Goal: Task Accomplishment & Management: Manage account settings

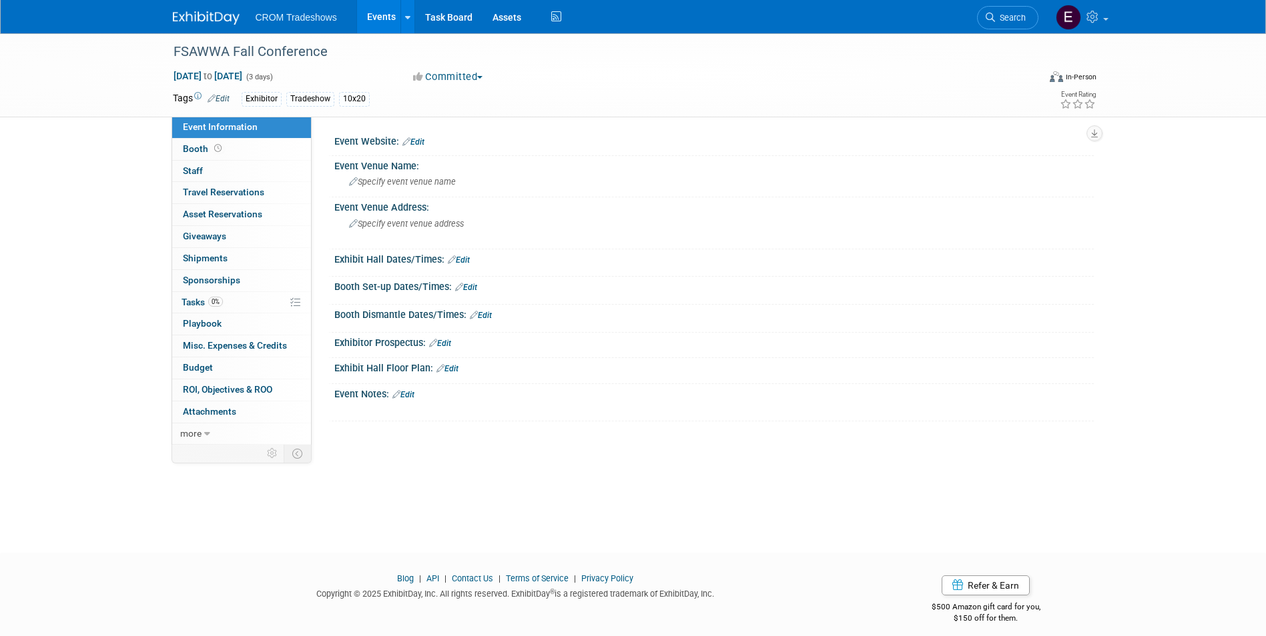
click at [370, 19] on link "Events" at bounding box center [381, 16] width 49 height 33
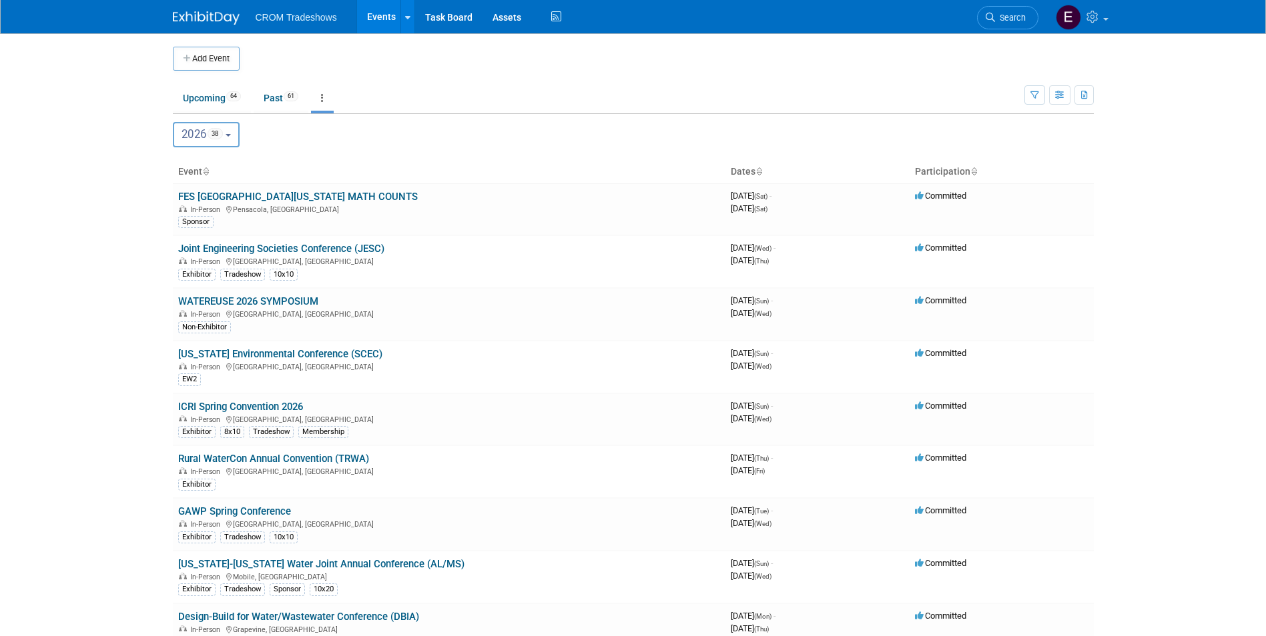
click at [219, 140] on span "2026 38" at bounding box center [201, 133] width 41 height 13
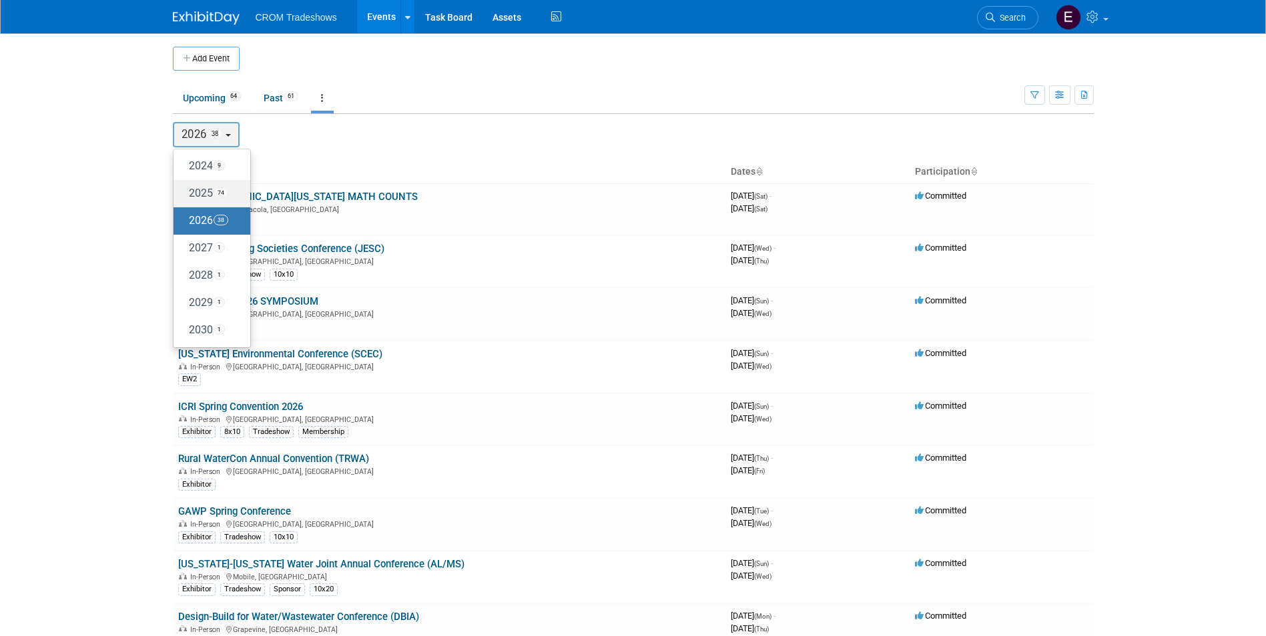
click at [216, 188] on label "2025 74" at bounding box center [208, 194] width 57 height 22
click at [184, 189] on input "2025 74" at bounding box center [179, 193] width 9 height 9
select select "2025"
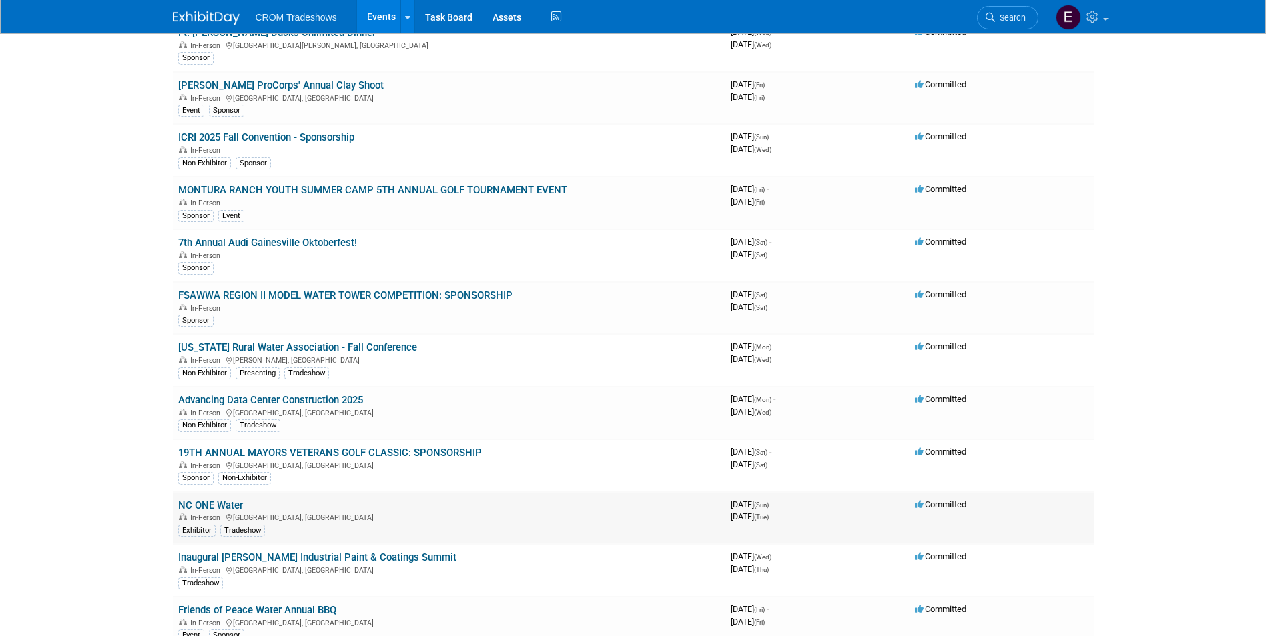
scroll to position [2896, 0]
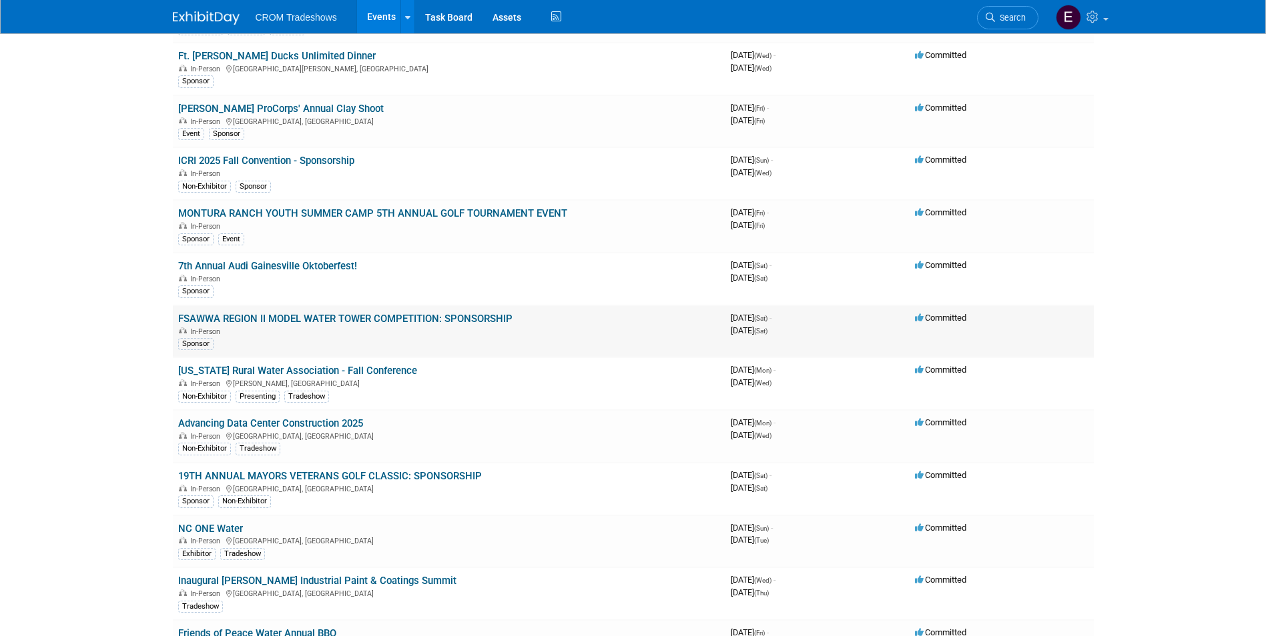
click at [346, 321] on link "FSAWWA REGION II MODEL WATER TOWER COMPETITION: SPONSORSHIP" at bounding box center [345, 319] width 334 height 12
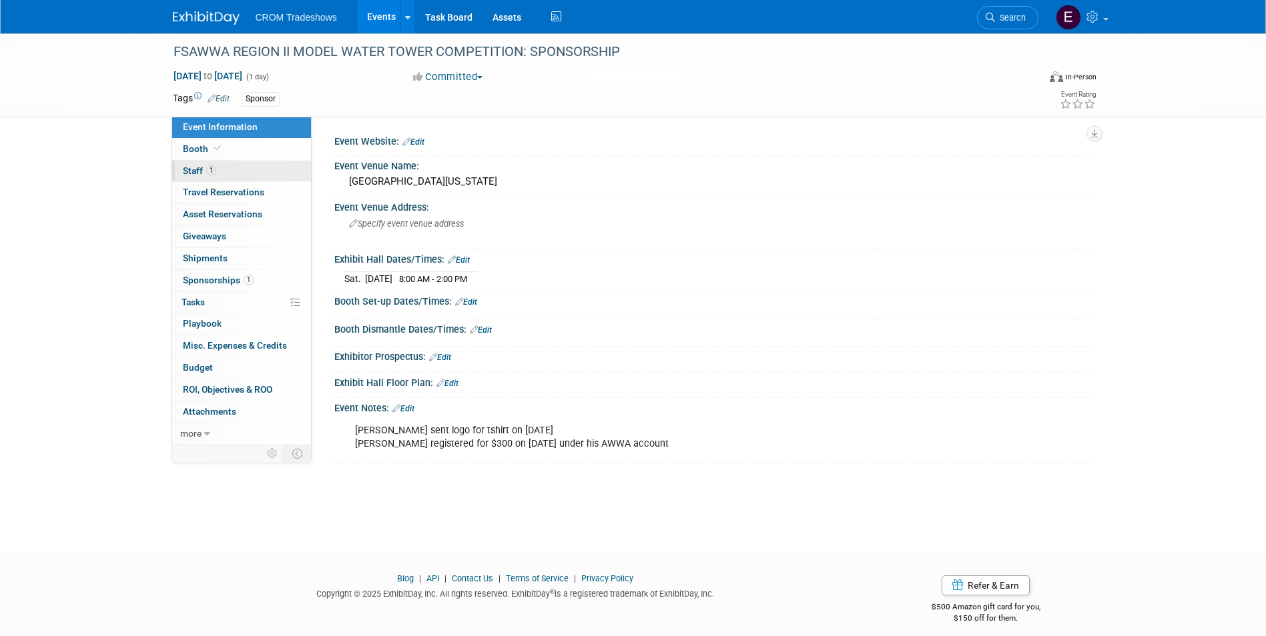
click at [220, 166] on link "1 Staff 1" at bounding box center [241, 171] width 139 height 21
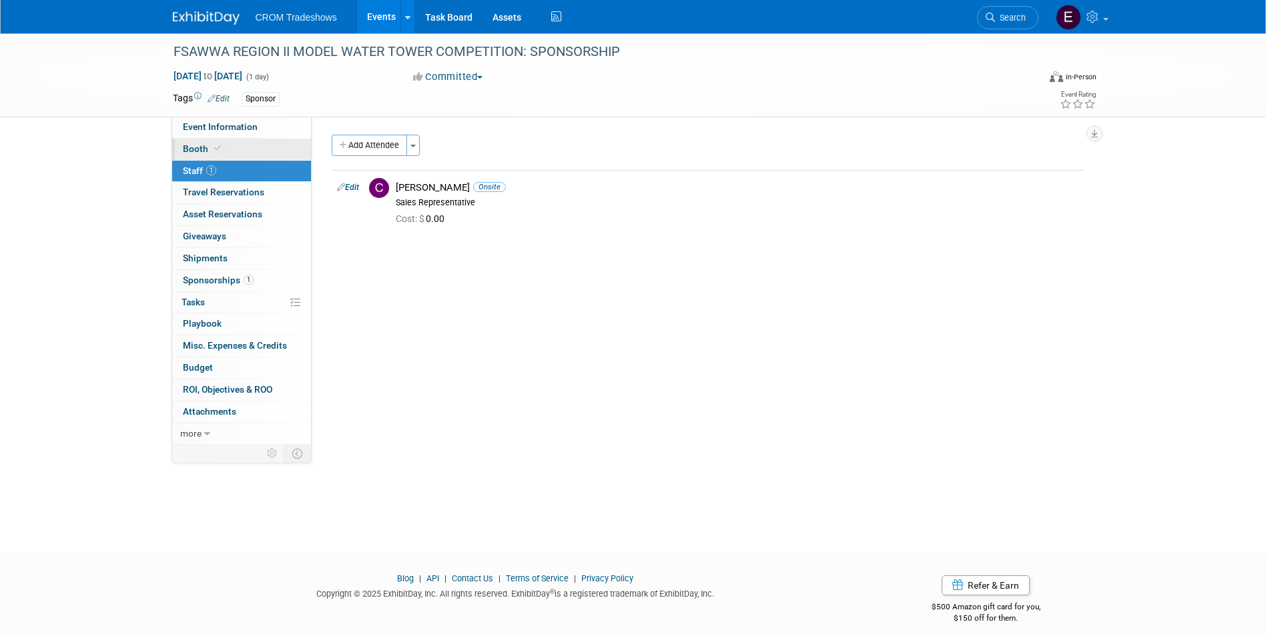
click at [222, 149] on link "Booth" at bounding box center [241, 149] width 139 height 21
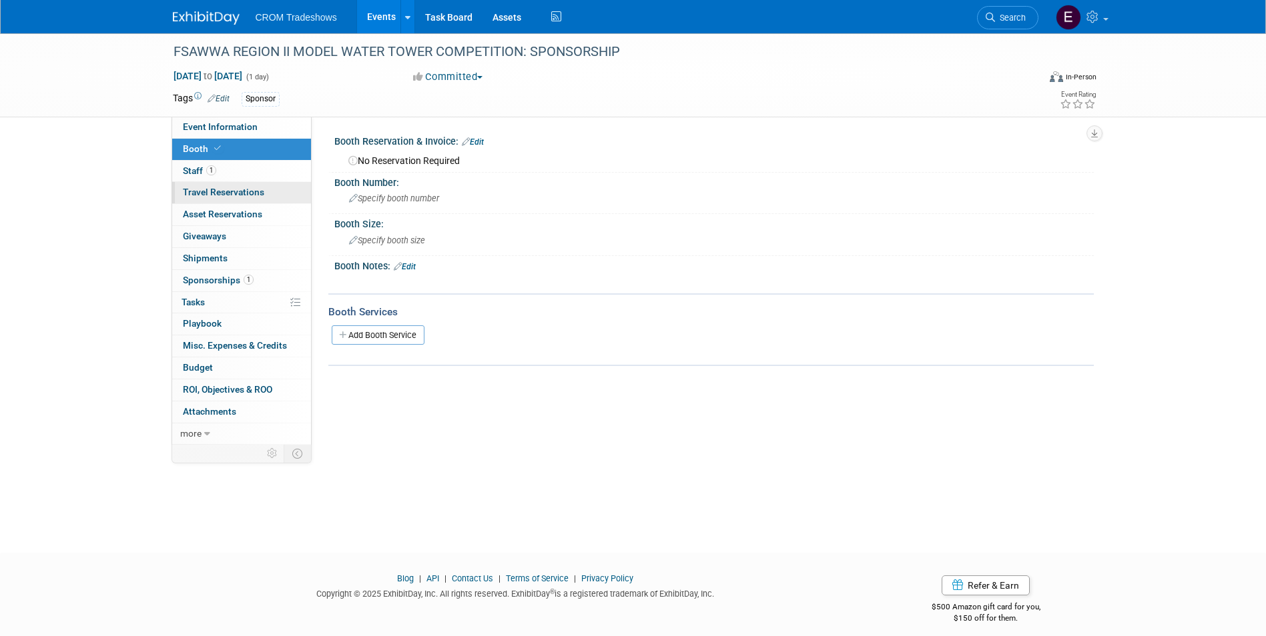
drag, startPoint x: 232, startPoint y: 172, endPoint x: 234, endPoint y: 182, distance: 10.4
click at [232, 172] on link "1 Staff 1" at bounding box center [241, 171] width 139 height 21
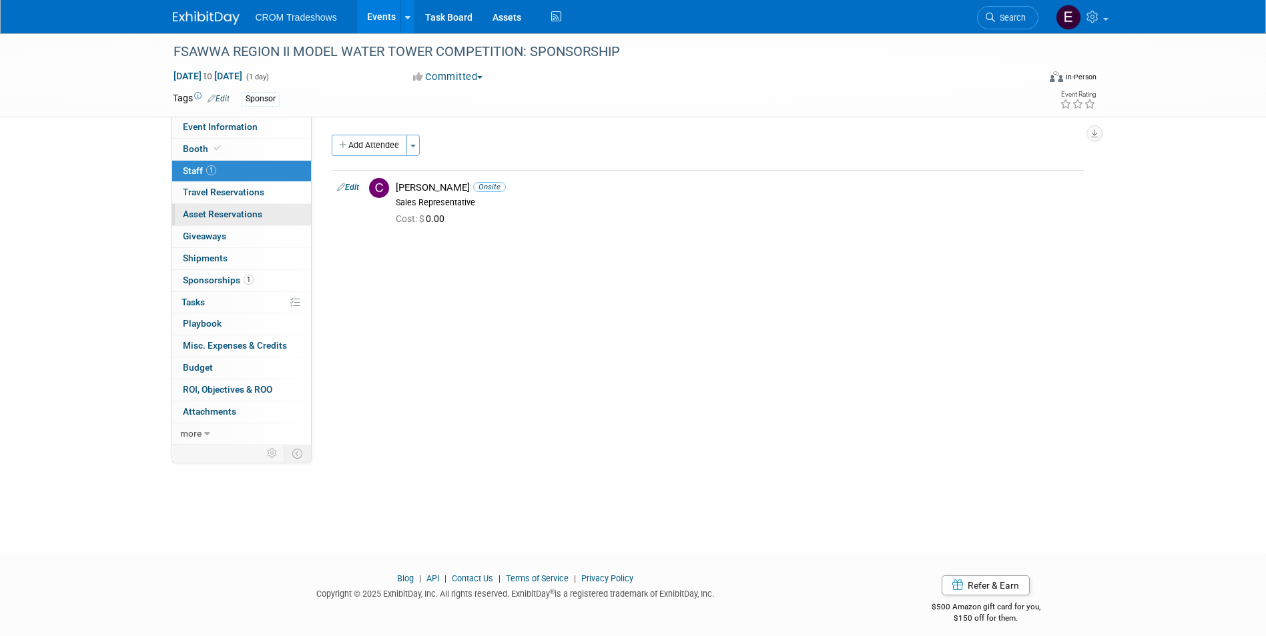
click at [260, 211] on span "Asset Reservations 0" at bounding box center [222, 214] width 79 height 11
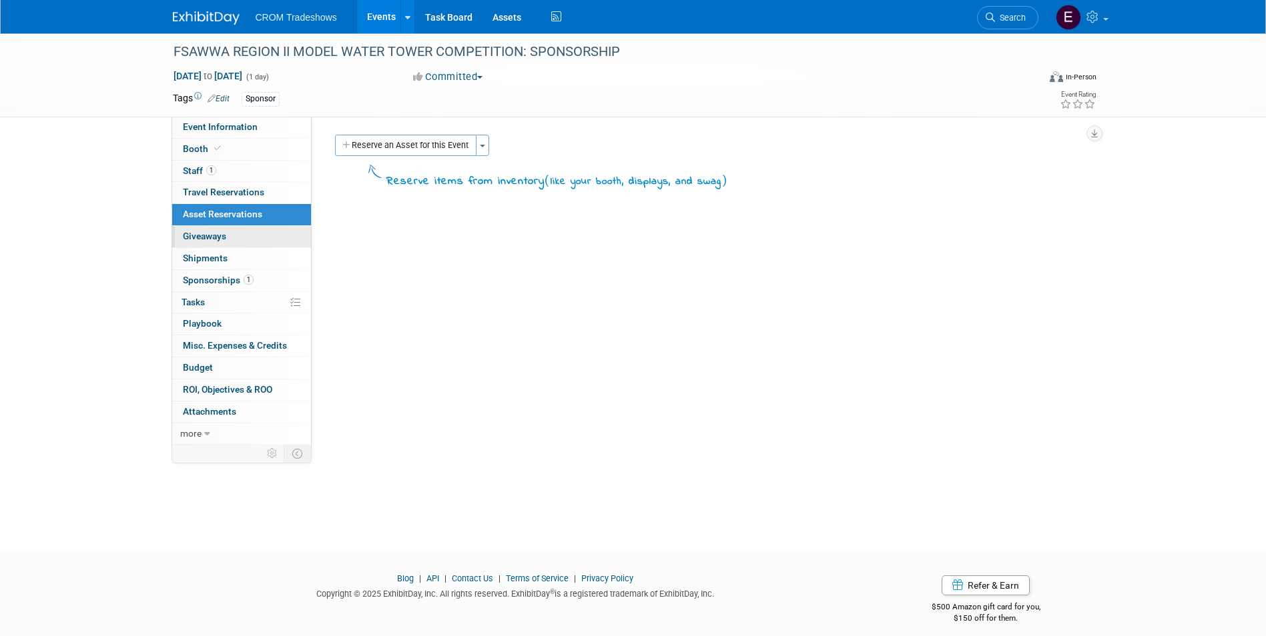
click at [256, 235] on link "0 Giveaways 0" at bounding box center [241, 236] width 139 height 21
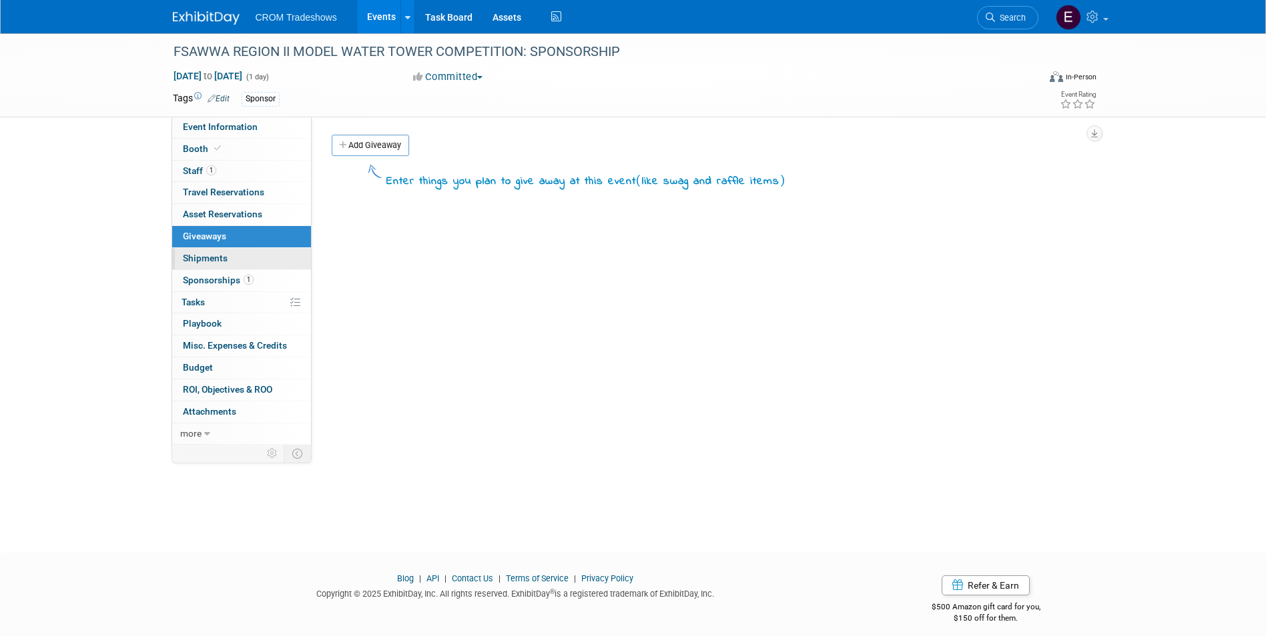
click at [257, 266] on link "0 Shipments 0" at bounding box center [241, 258] width 139 height 21
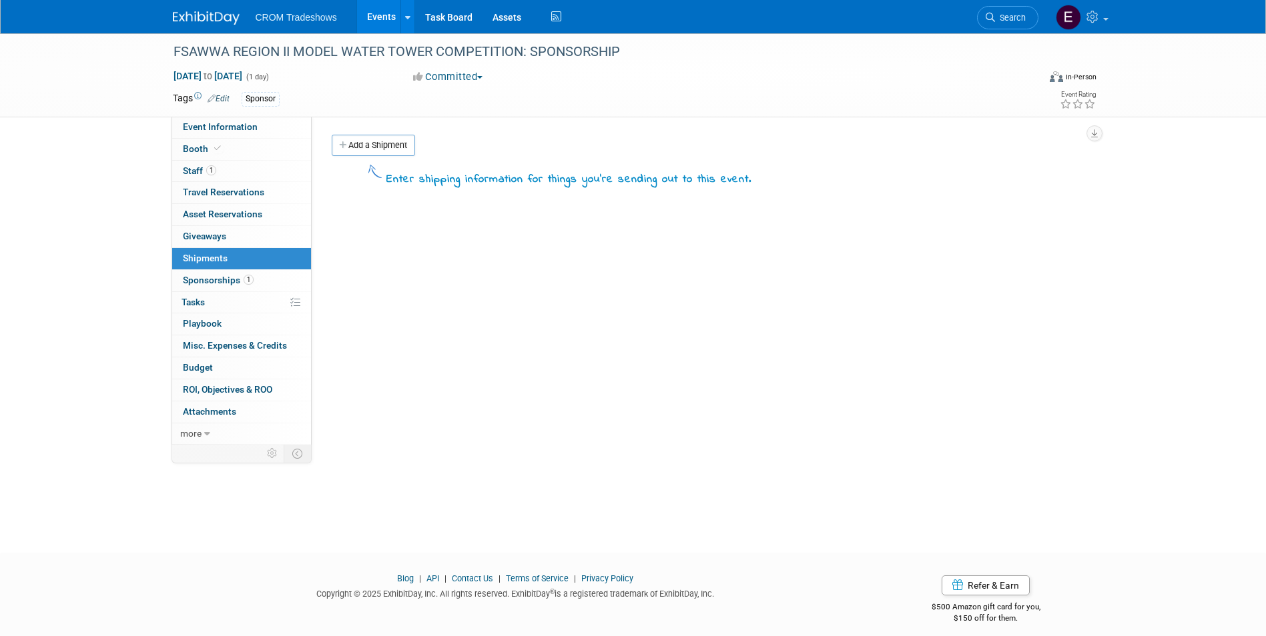
click at [257, 282] on link "1 Sponsorships 1" at bounding box center [241, 280] width 139 height 21
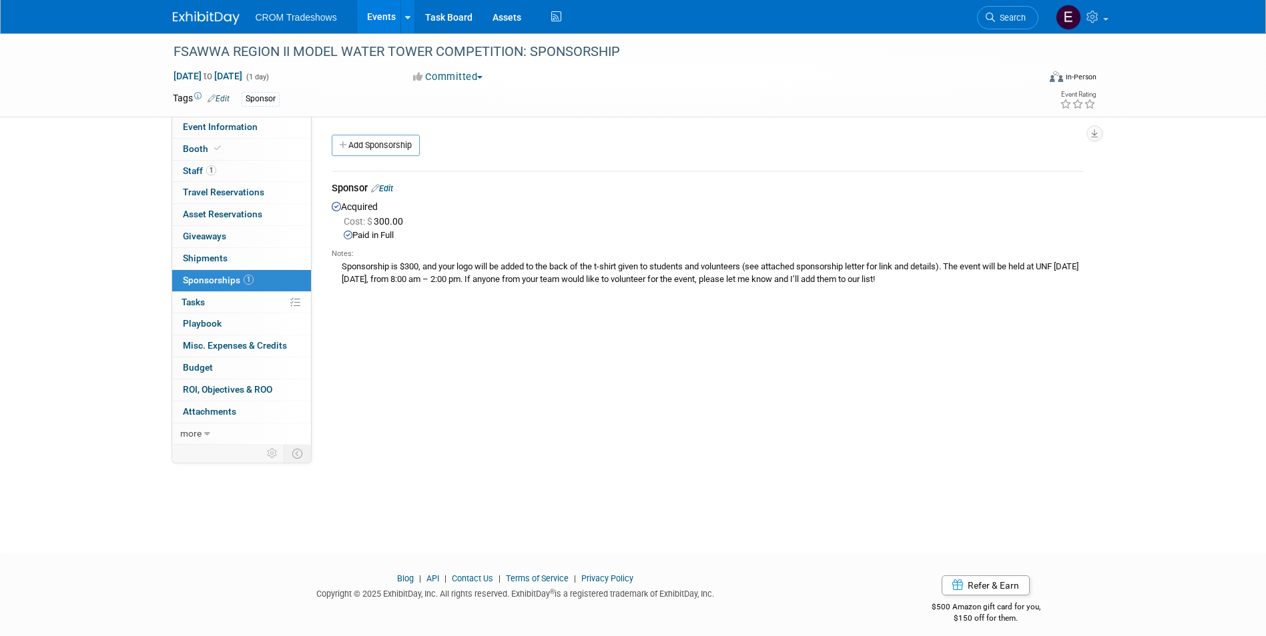
click at [393, 189] on link "Edit" at bounding box center [382, 188] width 22 height 10
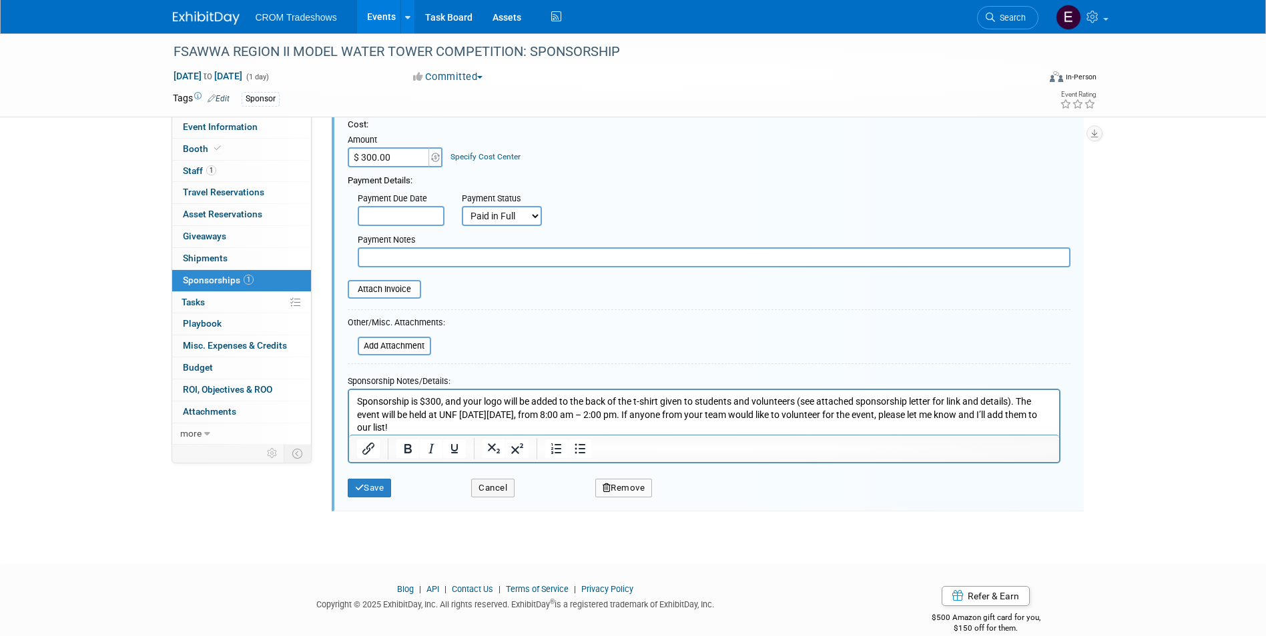
scroll to position [153, 0]
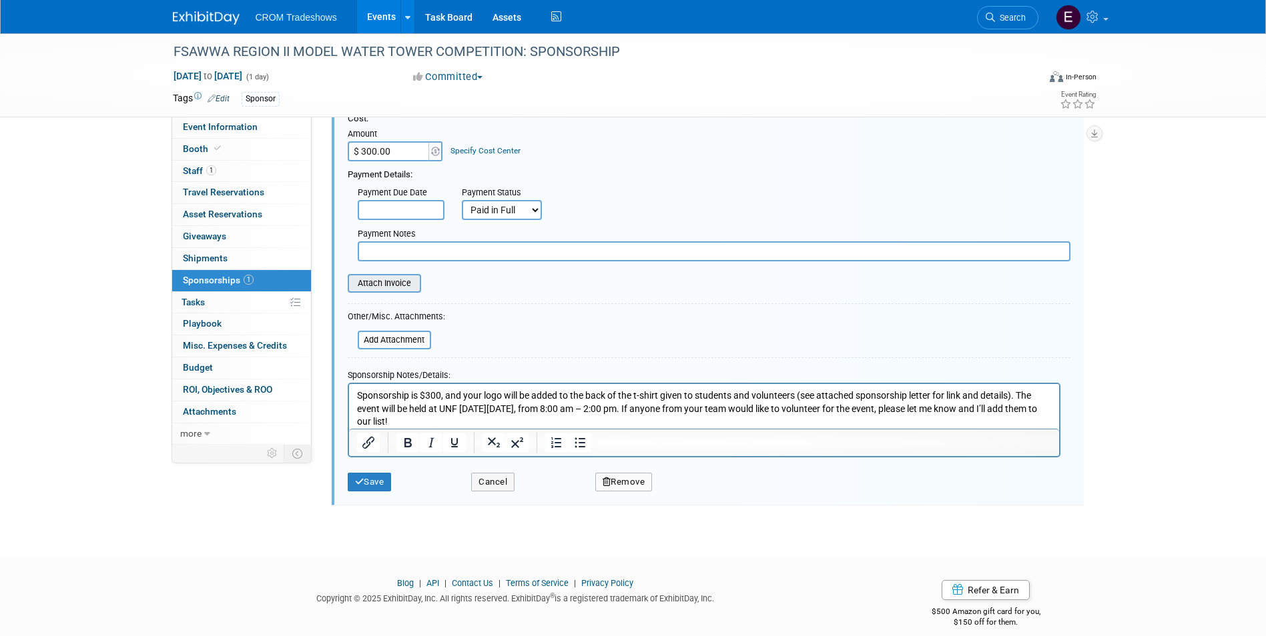
click at [412, 289] on input "file" at bounding box center [340, 284] width 159 height 16
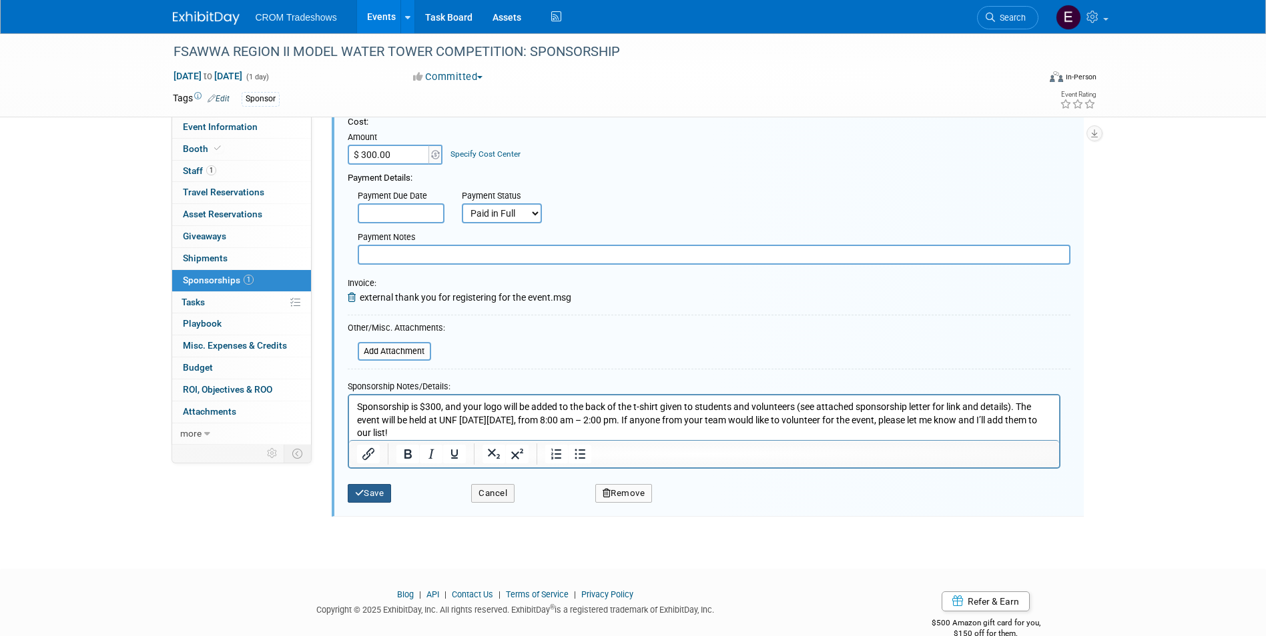
click at [382, 502] on button "Save" at bounding box center [370, 493] width 44 height 19
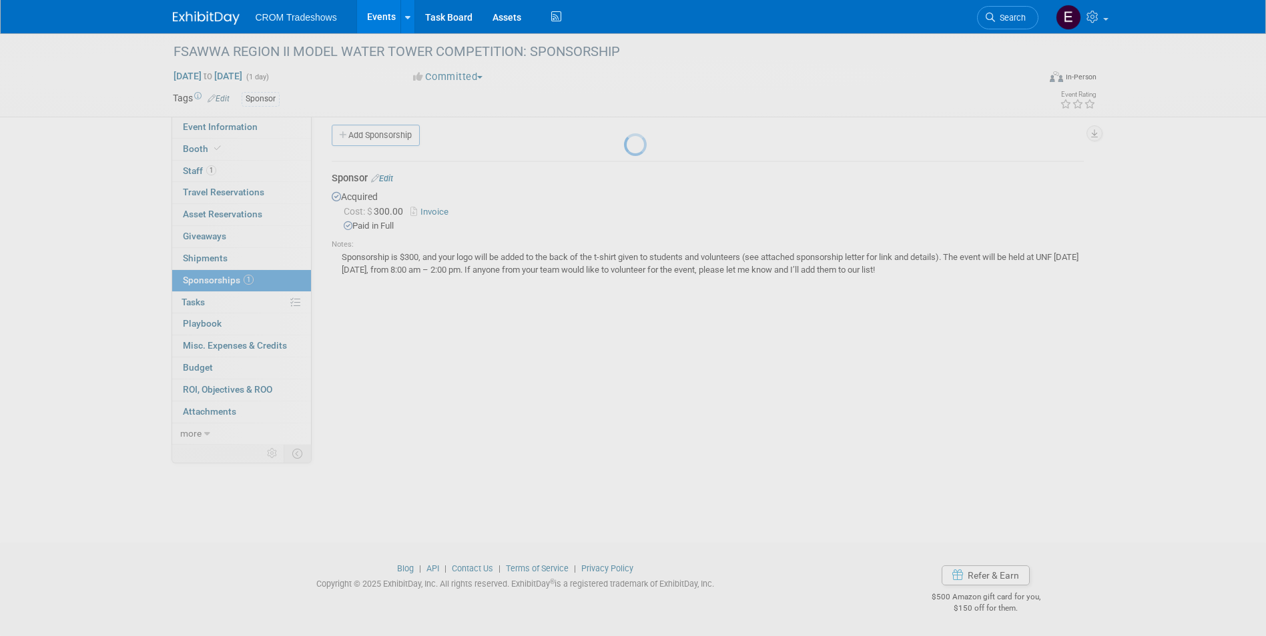
scroll to position [10, 0]
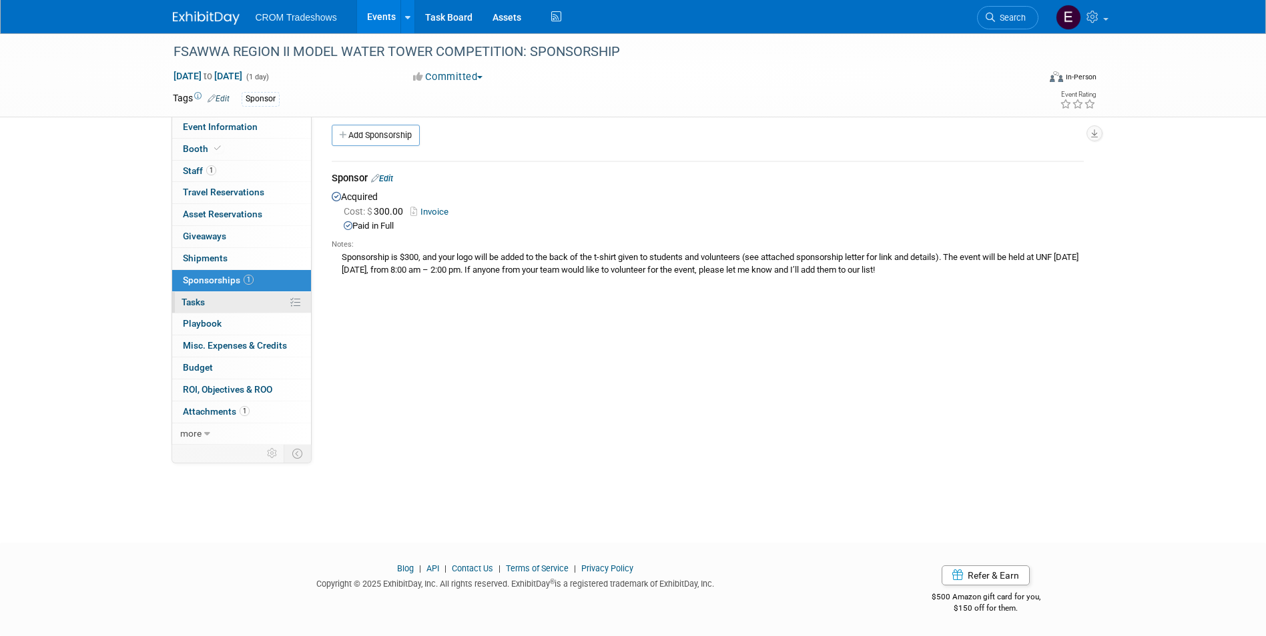
click at [238, 308] on link "0% Tasks 0%" at bounding box center [241, 302] width 139 height 21
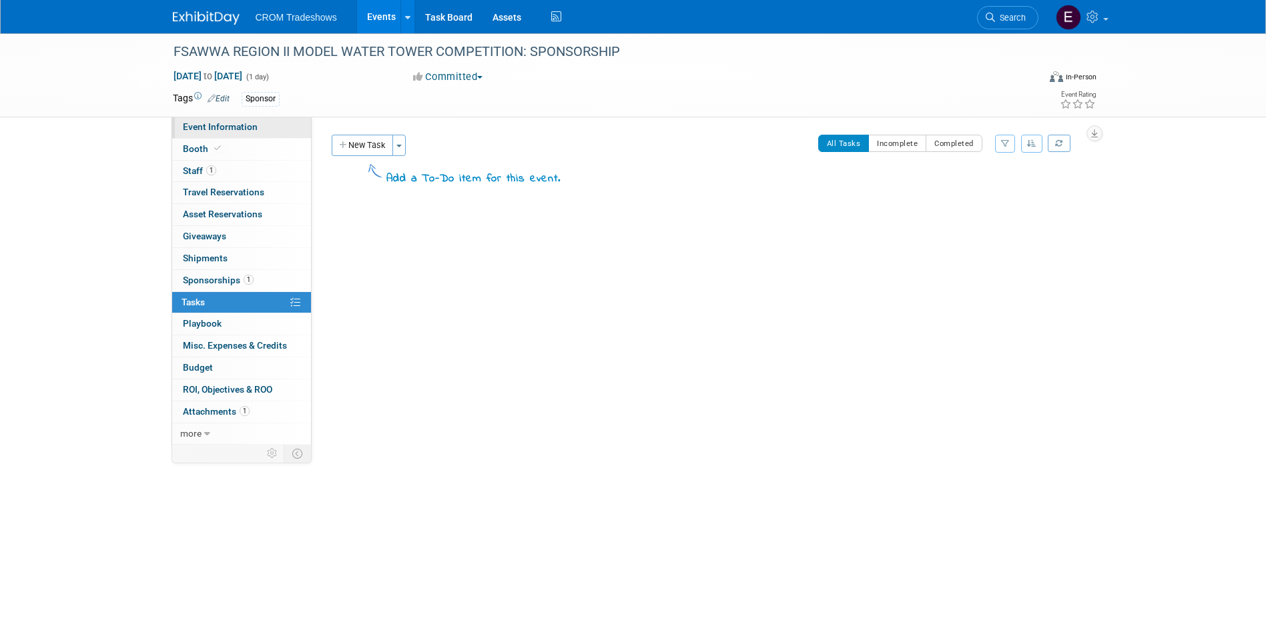
click at [223, 118] on link "Event Information" at bounding box center [241, 127] width 139 height 21
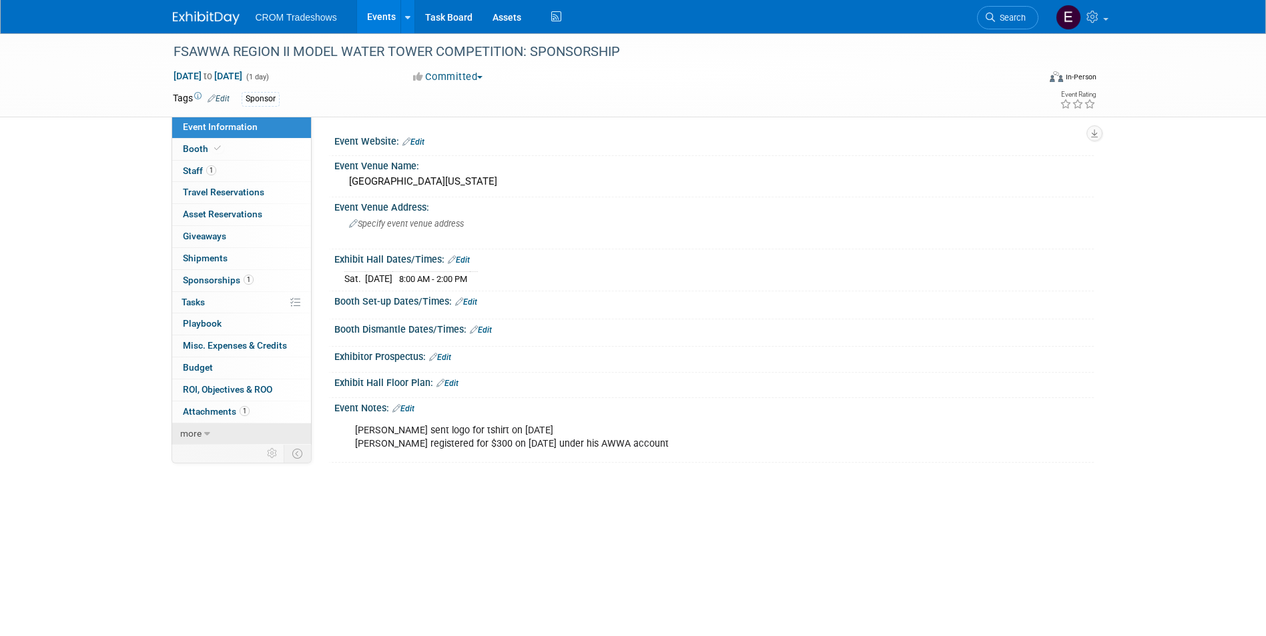
click at [222, 430] on link "more" at bounding box center [241, 434] width 139 height 21
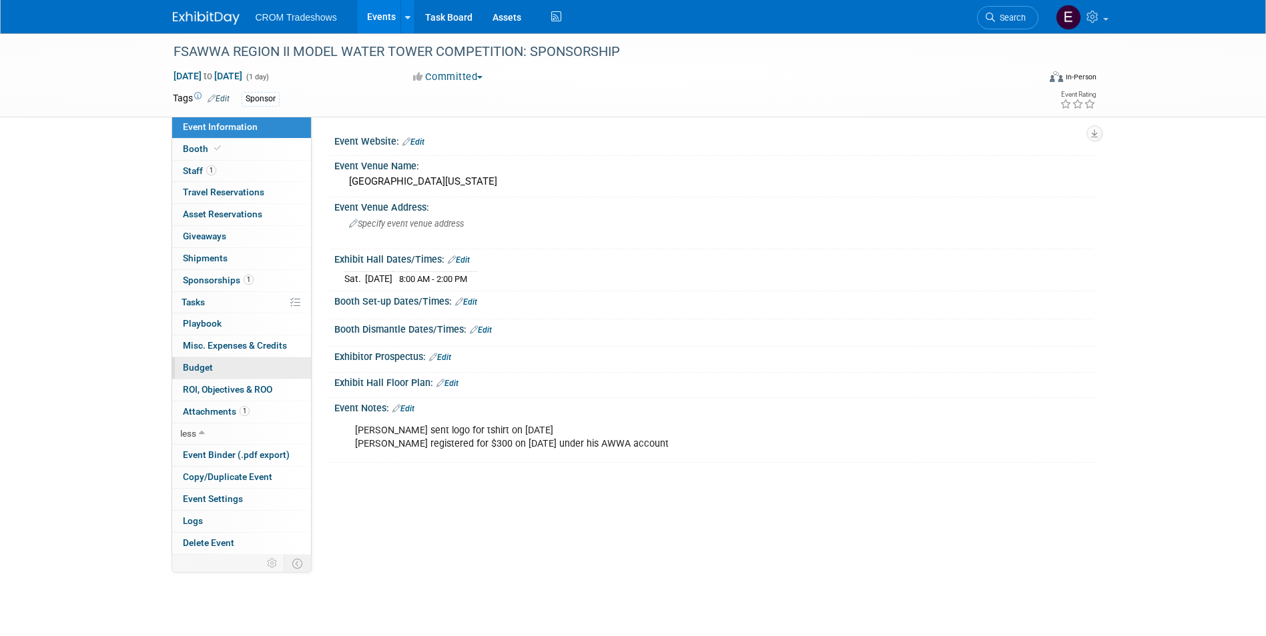
click at [227, 369] on link "Budget" at bounding box center [241, 368] width 139 height 21
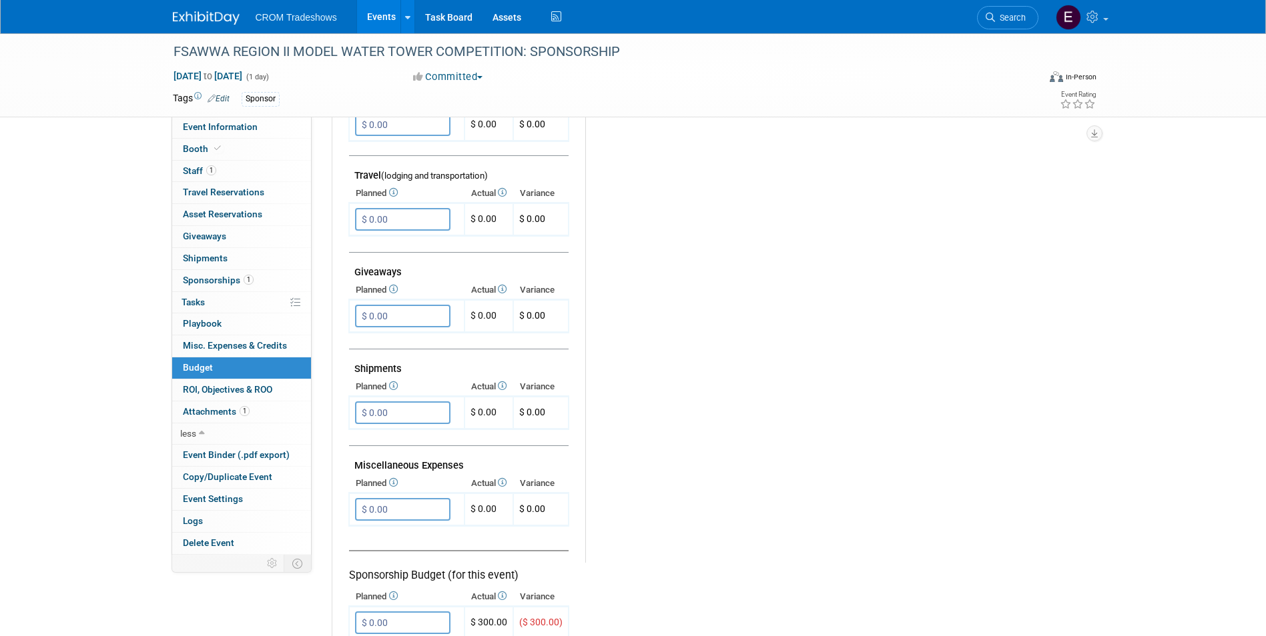
scroll to position [600, 0]
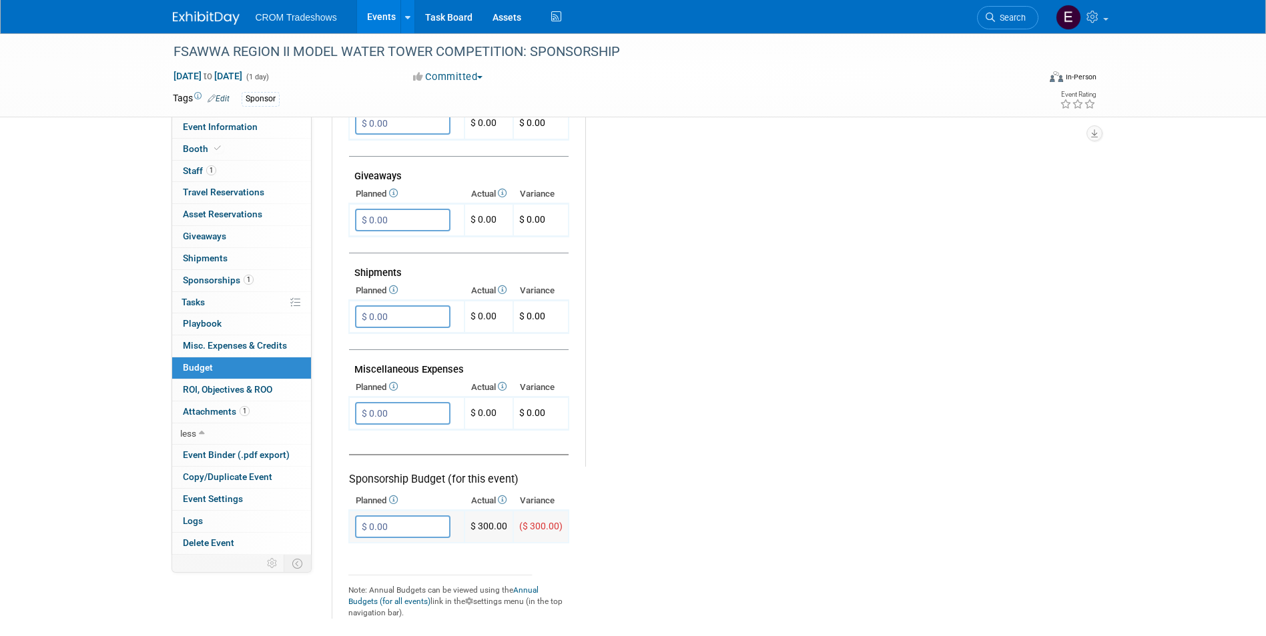
click at [382, 524] on input "$ 0.00" at bounding box center [402, 527] width 95 height 23
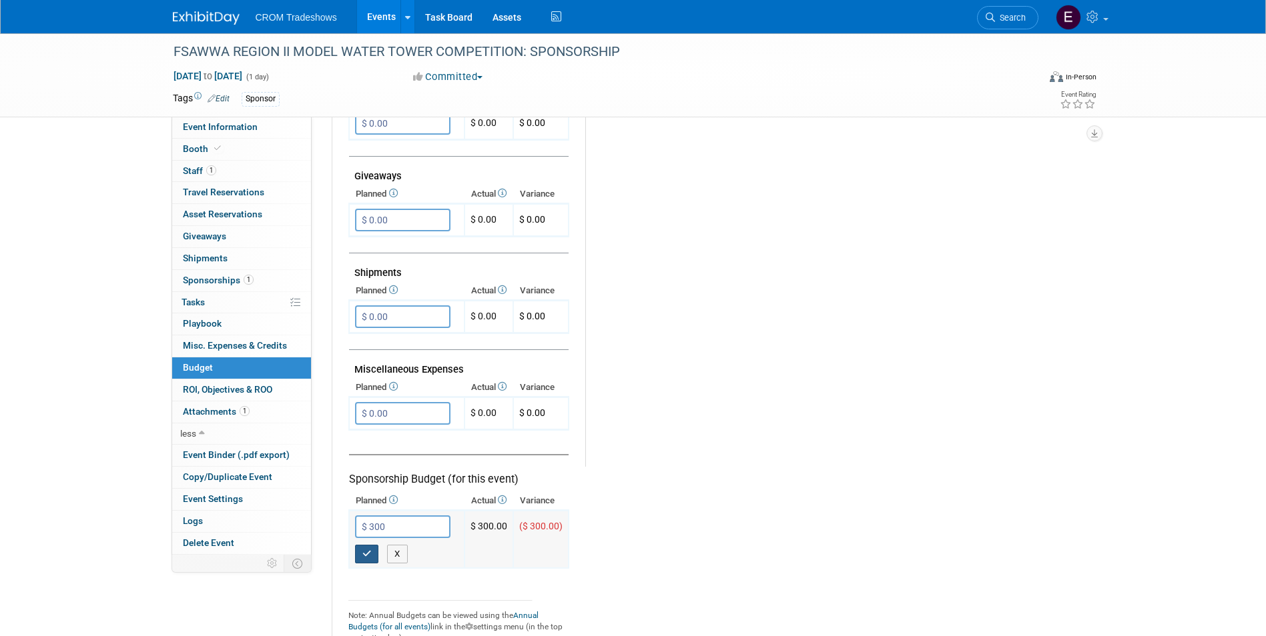
type input "$ 300.00"
click at [363, 558] on icon "button" at bounding box center [366, 554] width 9 height 9
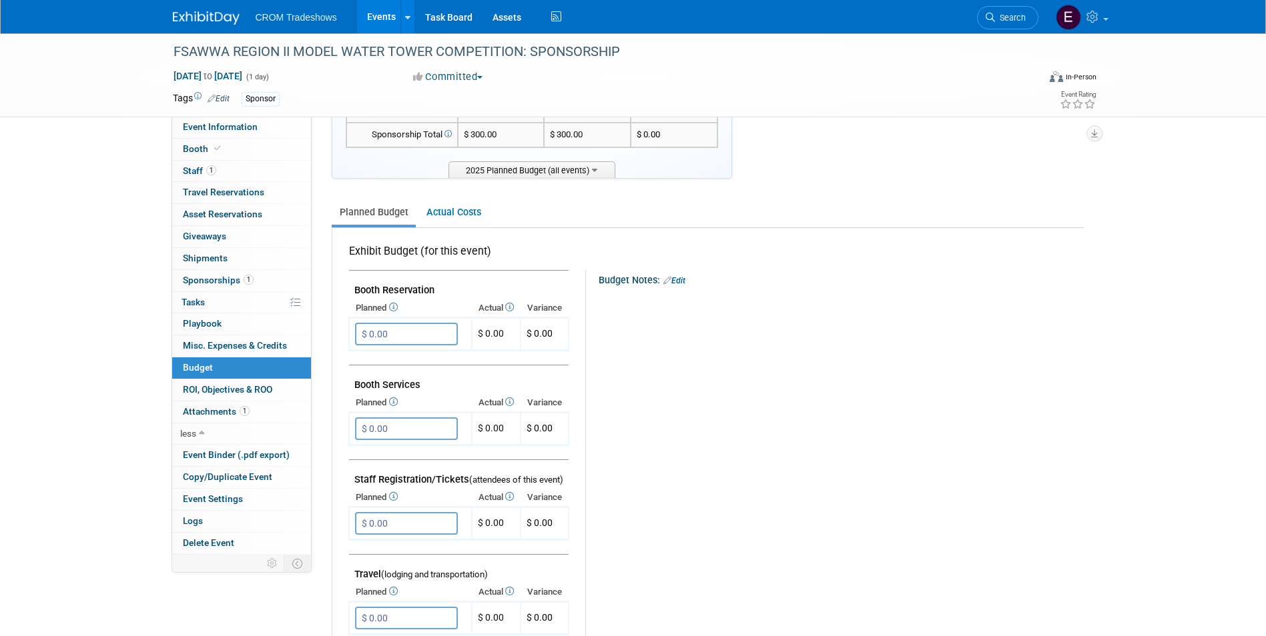
scroll to position [0, 0]
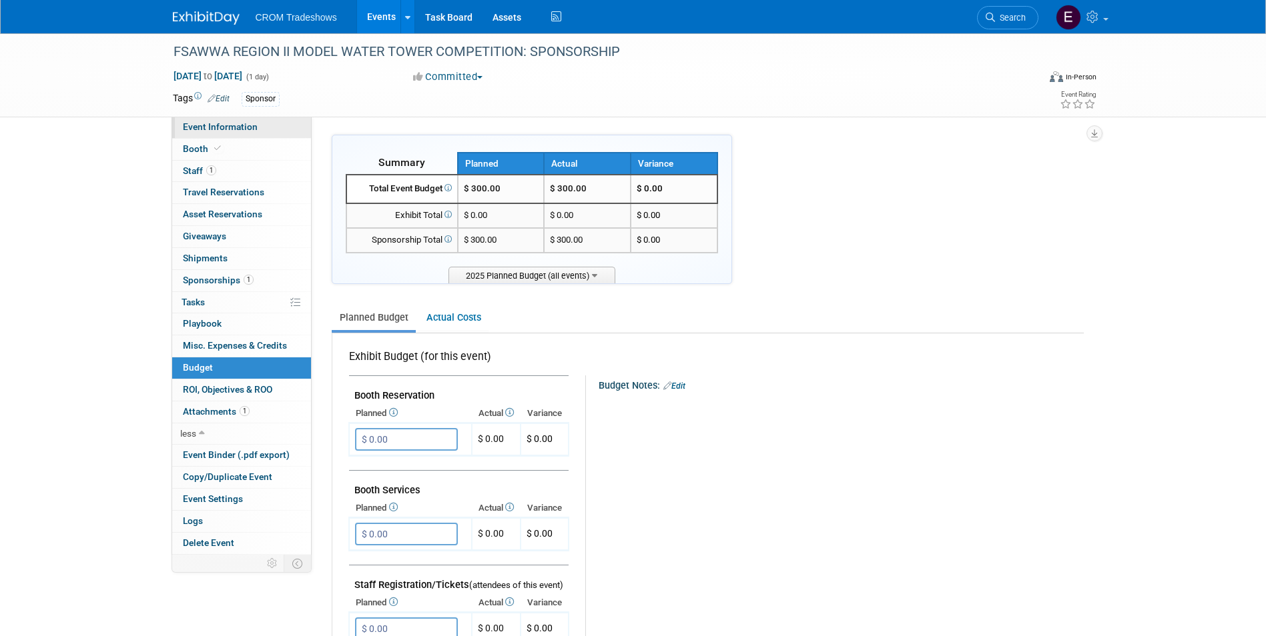
click at [256, 125] on link "Event Information" at bounding box center [241, 127] width 139 height 21
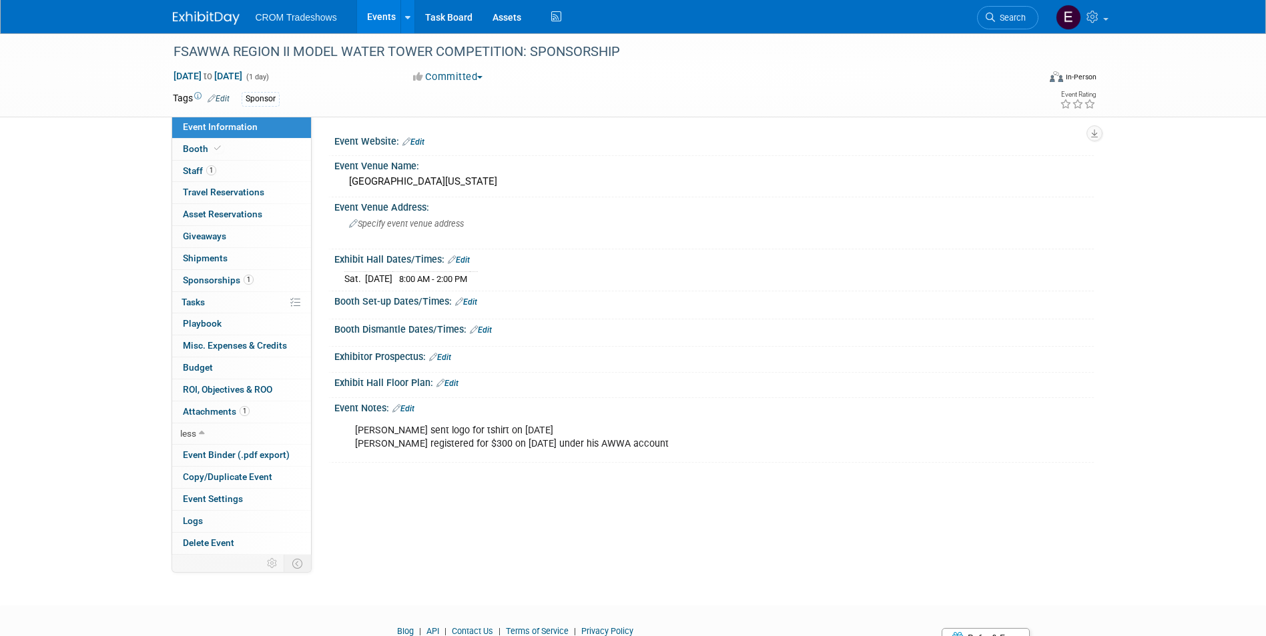
click at [366, 20] on link "Events" at bounding box center [381, 16] width 49 height 33
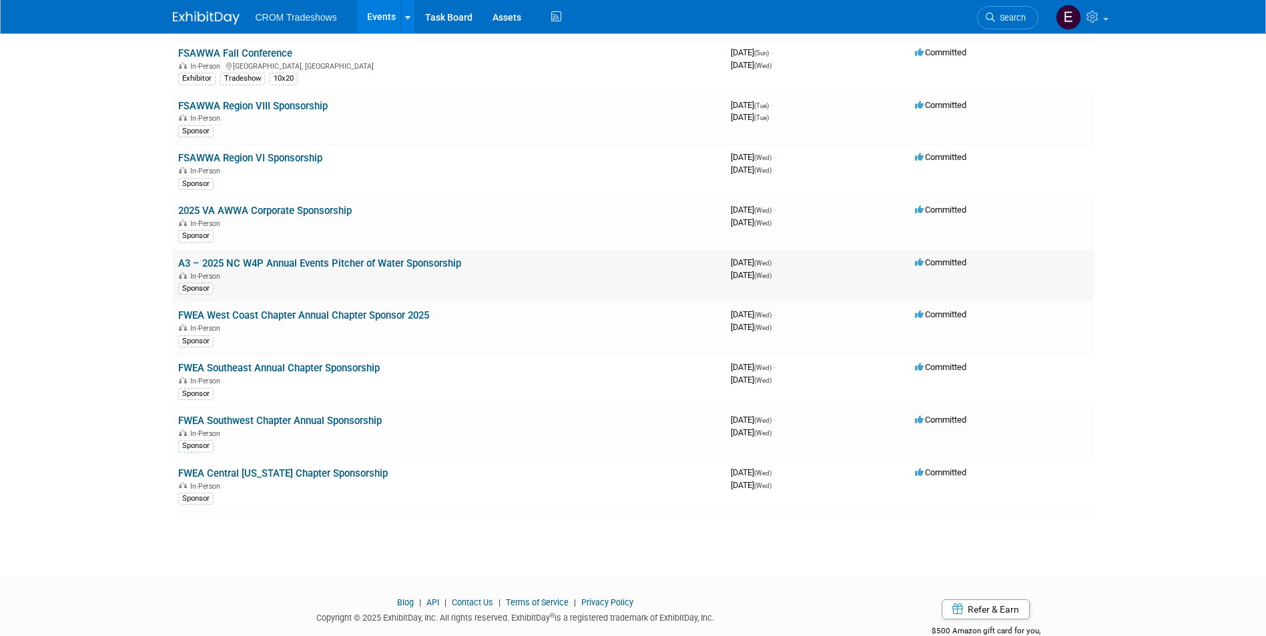
scroll to position [3497, 0]
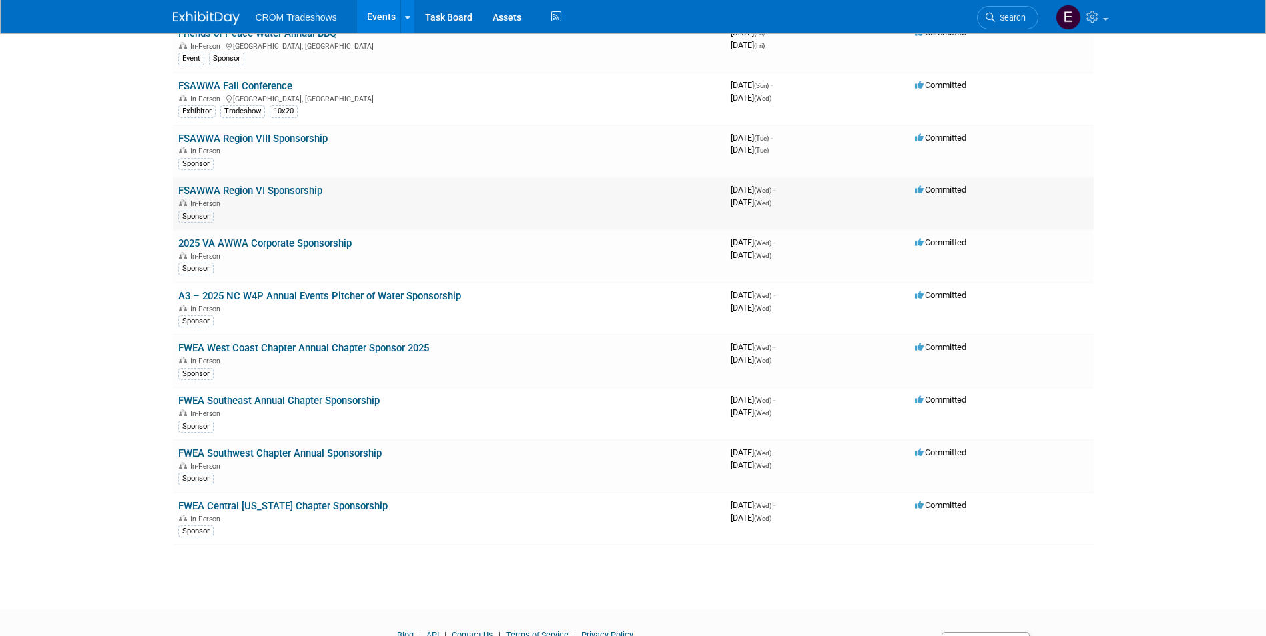
click at [280, 192] on link "FSAWWA Region VI Sponsorship" at bounding box center [250, 191] width 144 height 12
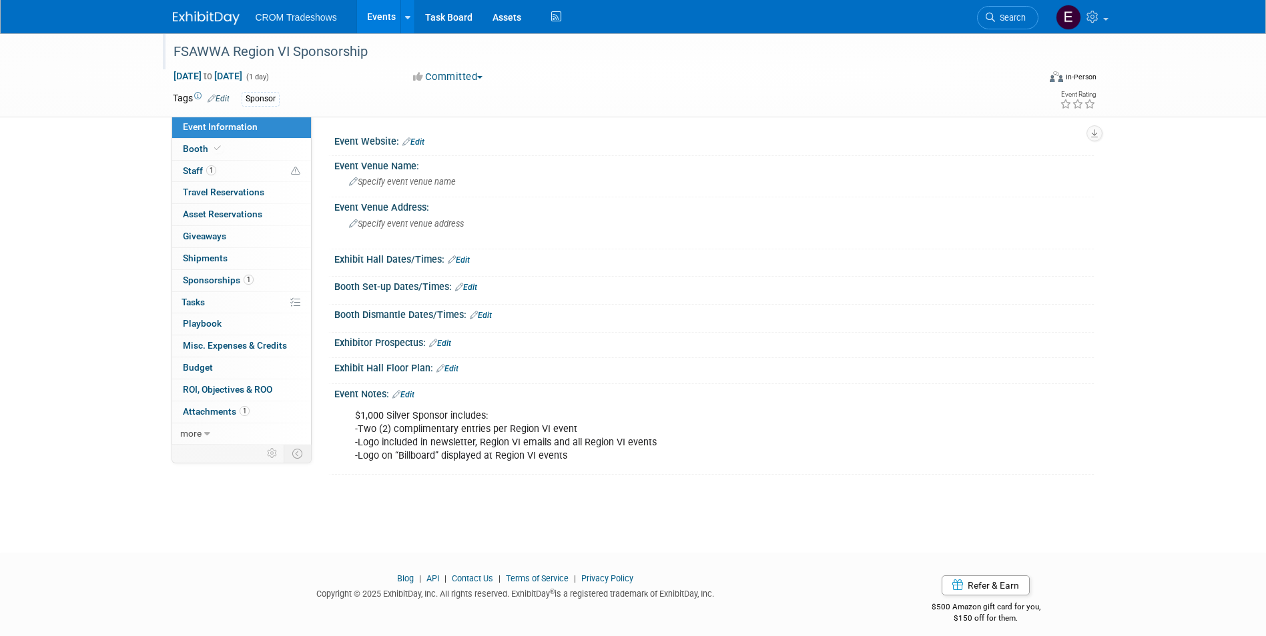
click at [297, 55] on div "FSAWWA Region VI Sponsorship" at bounding box center [593, 52] width 849 height 24
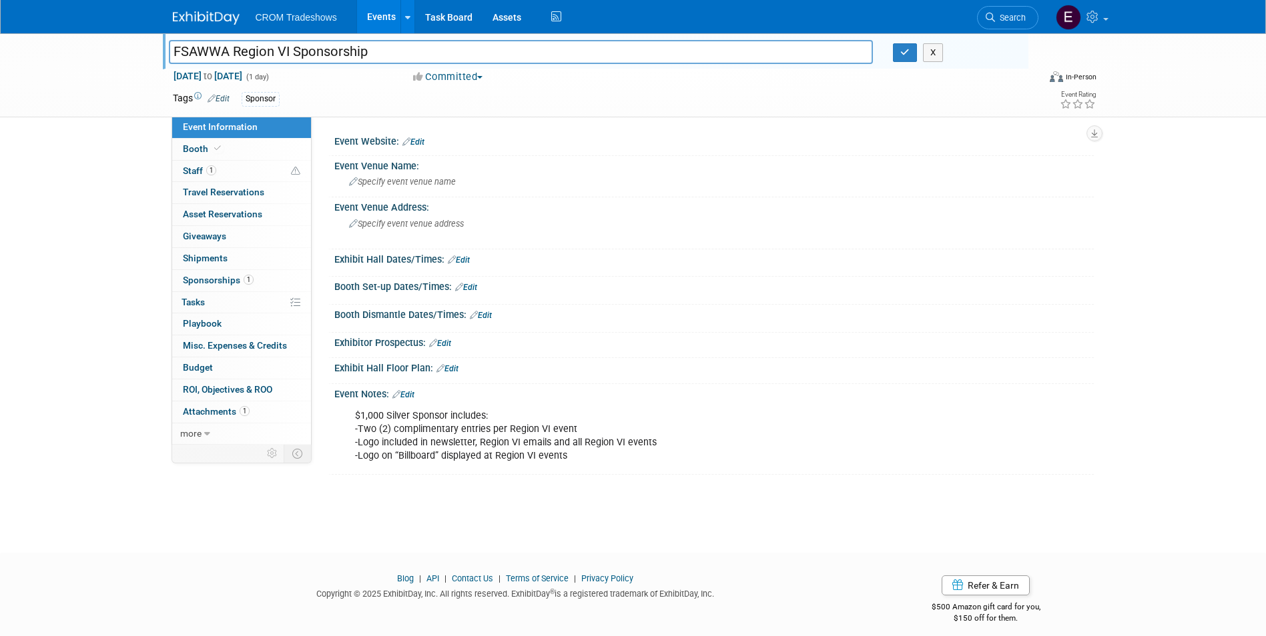
click at [297, 55] on input "FSAWWA Region VI Sponsorship" at bounding box center [521, 51] width 705 height 23
click at [292, 53] on input "FSAWWA Region VI Sponsorship" at bounding box center [521, 51] width 705 height 23
type input "FSAWWA Region VI Annual Sponsorship"
click at [902, 61] on button "button" at bounding box center [905, 52] width 24 height 19
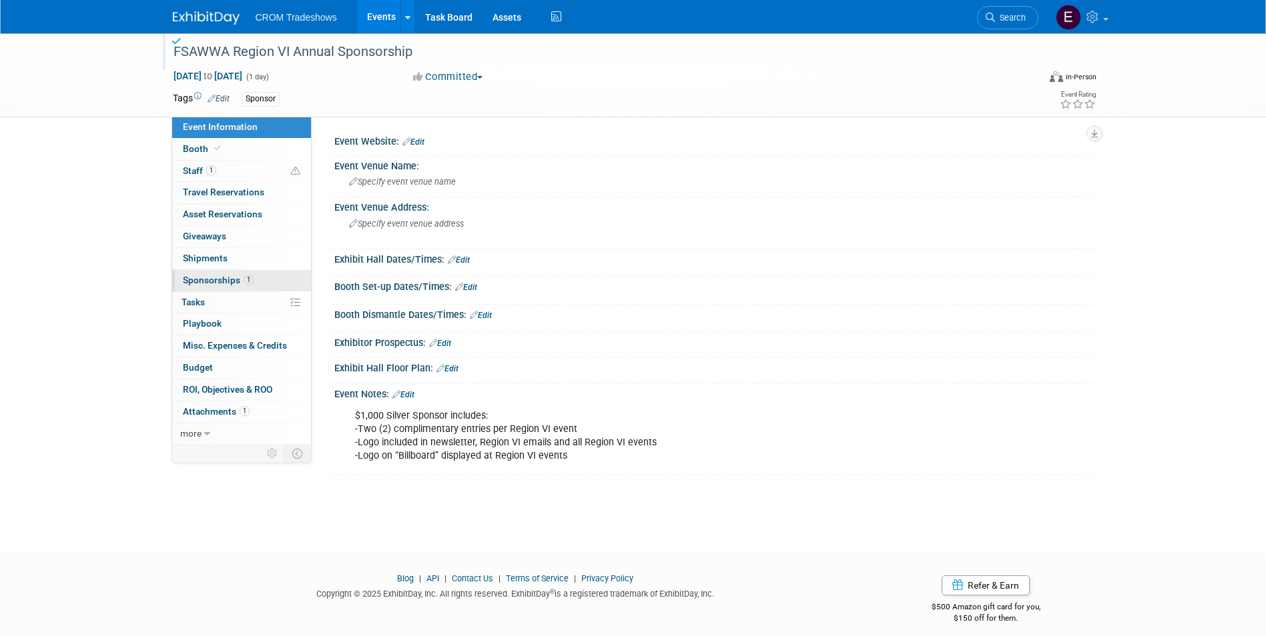
click at [217, 284] on span "Sponsorships 1" at bounding box center [218, 280] width 71 height 11
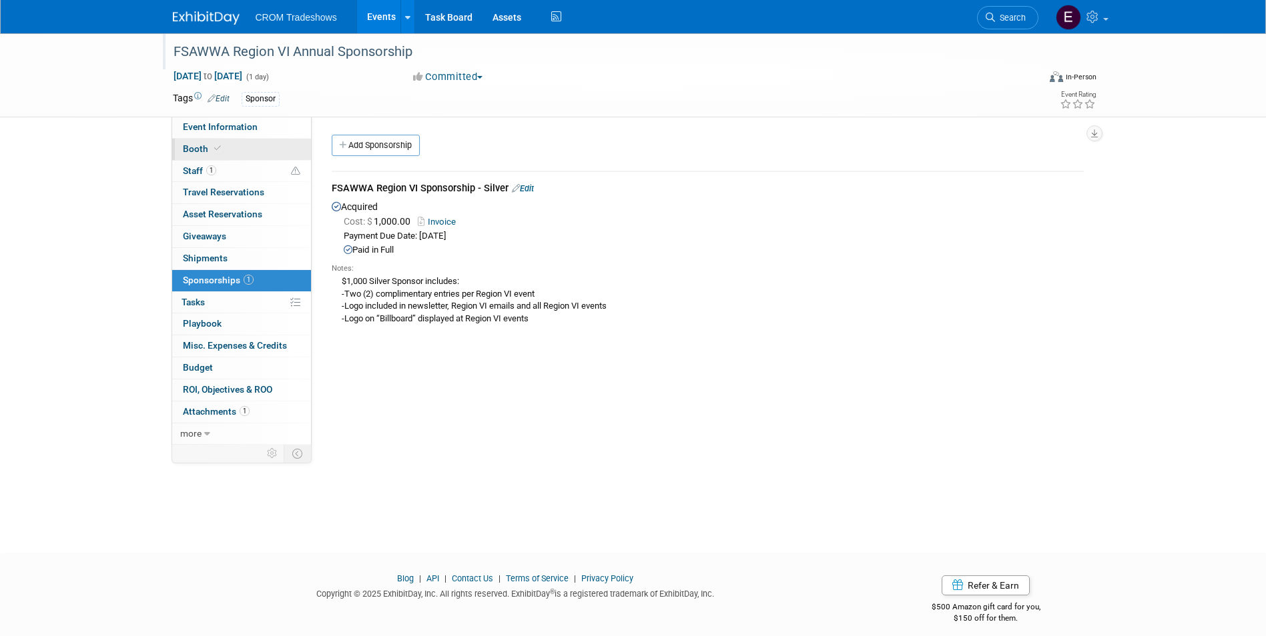
click at [215, 145] on icon at bounding box center [217, 148] width 7 height 7
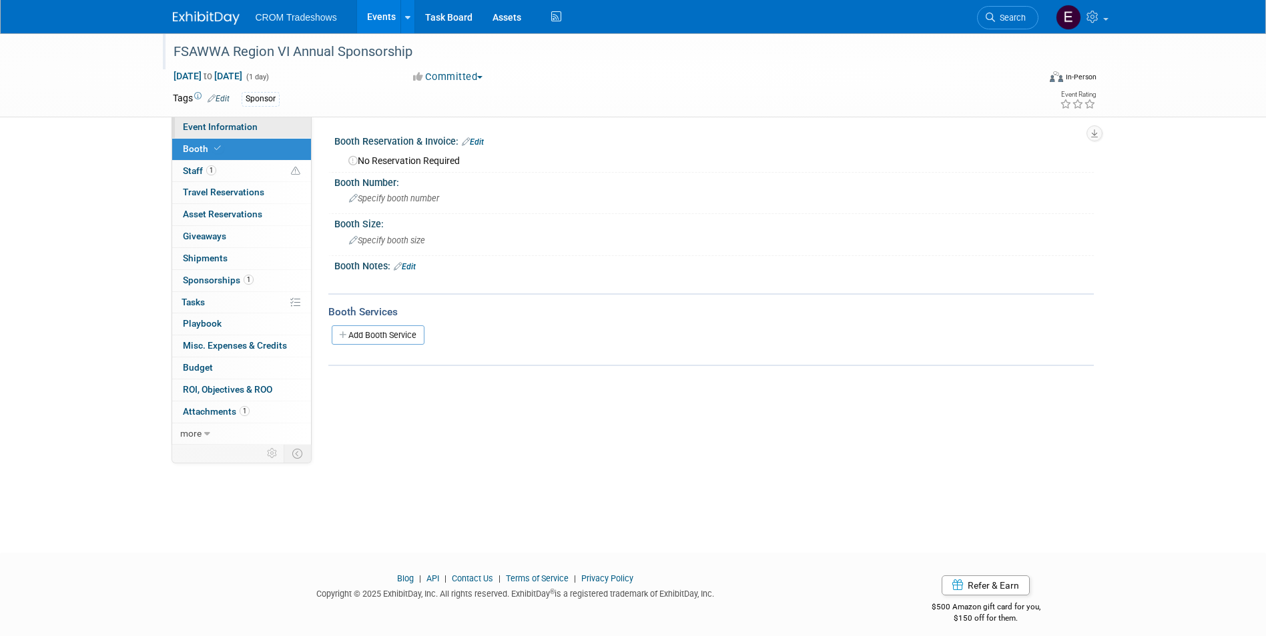
click at [222, 133] on link "Event Information" at bounding box center [241, 127] width 139 height 21
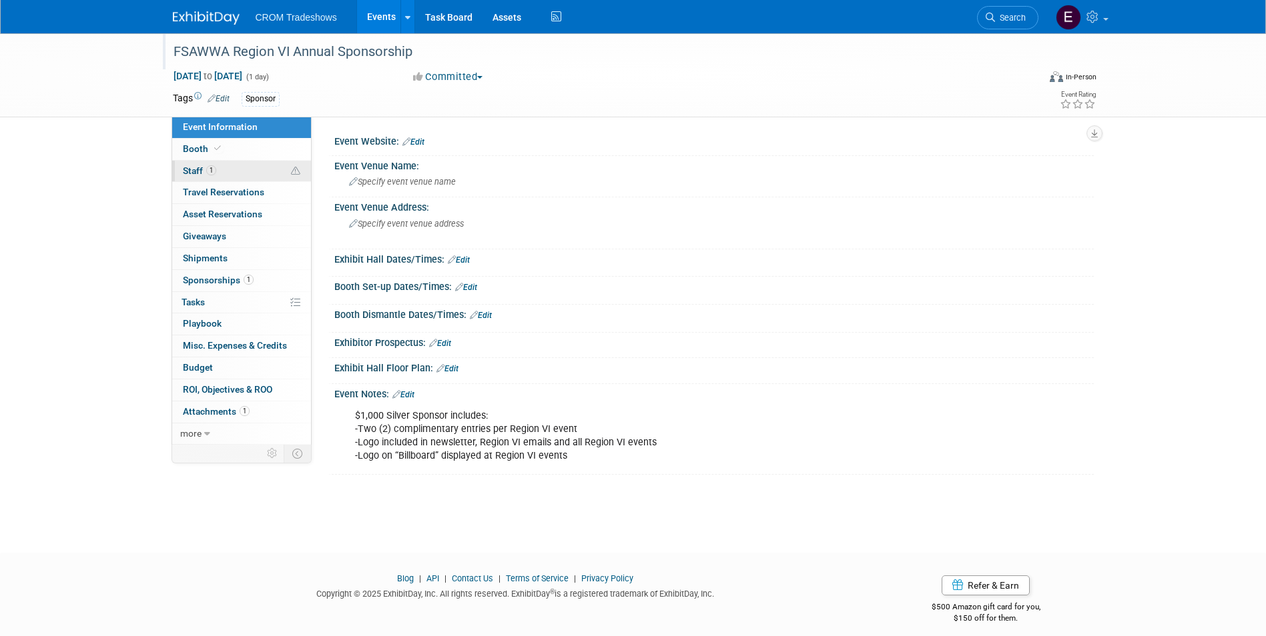
click at [222, 171] on link "1 Staff 1" at bounding box center [241, 171] width 139 height 21
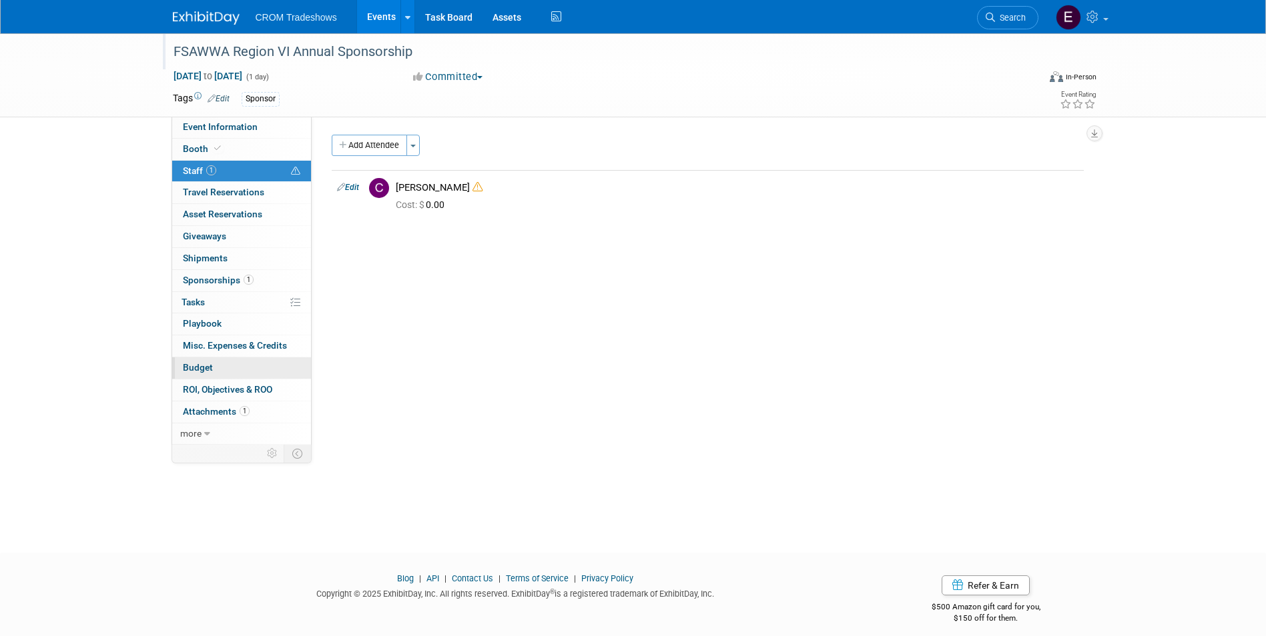
click at [193, 374] on link "Budget" at bounding box center [241, 368] width 139 height 21
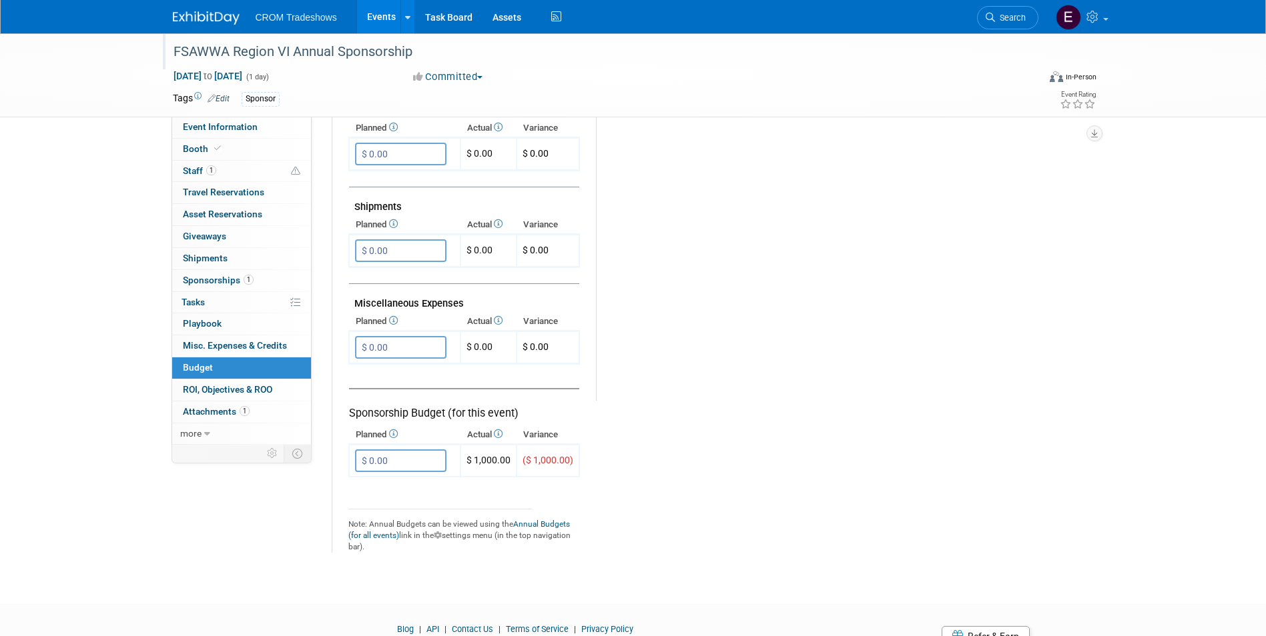
scroll to position [727, 0]
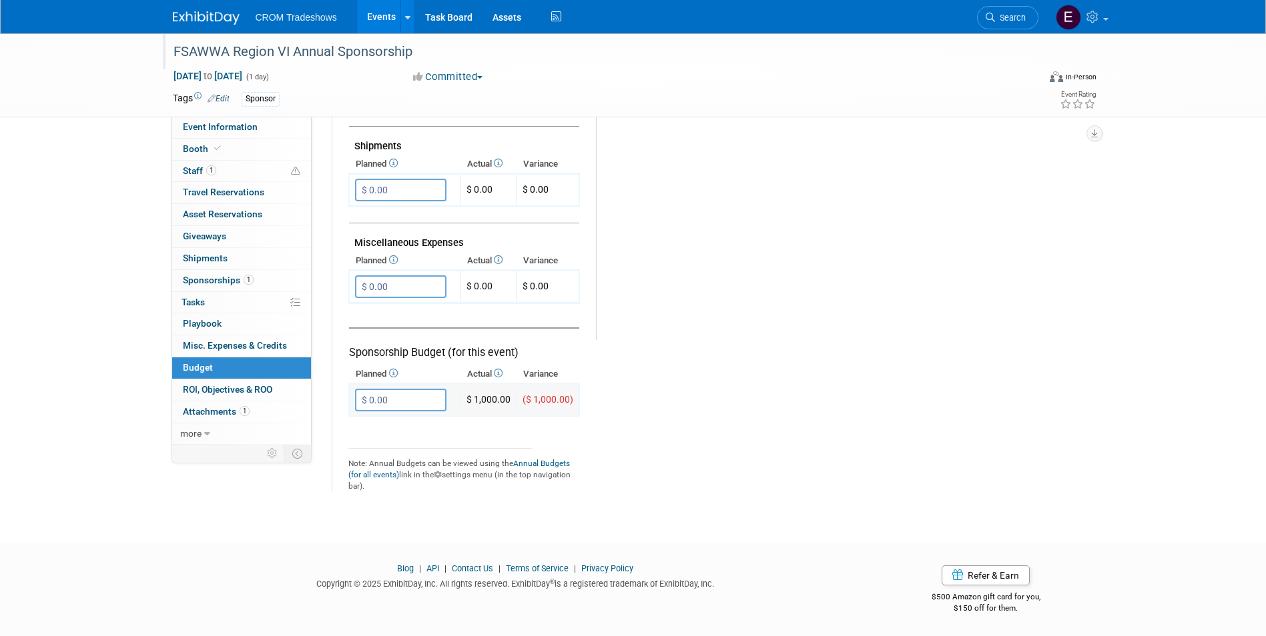
click at [391, 400] on input "$ 0.00" at bounding box center [400, 400] width 91 height 23
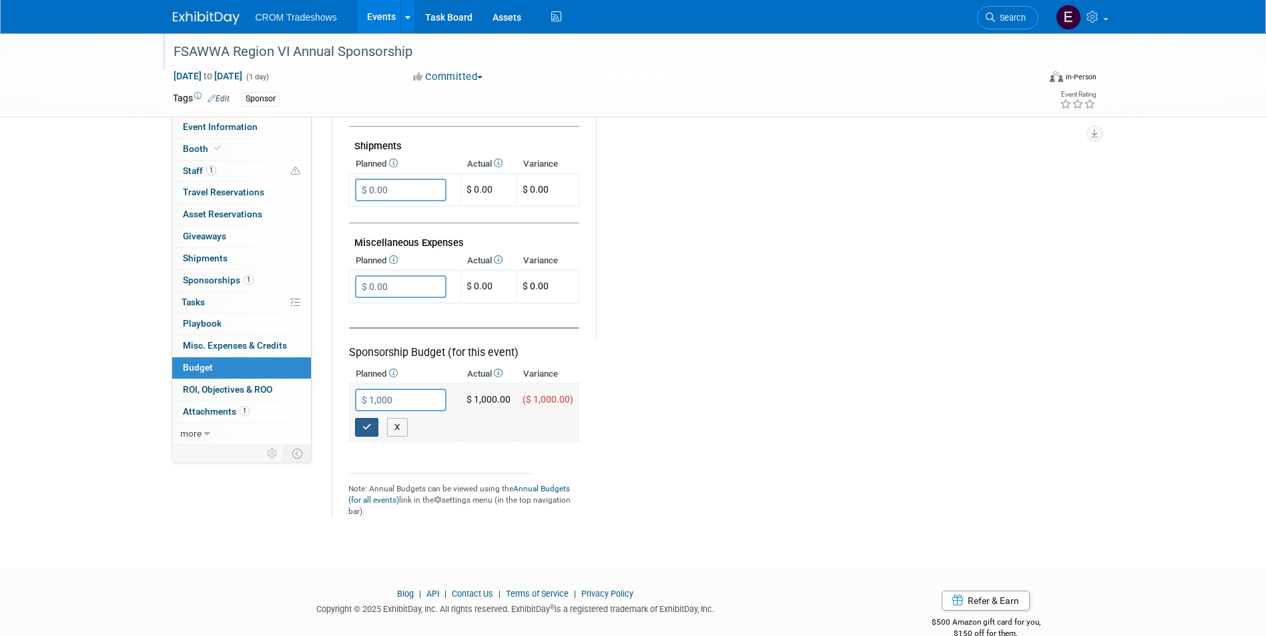
type input "$ 1,000.00"
click at [362, 434] on button "button" at bounding box center [367, 427] width 24 height 19
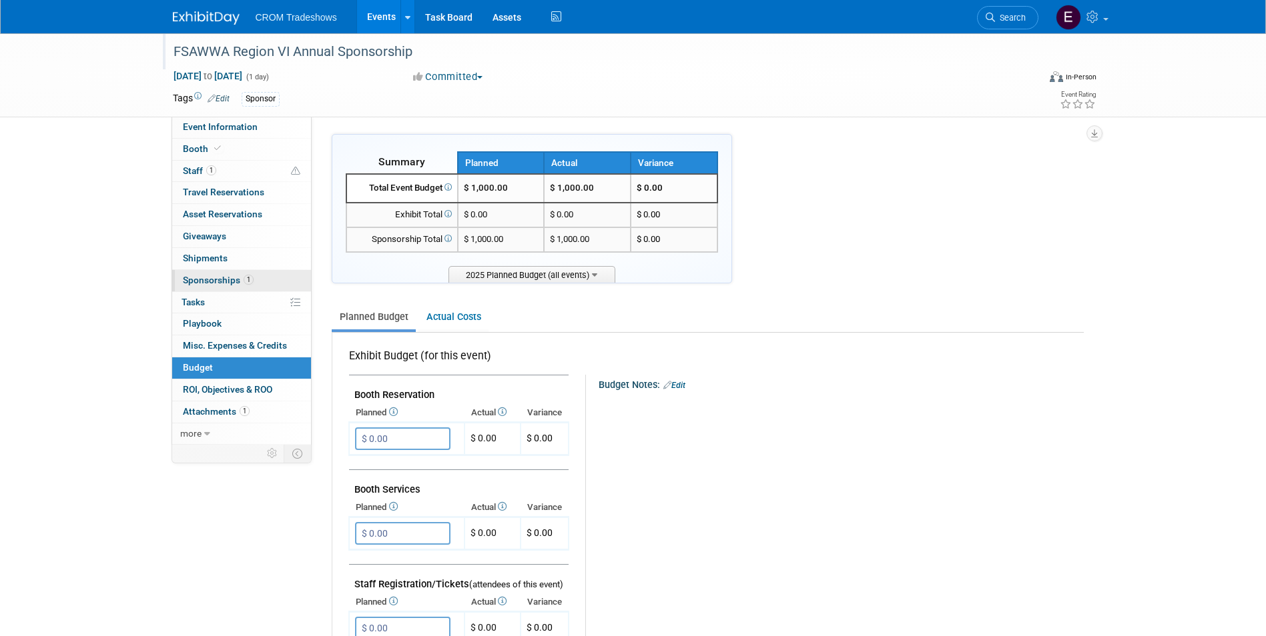
scroll to position [0, 0]
click at [374, 27] on link "Events" at bounding box center [381, 16] width 49 height 33
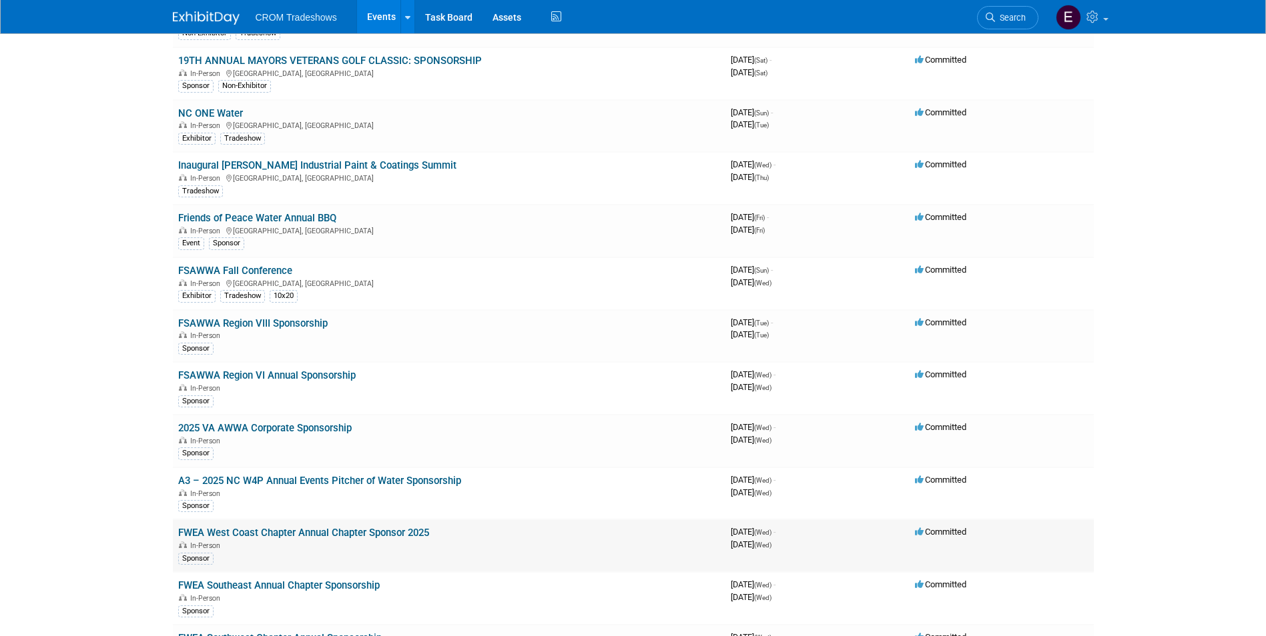
scroll to position [3296, 0]
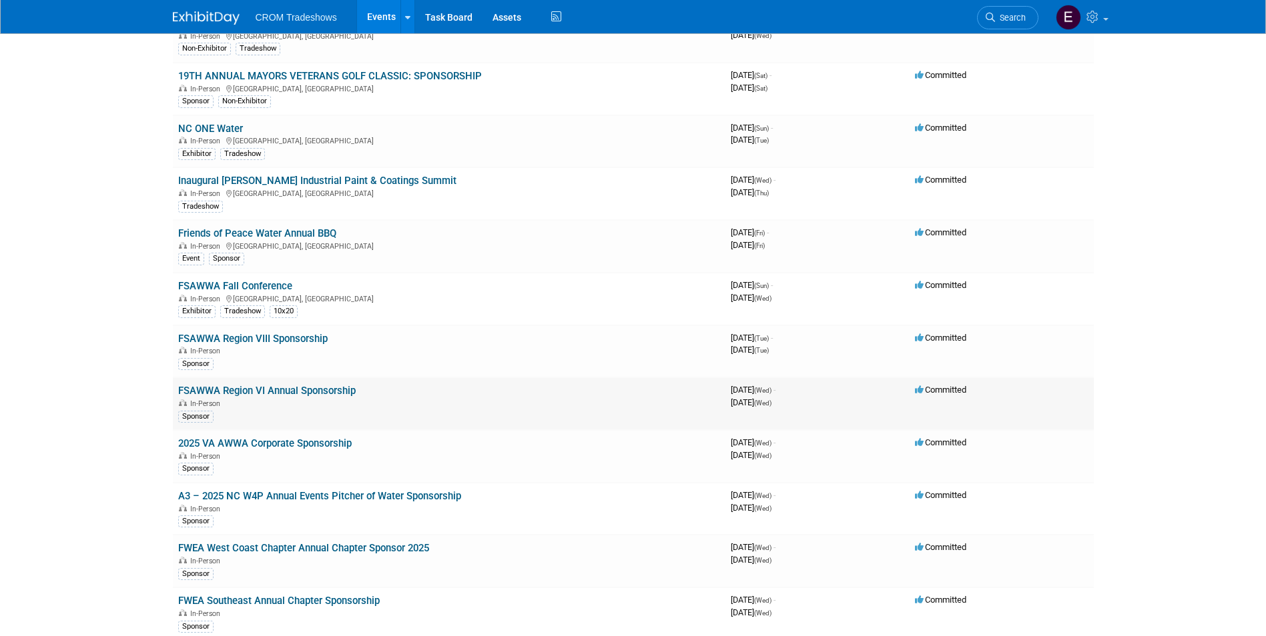
click at [330, 386] on link "FSAWWA Region VI Annual Sponsorship" at bounding box center [266, 391] width 177 height 12
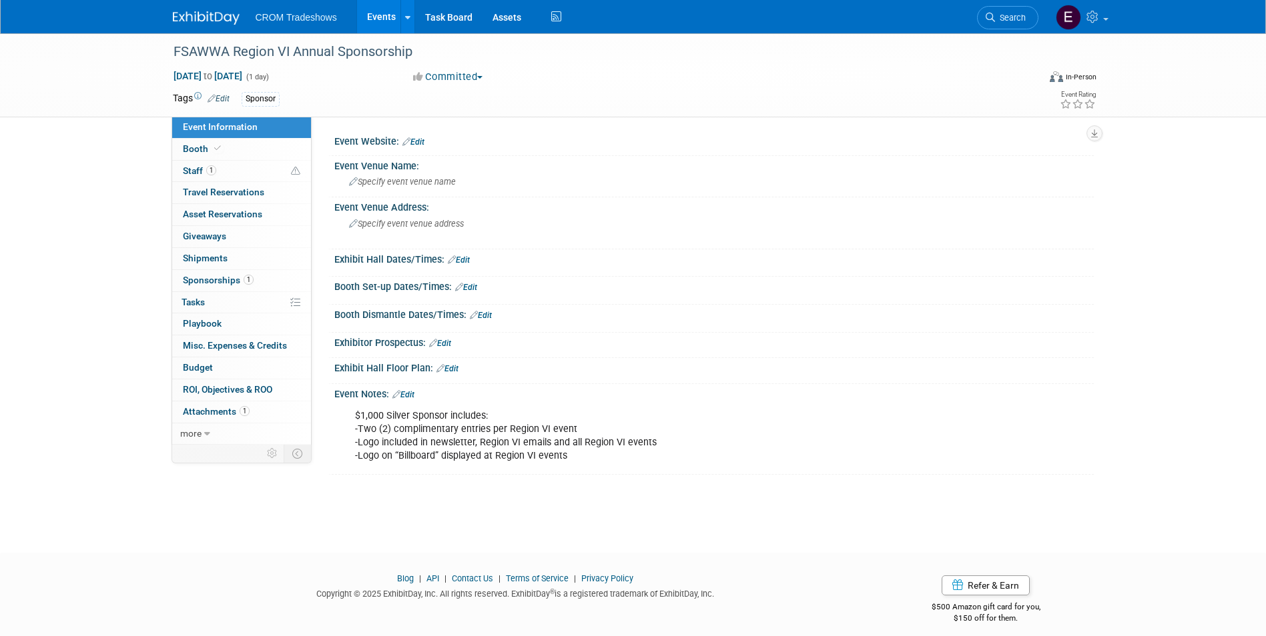
click at [1066, 74] on div "In-Person" at bounding box center [1072, 75] width 47 height 13
click at [1022, 106] on img at bounding box center [1026, 105] width 15 height 12
click at [1013, 106] on input "Virtual" at bounding box center [1009, 105] width 9 height 9
click at [871, 88] on div "Dec 31, 2025 to Dec 31, 2025 (1 day) Dec 31, 2025 to Dec 31, 2025 Committed Com…" at bounding box center [635, 79] width 944 height 20
click at [211, 97] on icon at bounding box center [211, 98] width 8 height 9
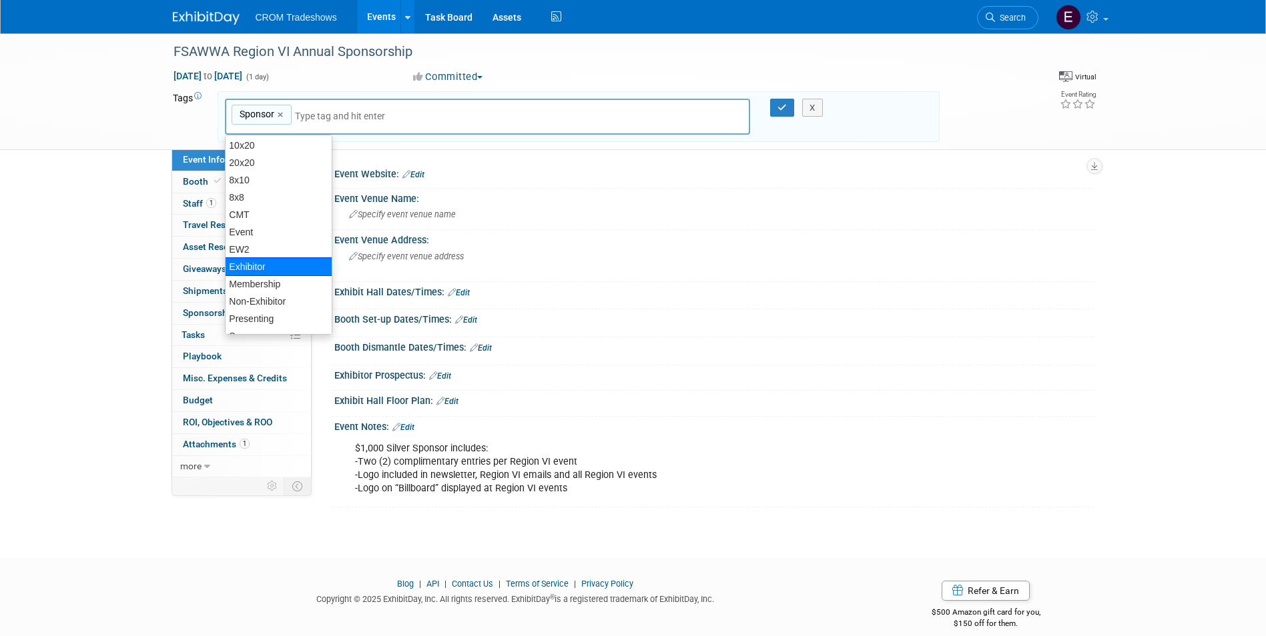
scroll to position [51, 0]
click at [298, 275] on div "Non-Exhibitor" at bounding box center [278, 270] width 107 height 19
type input "Sponsor, Non-Exhibitor"
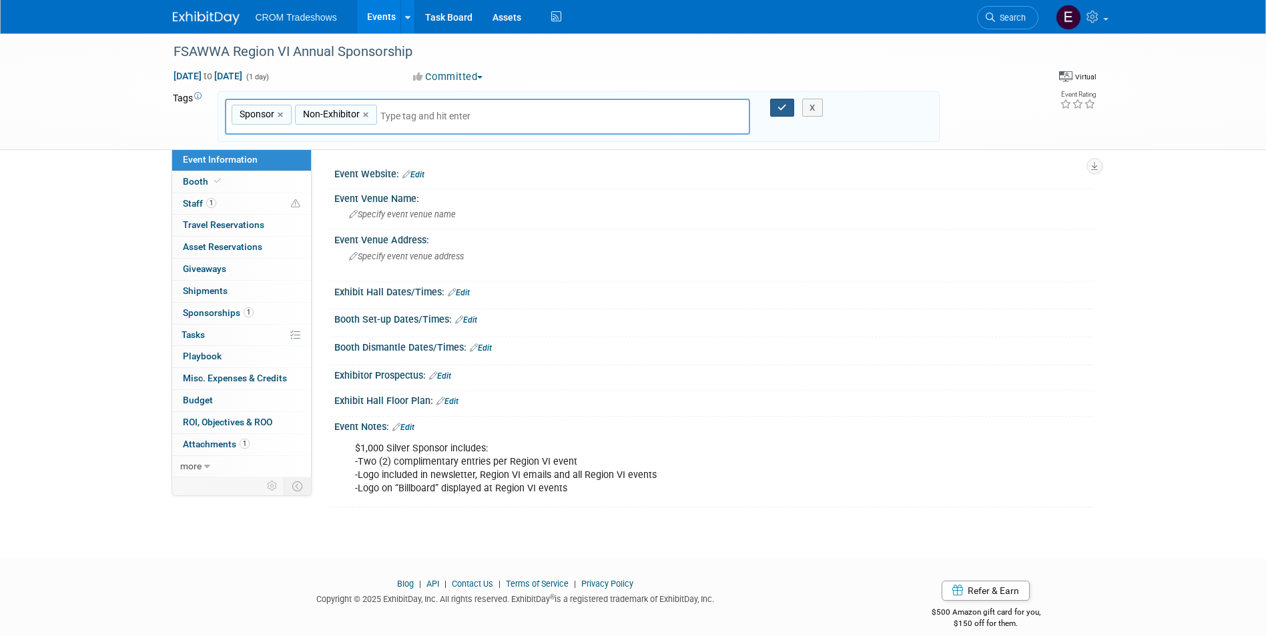
click at [781, 100] on button "button" at bounding box center [782, 108] width 24 height 19
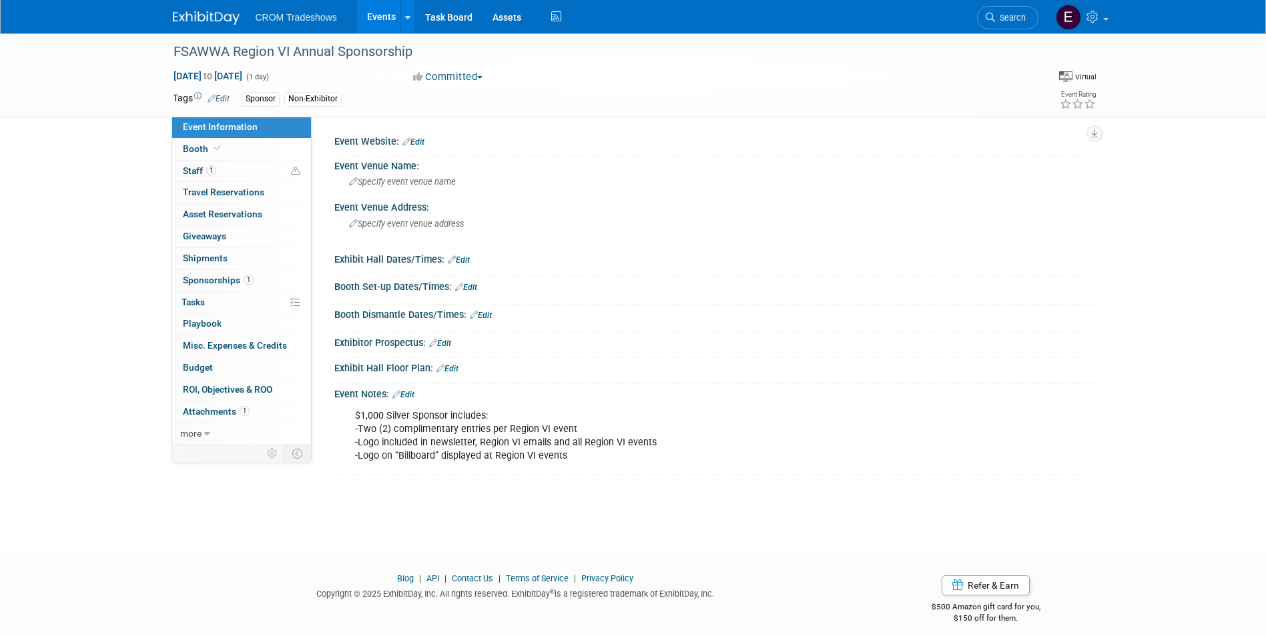
click at [414, 142] on link "Edit" at bounding box center [413, 141] width 22 height 9
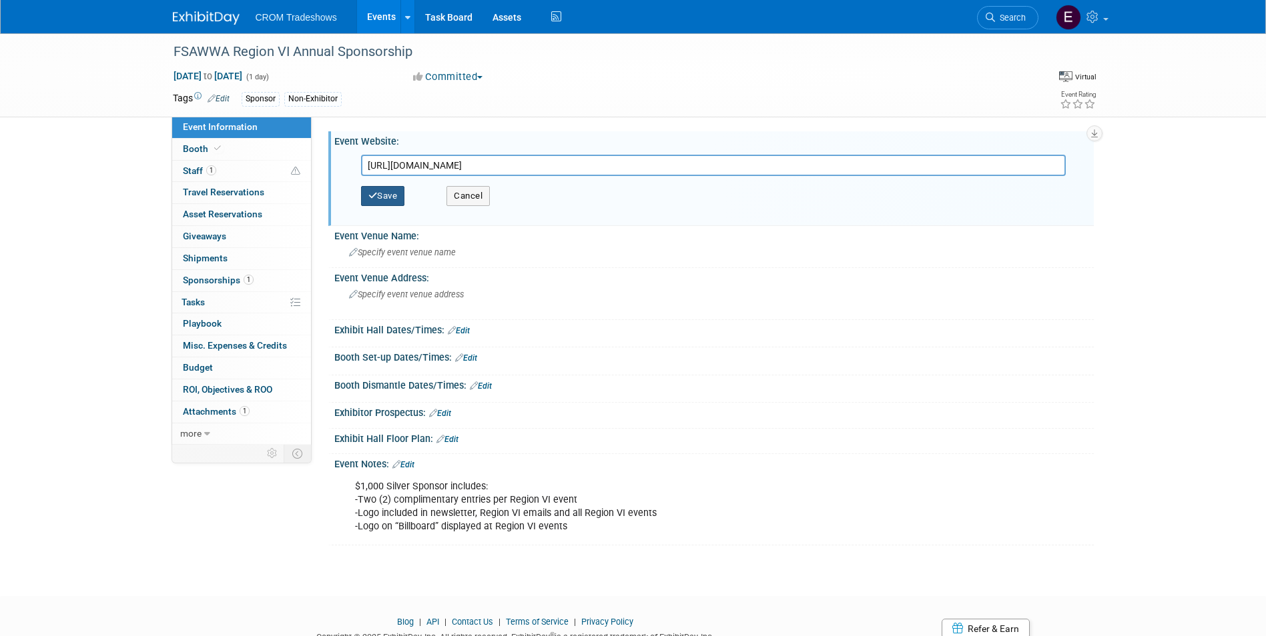
type input "https://www.fsawwa.org/page/109"
click at [381, 191] on button "Save" at bounding box center [383, 196] width 44 height 20
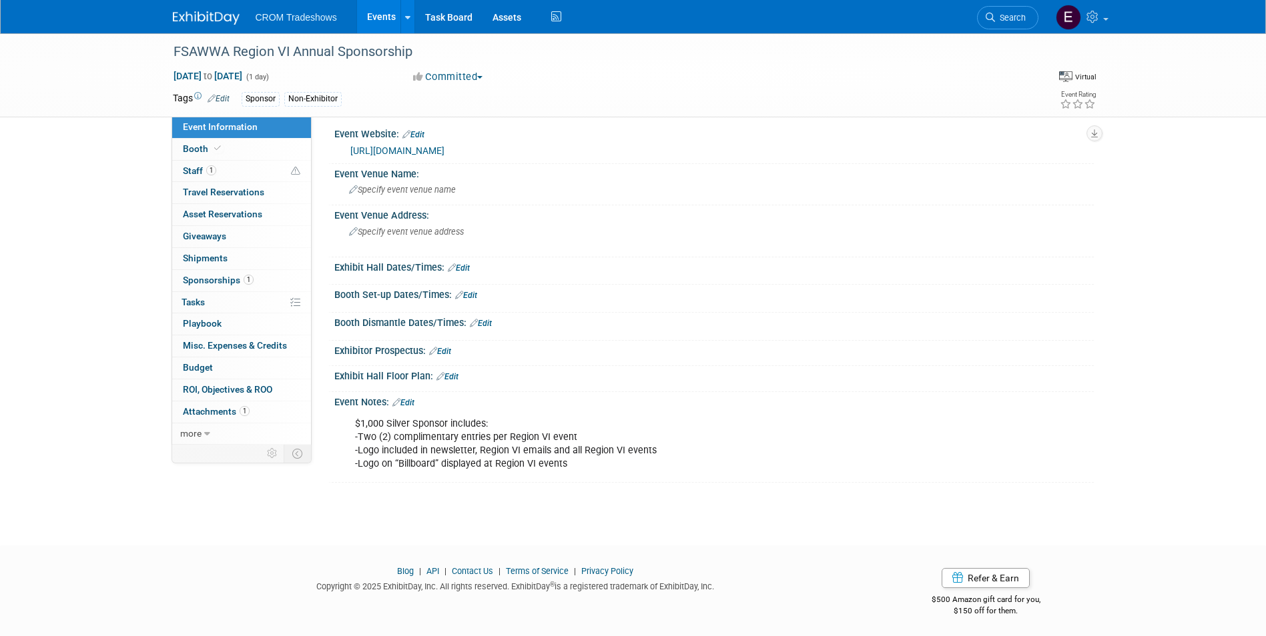
scroll to position [0, 0]
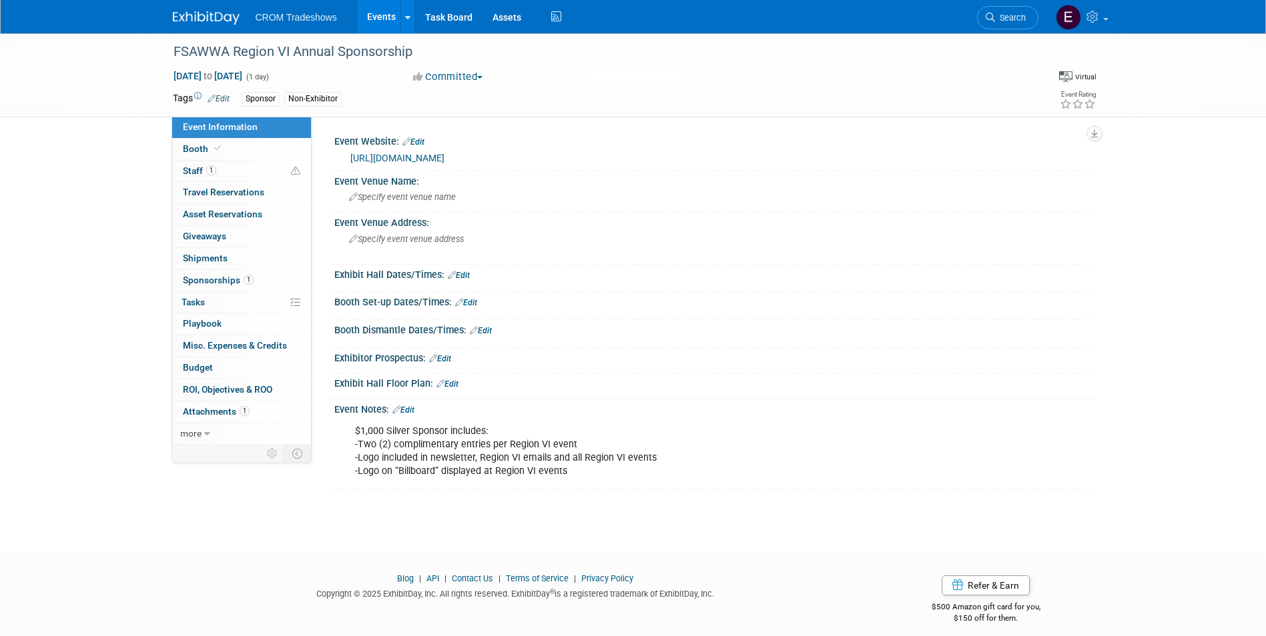
click at [382, 16] on link "Events" at bounding box center [381, 16] width 49 height 33
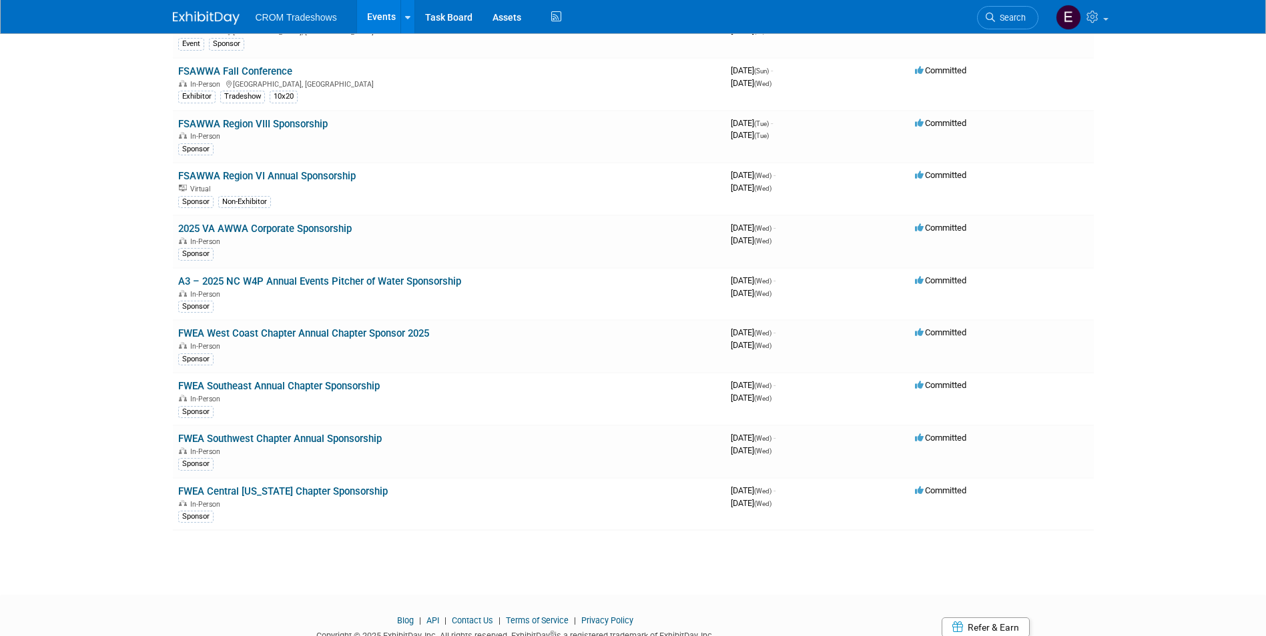
scroll to position [3430, 0]
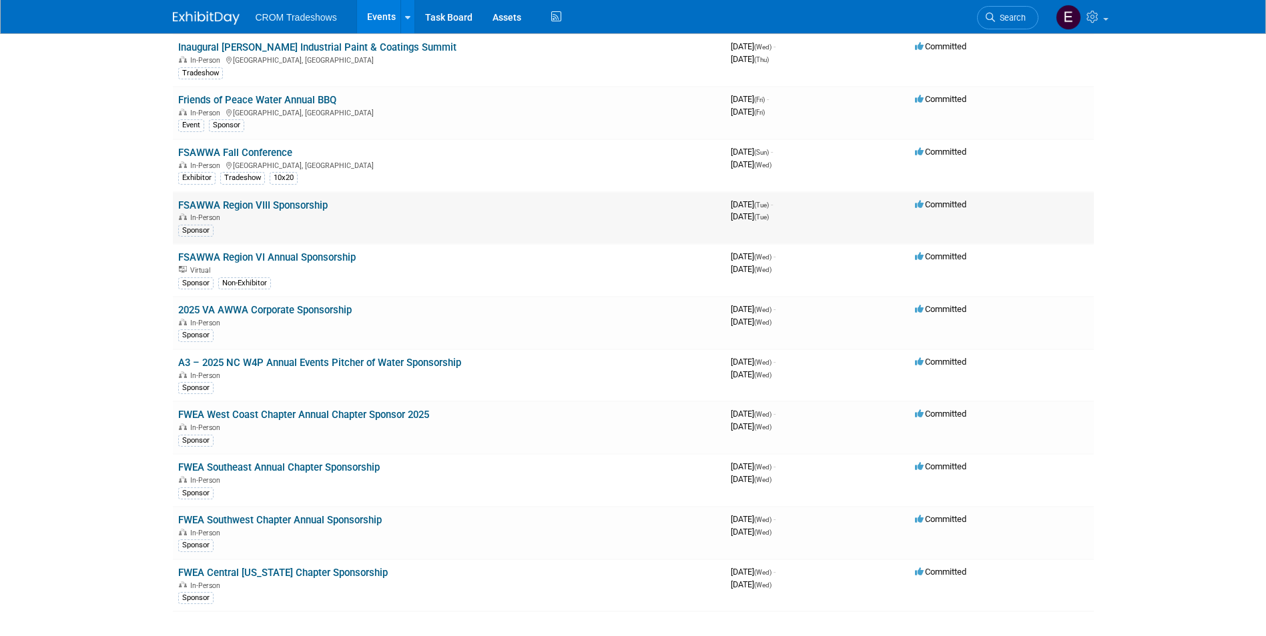
click at [306, 206] on link "FSAWWA Region VIII Sponsorship" at bounding box center [252, 205] width 149 height 12
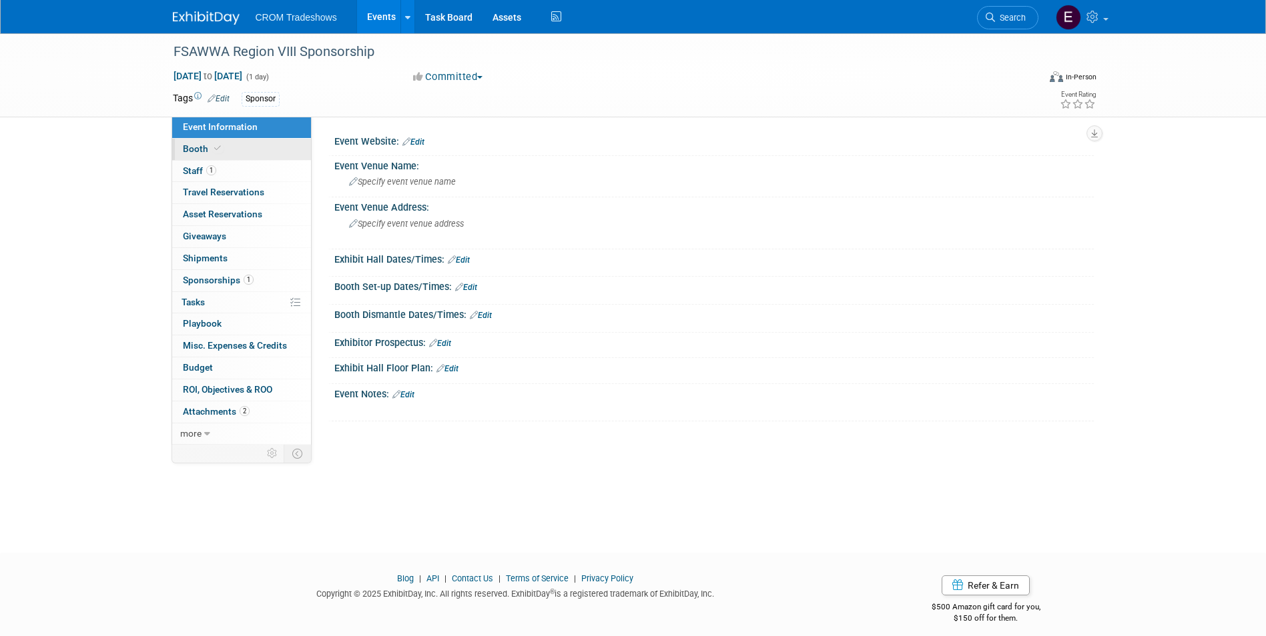
click at [257, 157] on link "Booth" at bounding box center [241, 149] width 139 height 21
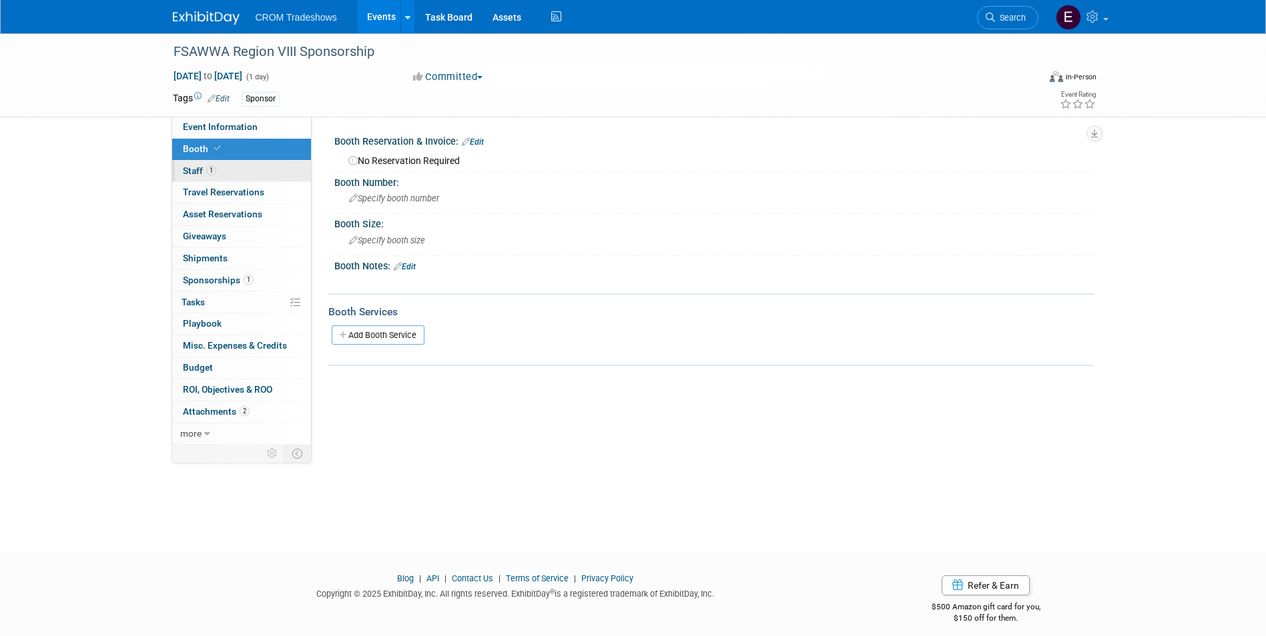
click at [252, 175] on link "1 Staff 1" at bounding box center [241, 171] width 139 height 21
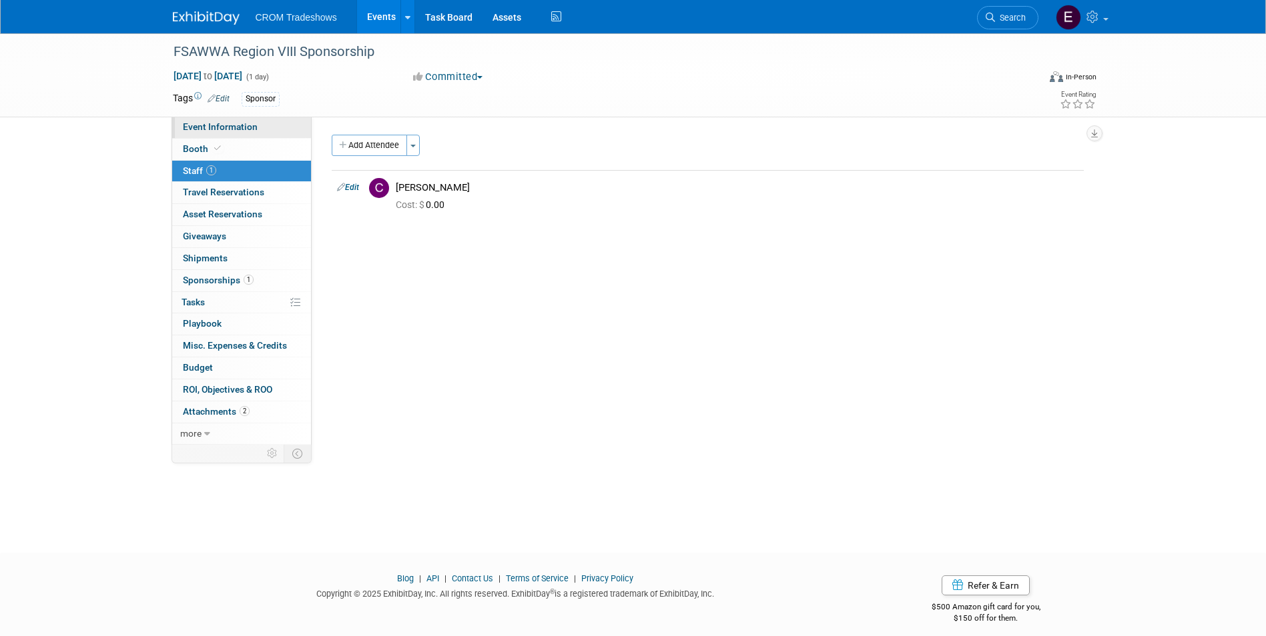
click at [249, 125] on span "Event Information" at bounding box center [220, 126] width 75 height 11
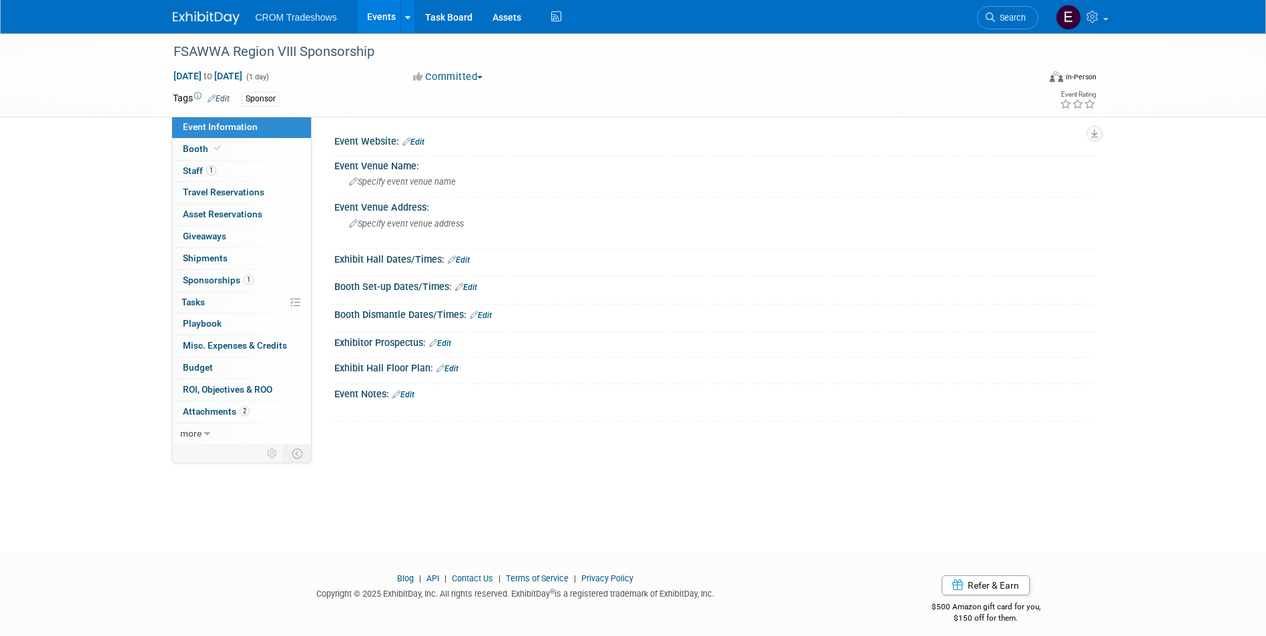
click at [414, 145] on link "Edit" at bounding box center [413, 141] width 22 height 9
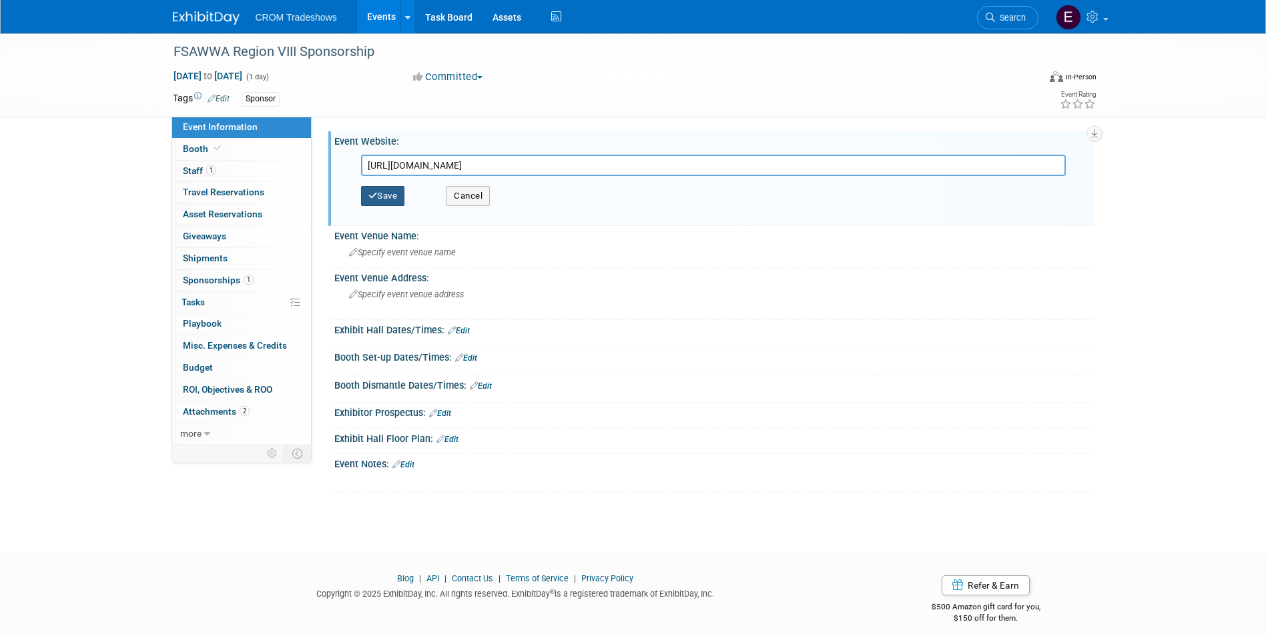
type input "[URL][DOMAIN_NAME]"
click at [388, 199] on button "Save" at bounding box center [383, 196] width 44 height 20
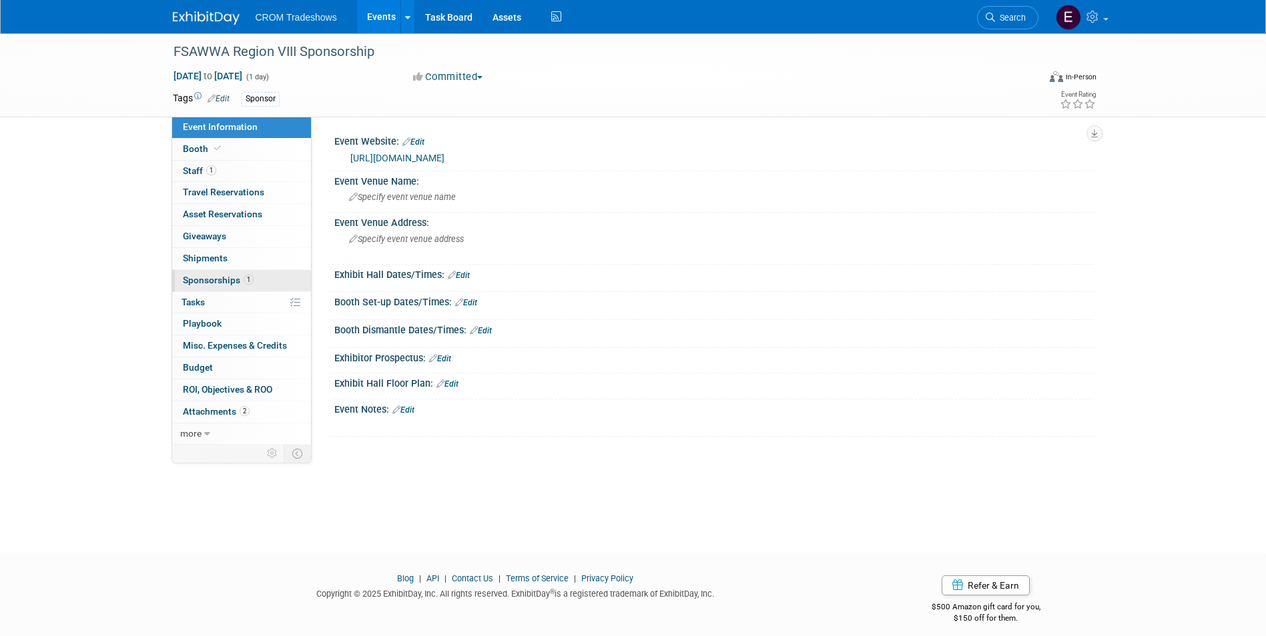
click at [244, 275] on span "1" at bounding box center [249, 280] width 10 height 10
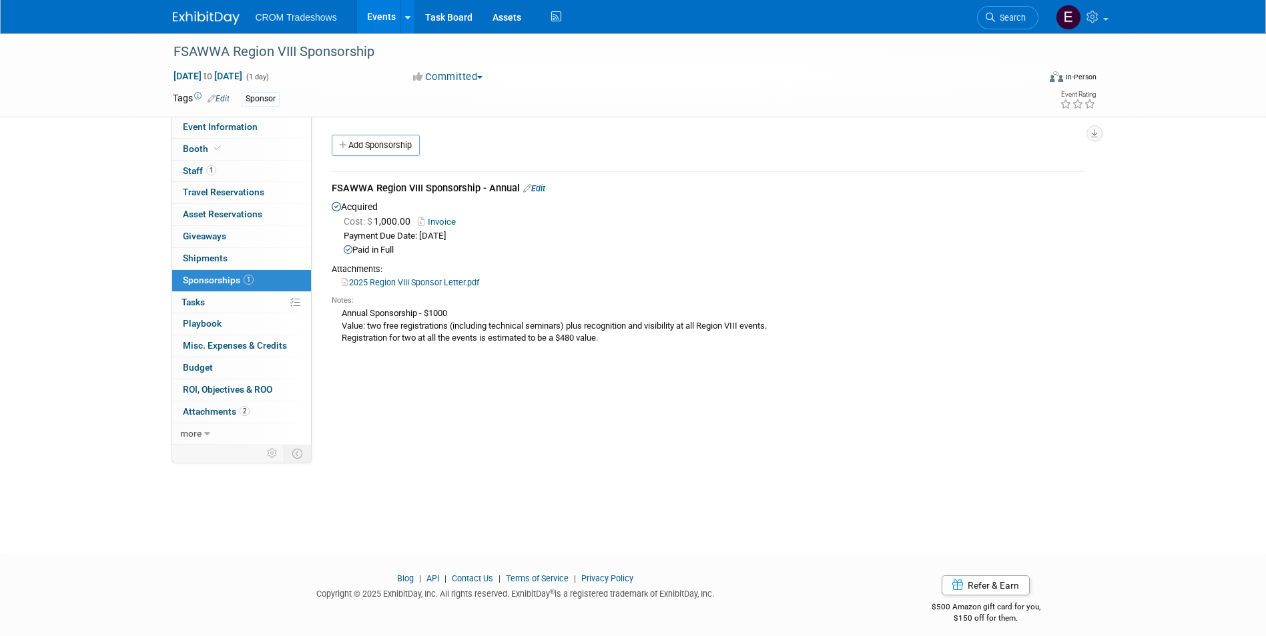
click at [341, 311] on div "Annual Sponsorship - $1000 Value: two free registrations (including technical s…" at bounding box center [708, 325] width 752 height 39
drag, startPoint x: 343, startPoint y: 316, endPoint x: 696, endPoint y: 348, distance: 354.4
click at [696, 348] on td "FSAWWA Region VIII Sponsorship - Annual Edit Acquired Cost: $ 1,000.00 Invoice …" at bounding box center [708, 264] width 752 height 187
drag, startPoint x: 696, startPoint y: 348, endPoint x: 585, endPoint y: 346, distance: 110.8
copy div "Annual Sponsorship - $1000 Value: two free registrations (including technical s…"
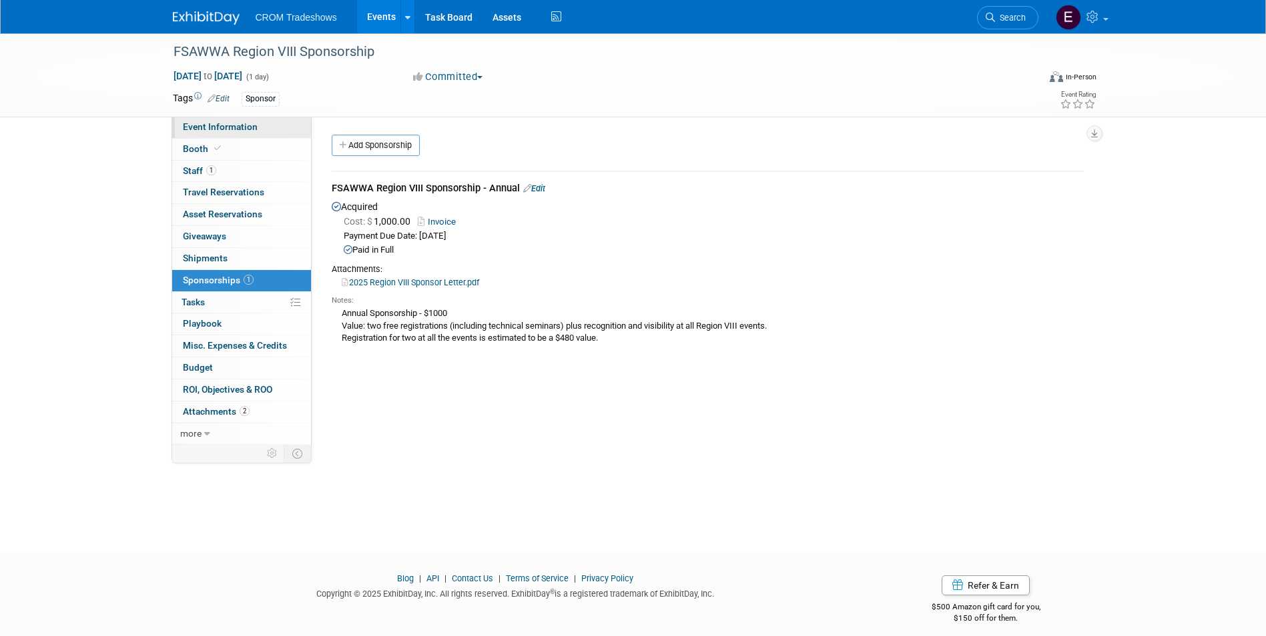
click at [234, 129] on span "Event Information" at bounding box center [220, 126] width 75 height 11
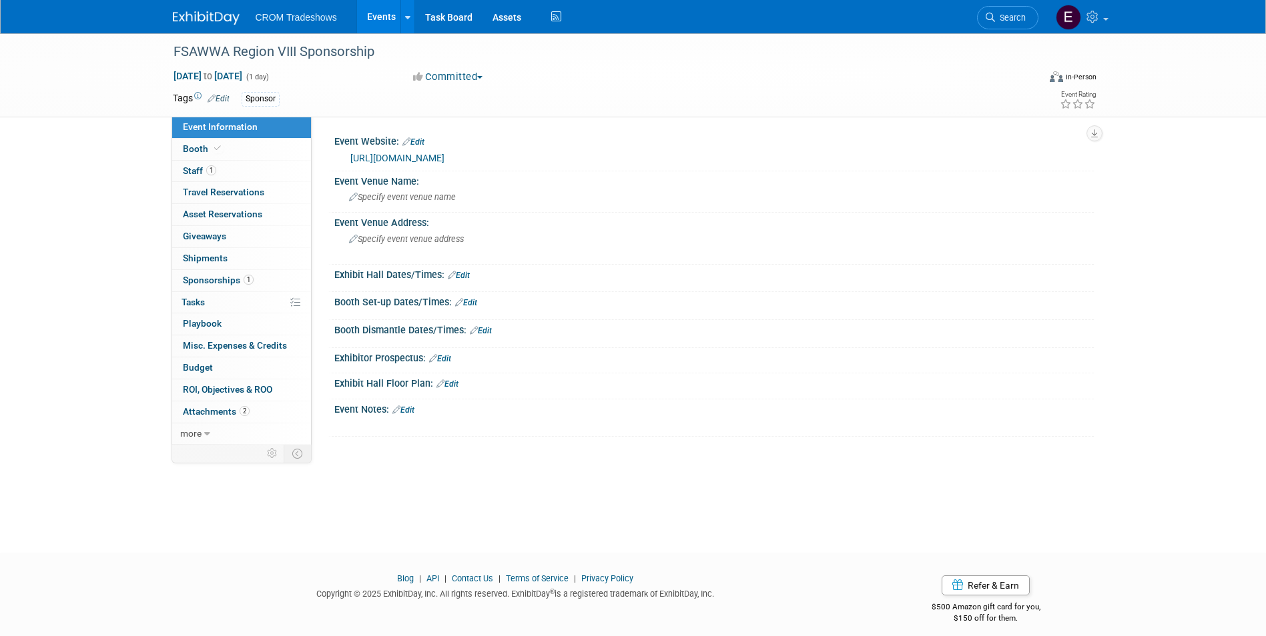
click at [412, 415] on div "X" at bounding box center [712, 418] width 743 height 7
click at [412, 413] on link "Edit" at bounding box center [403, 410] width 22 height 9
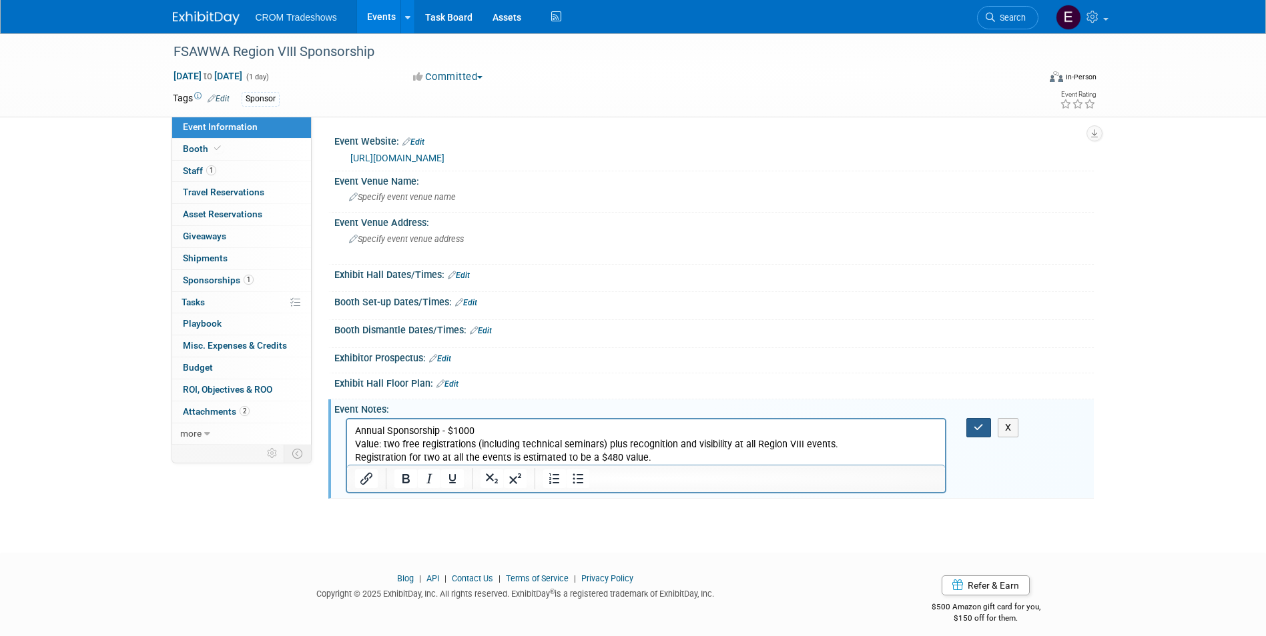
click at [972, 431] on button "button" at bounding box center [978, 427] width 25 height 19
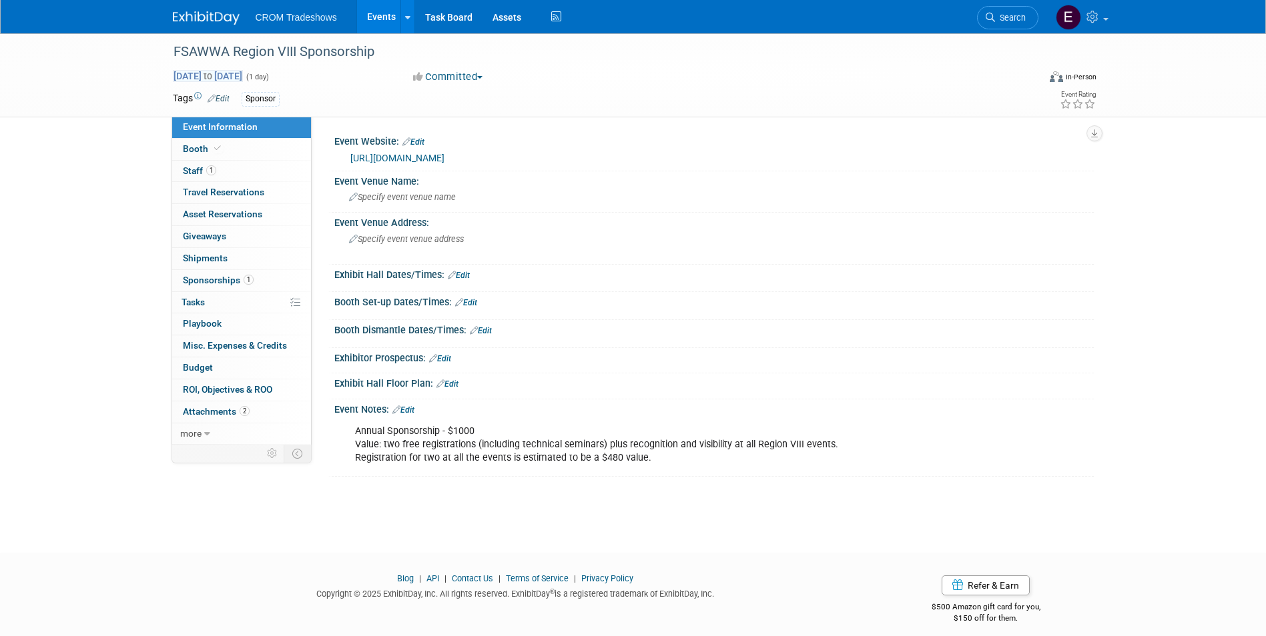
click at [222, 75] on span "Dec 30, 2025 to Dec 30, 2025" at bounding box center [208, 76] width 70 height 12
type input "Dec 30, 2025"
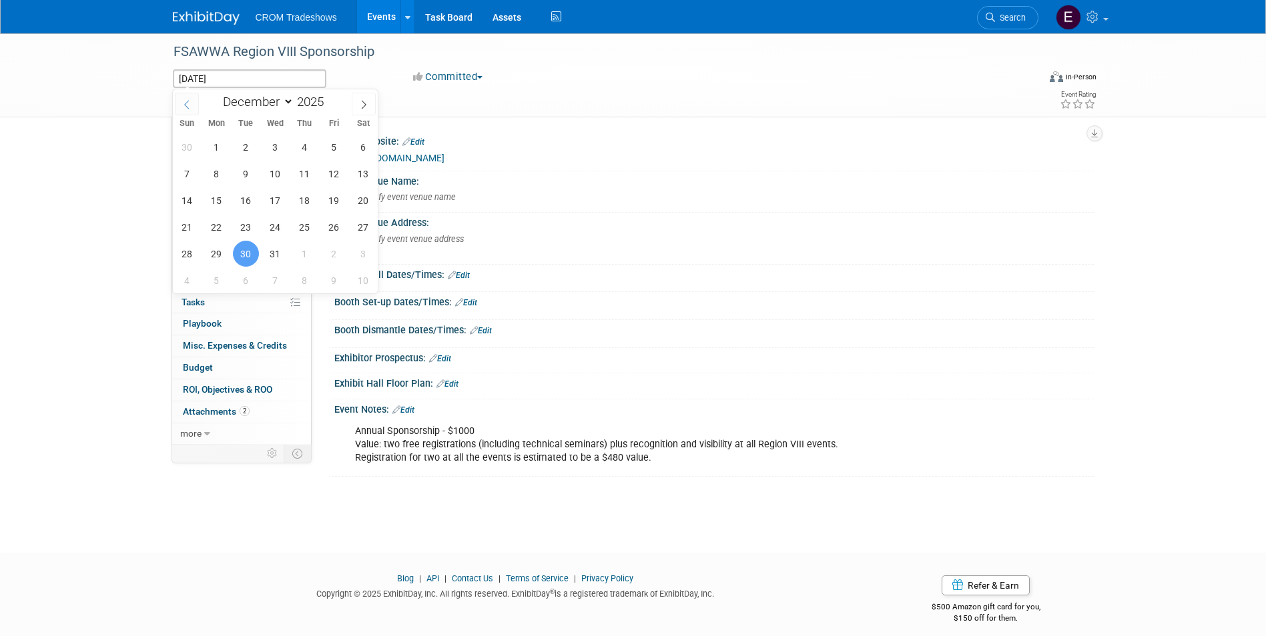
click at [190, 109] on span at bounding box center [187, 104] width 24 height 23
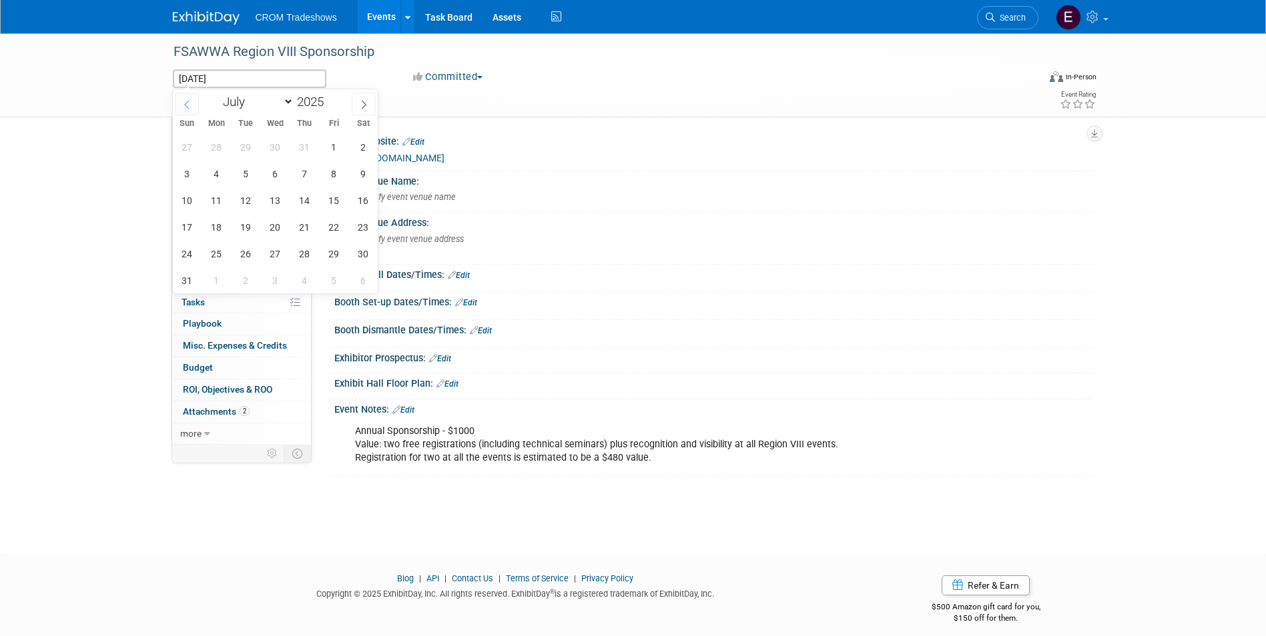
click at [190, 109] on span at bounding box center [187, 104] width 24 height 23
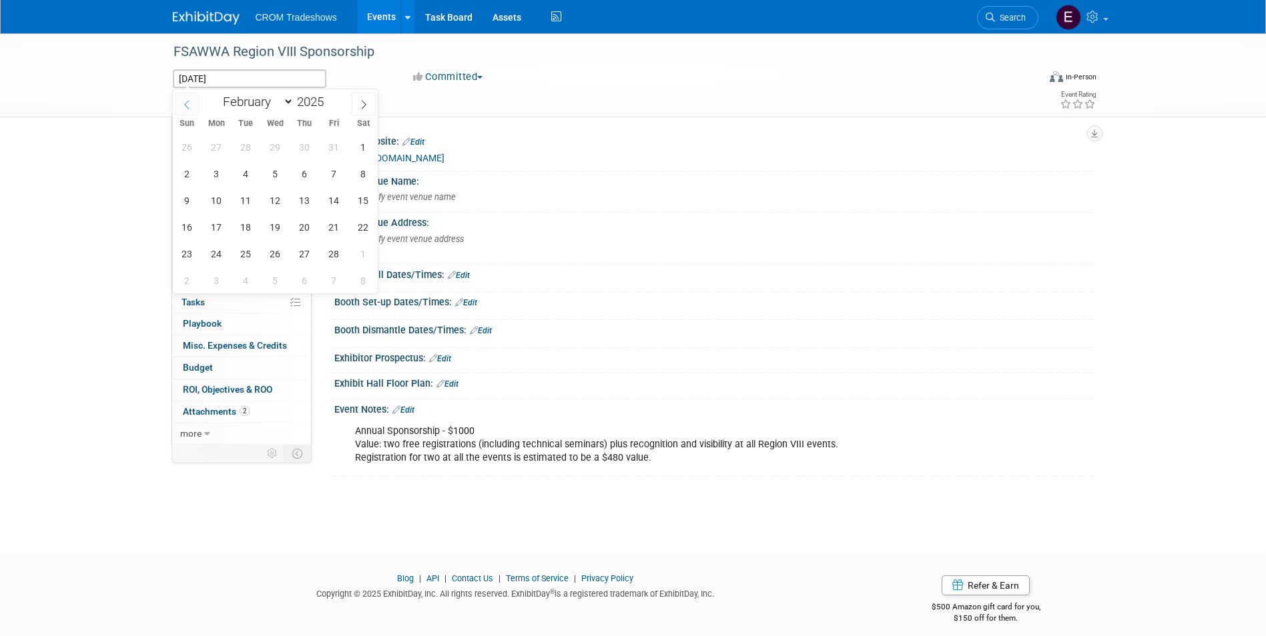
click at [190, 109] on span at bounding box center [187, 104] width 24 height 23
click at [356, 109] on span at bounding box center [364, 104] width 24 height 23
select select "1"
click at [308, 254] on span "27" at bounding box center [305, 254] width 26 height 26
type input "Feb 27, 2025"
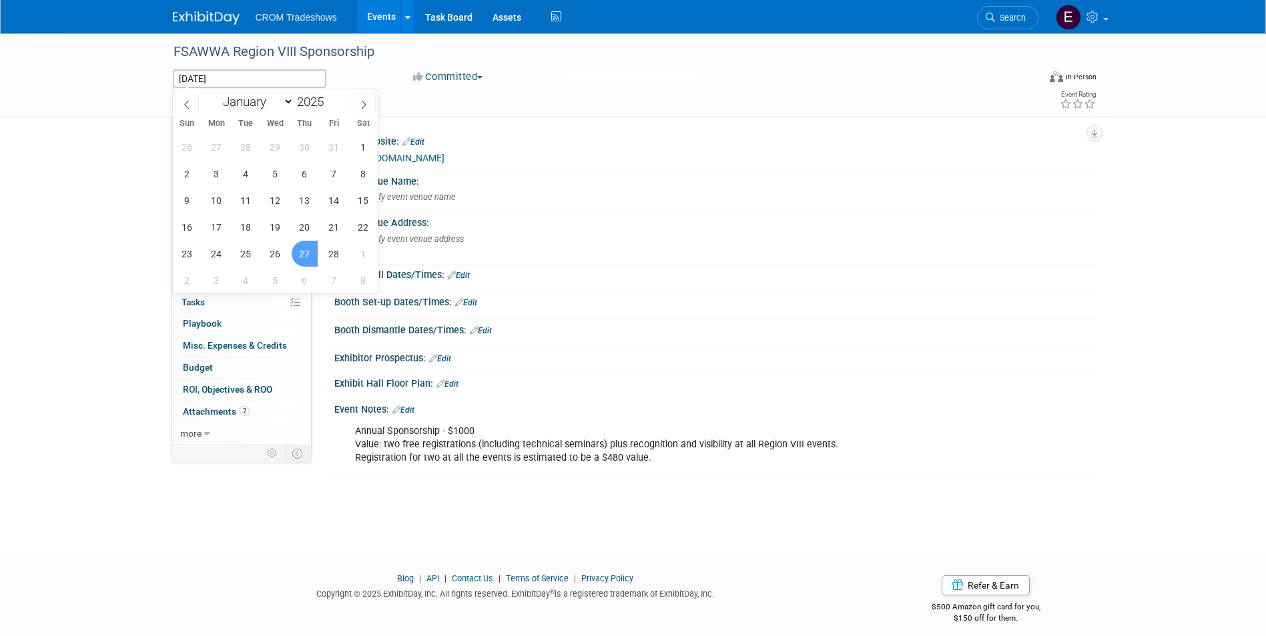
click at [306, 257] on span "27" at bounding box center [305, 254] width 26 height 26
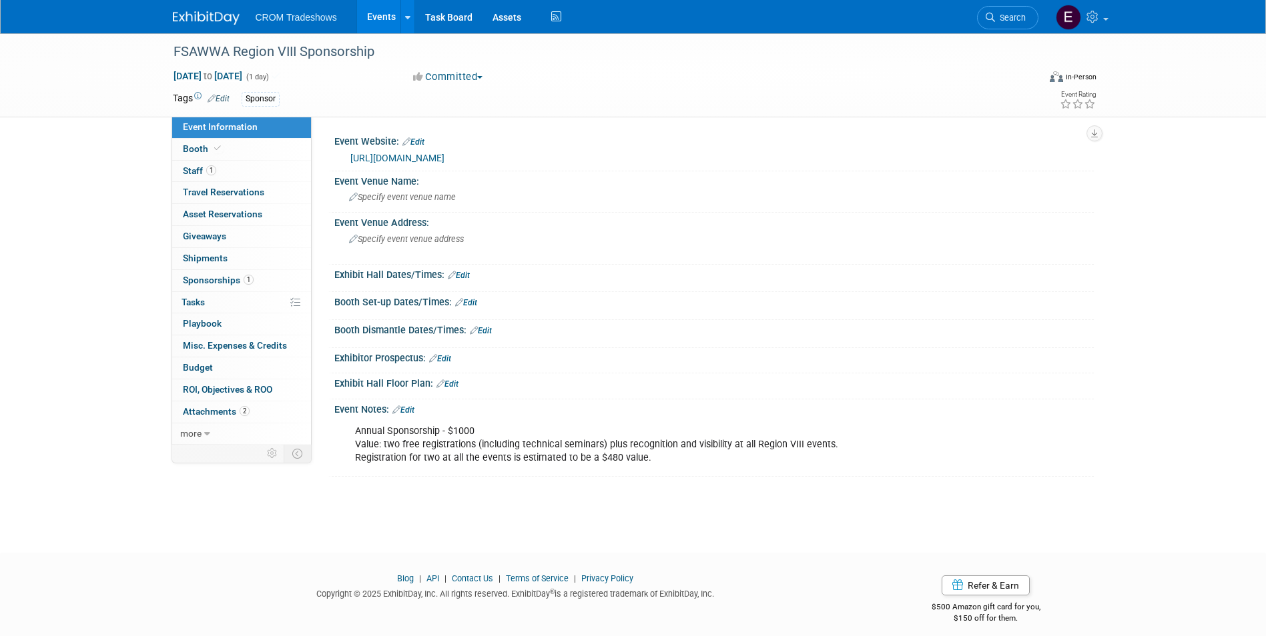
click at [230, 100] on link "Edit" at bounding box center [218, 98] width 22 height 9
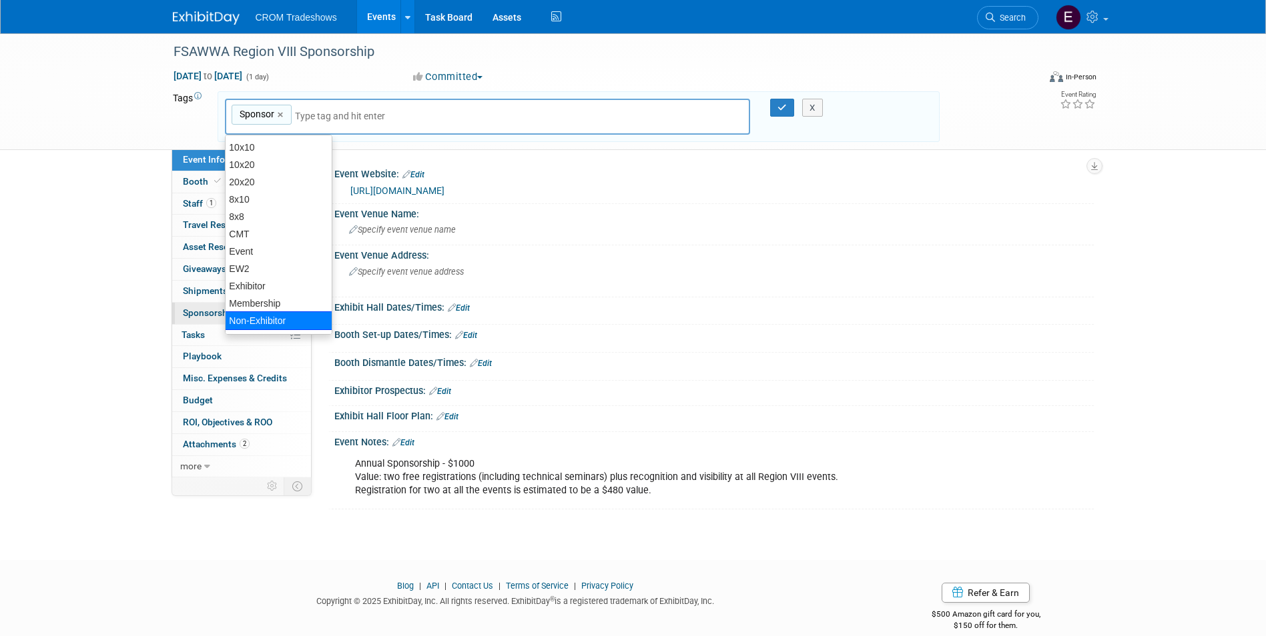
click at [278, 322] on div "Non-Exhibitor" at bounding box center [278, 321] width 107 height 19
type input "Sponsor, Non-Exhibitor"
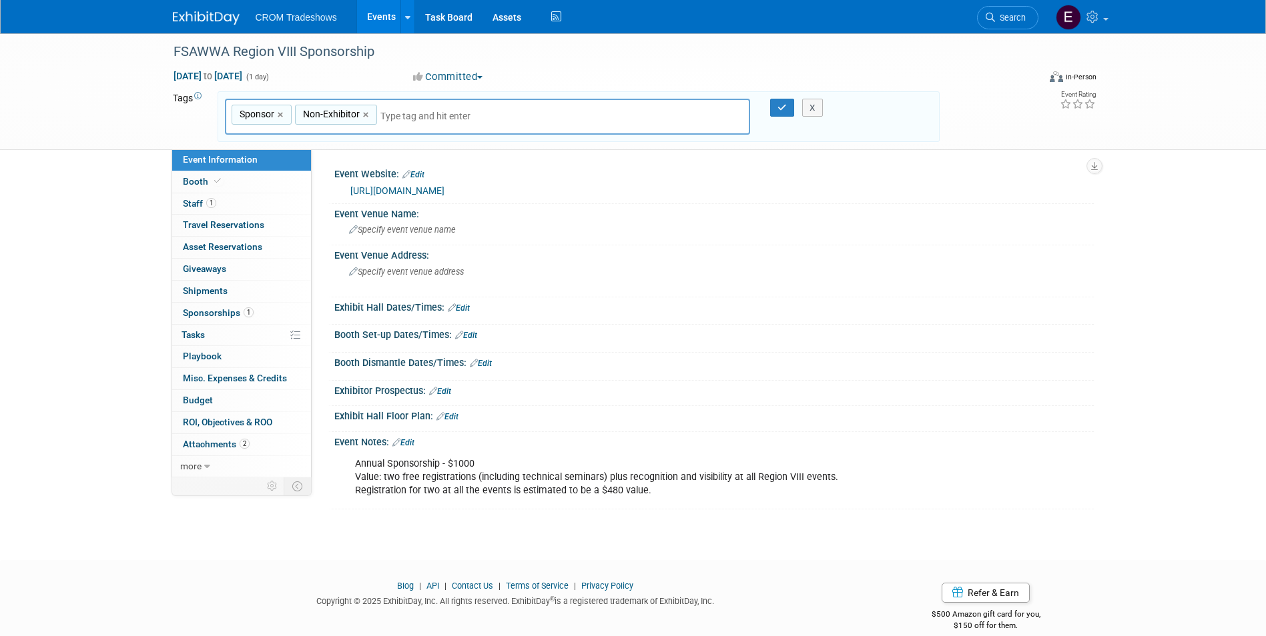
click at [1069, 79] on div "In-Person" at bounding box center [1080, 77] width 31 height 10
click at [1045, 109] on label "Virtual" at bounding box center [1047, 105] width 59 height 19
click at [1013, 109] on input "Virtual" at bounding box center [1009, 105] width 9 height 9
click at [789, 105] on div "X" at bounding box center [818, 108] width 61 height 19
click at [775, 109] on button "button" at bounding box center [782, 108] width 24 height 19
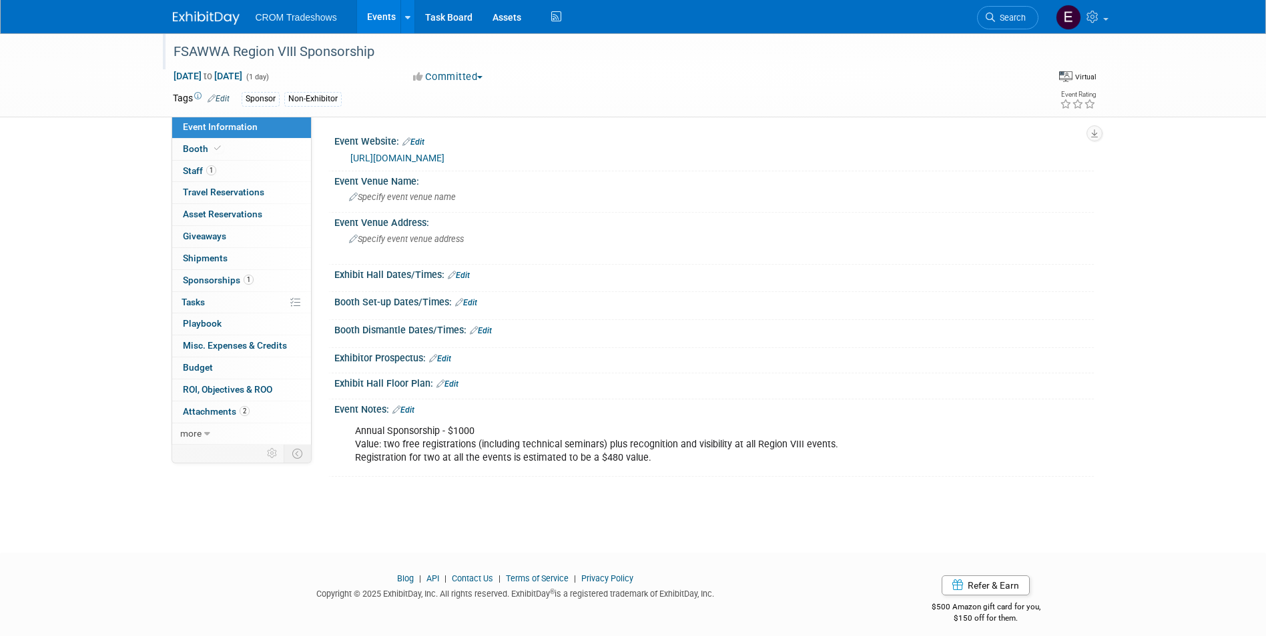
click at [296, 52] on div "FSAWWA Region VIII Sponsorship" at bounding box center [593, 52] width 849 height 24
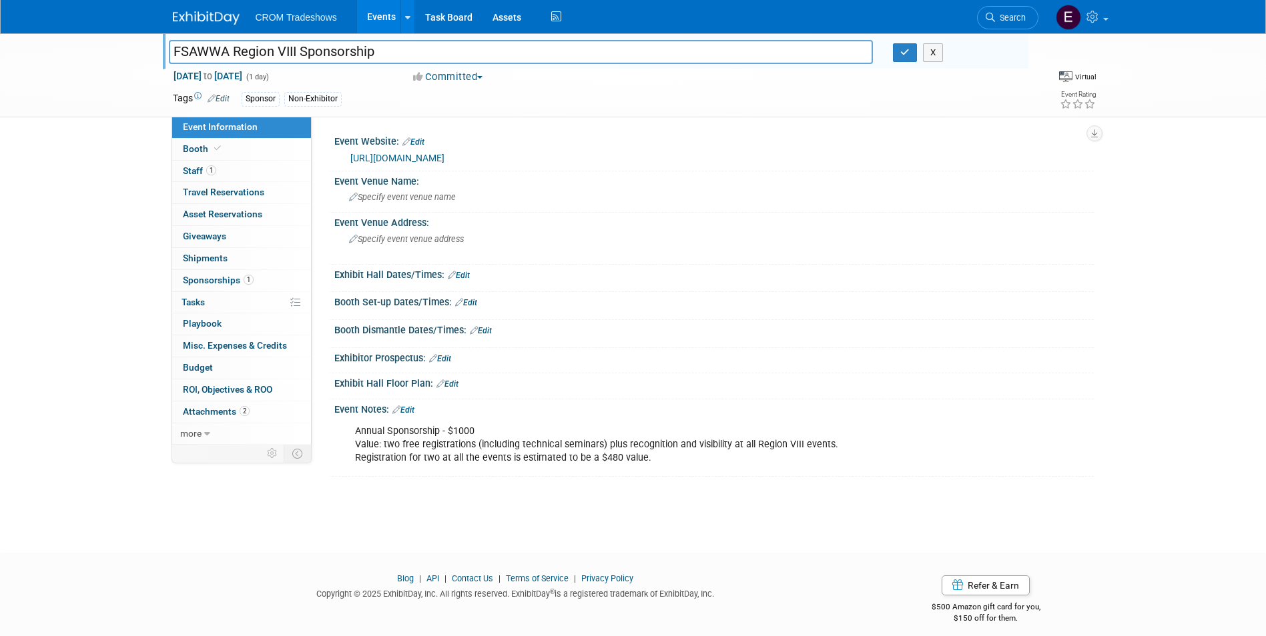
click at [300, 57] on input "FSAWWA Region VIII Sponsorship" at bounding box center [521, 51] width 705 height 23
type input "FSAWWA Region VIII Annual Sponsorship"
click at [897, 54] on button "button" at bounding box center [905, 52] width 24 height 19
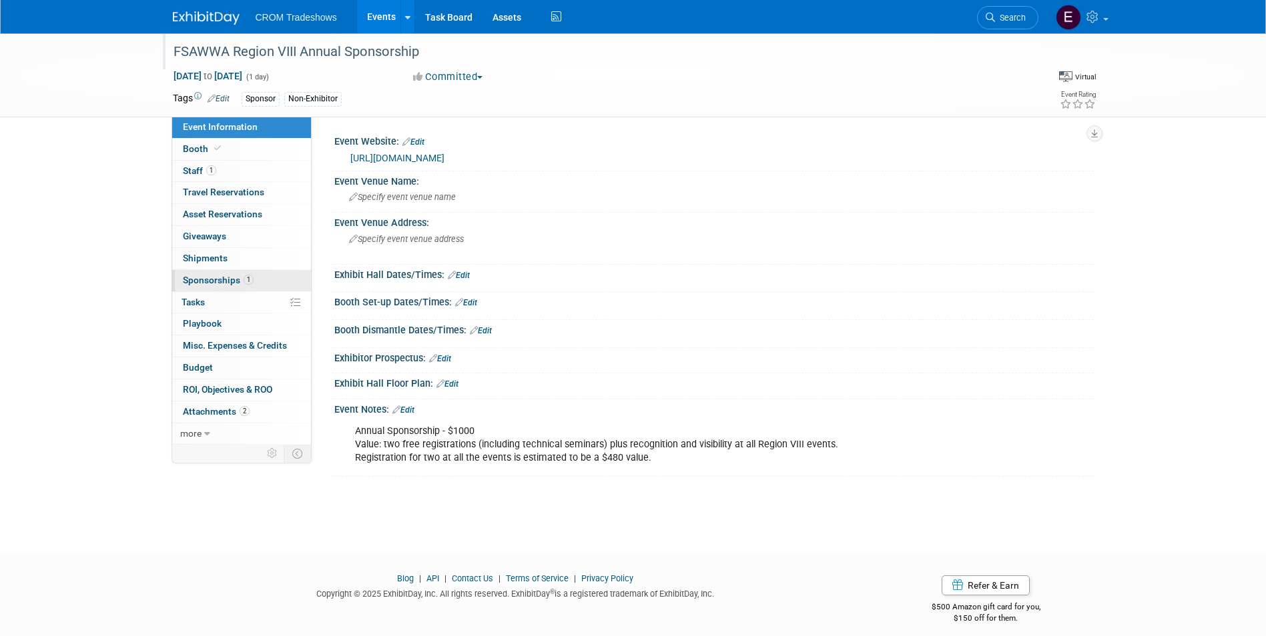
click at [267, 285] on link "1 Sponsorships 1" at bounding box center [241, 280] width 139 height 21
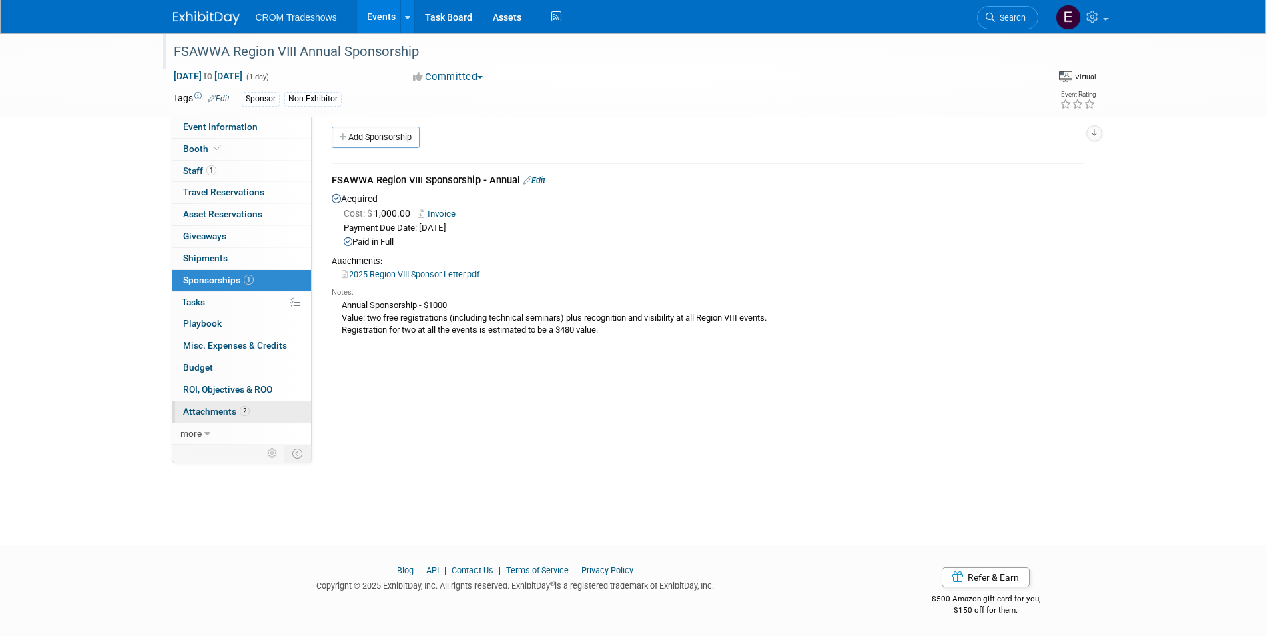
scroll to position [10, 0]
click at [234, 436] on link "more" at bounding box center [241, 434] width 139 height 21
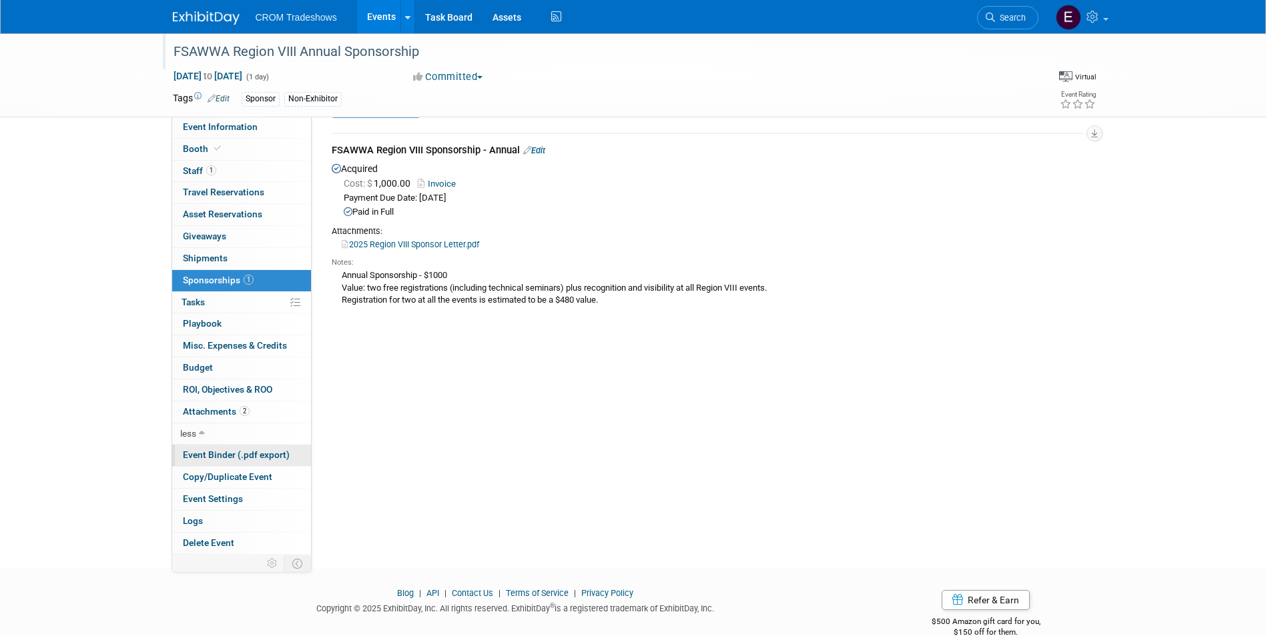
scroll to position [63, 0]
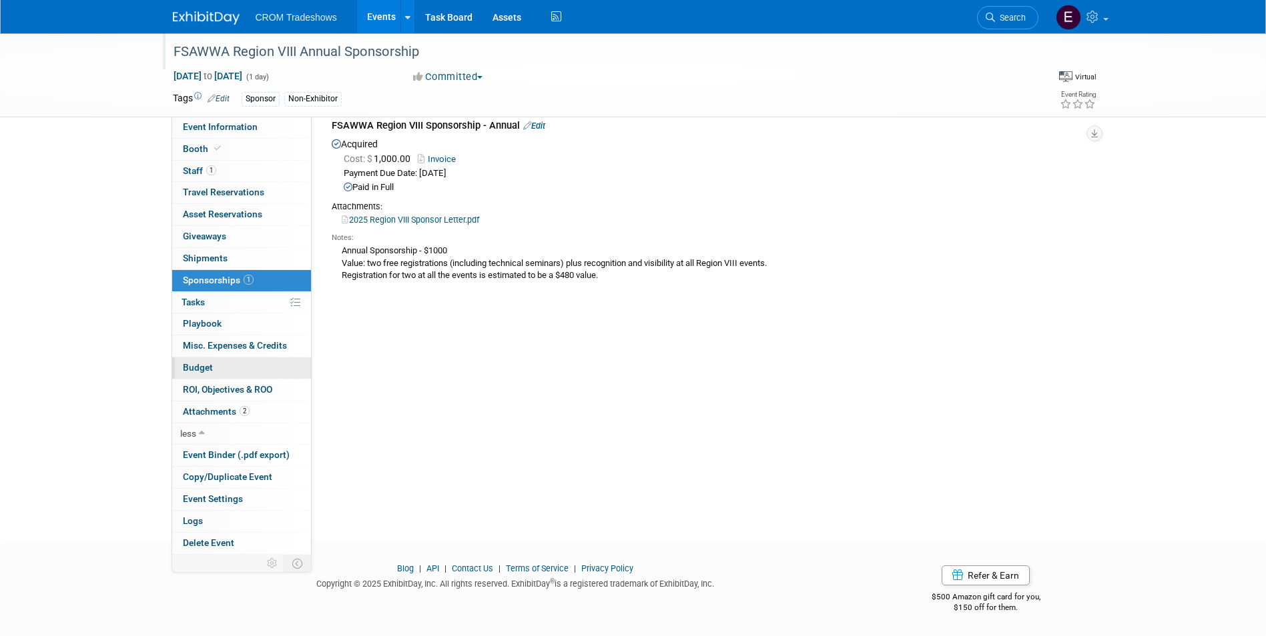
click at [218, 369] on link "Budget" at bounding box center [241, 368] width 139 height 21
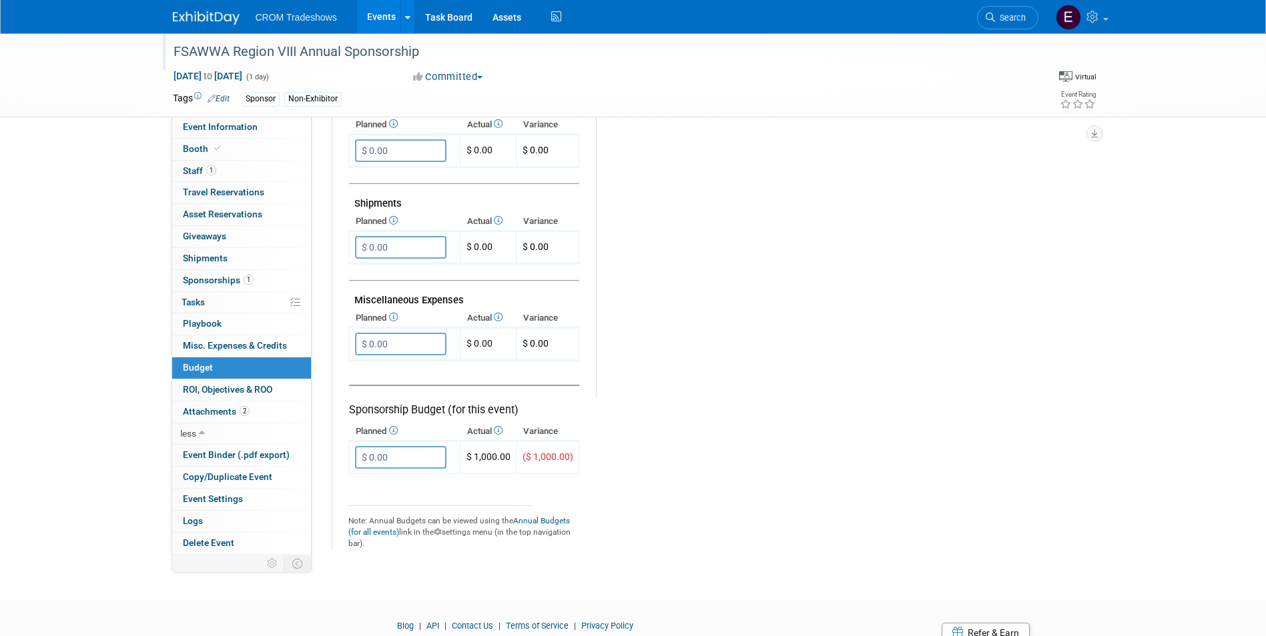
scroll to position [727, 0]
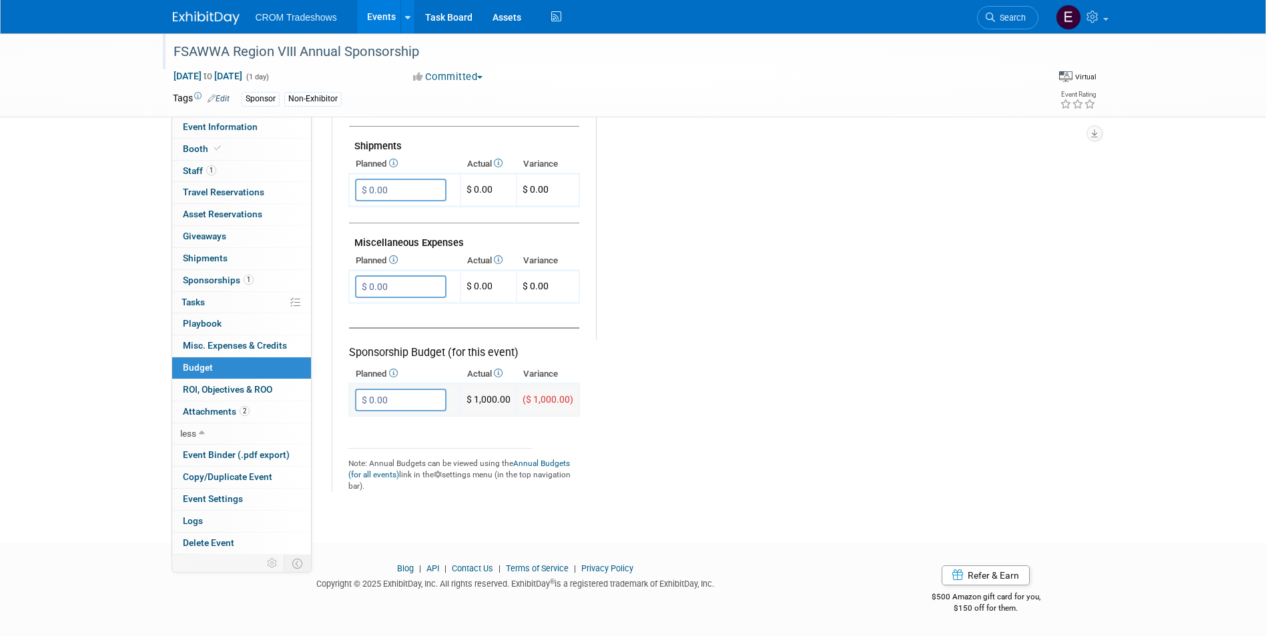
click at [392, 401] on input "$ 0.00" at bounding box center [400, 400] width 91 height 23
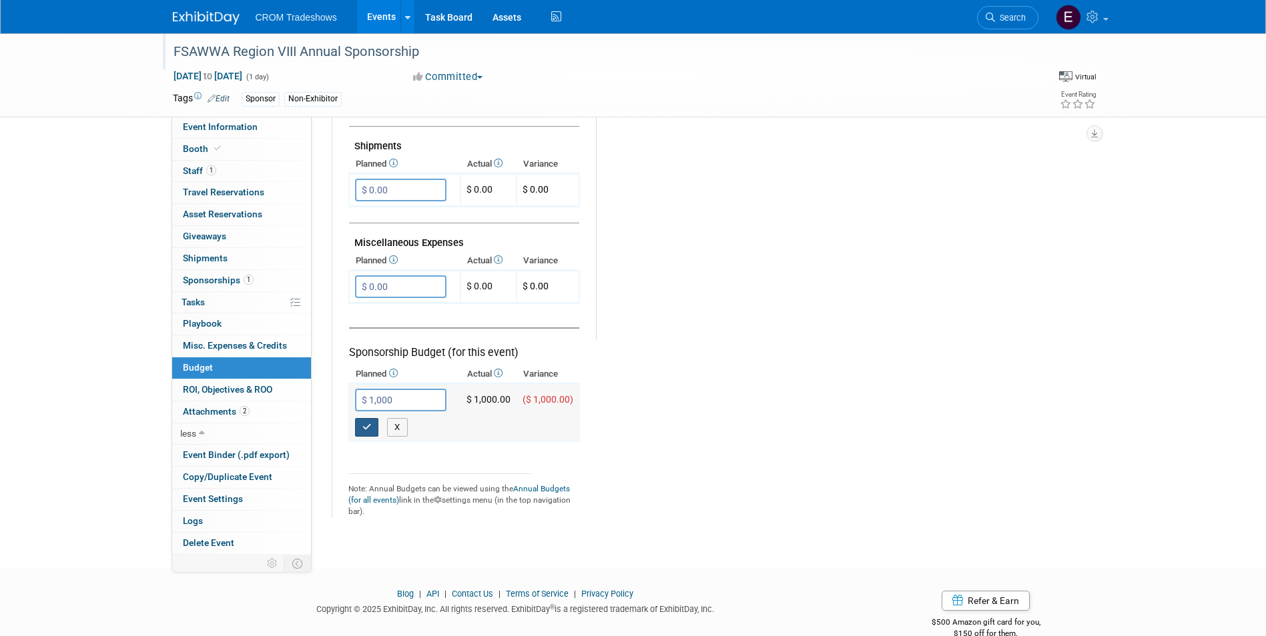
type input "$ 1,000.00"
click at [362, 429] on icon "button" at bounding box center [366, 427] width 9 height 9
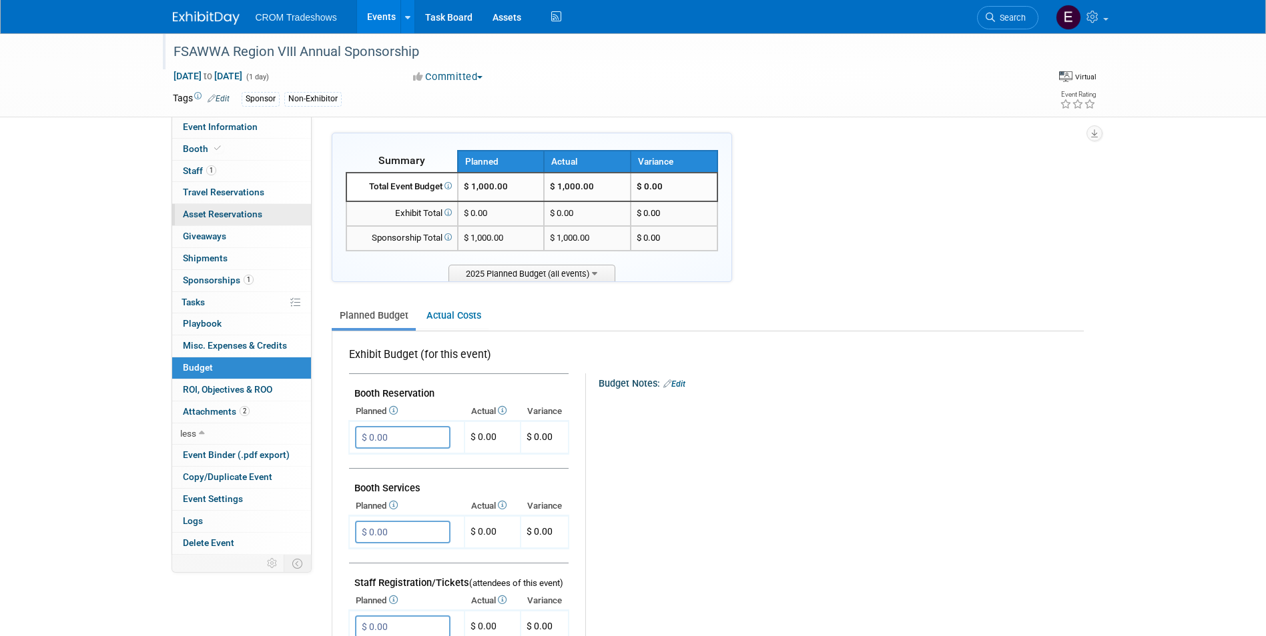
scroll to position [0, 0]
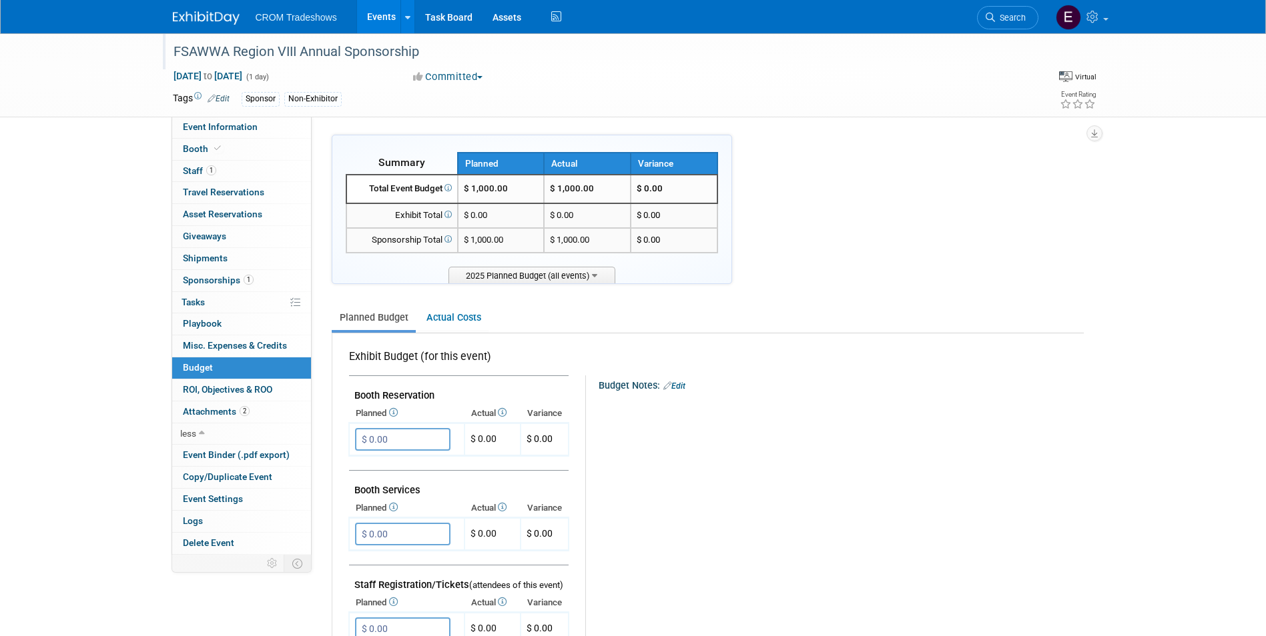
click at [379, 27] on link "Events" at bounding box center [381, 16] width 49 height 33
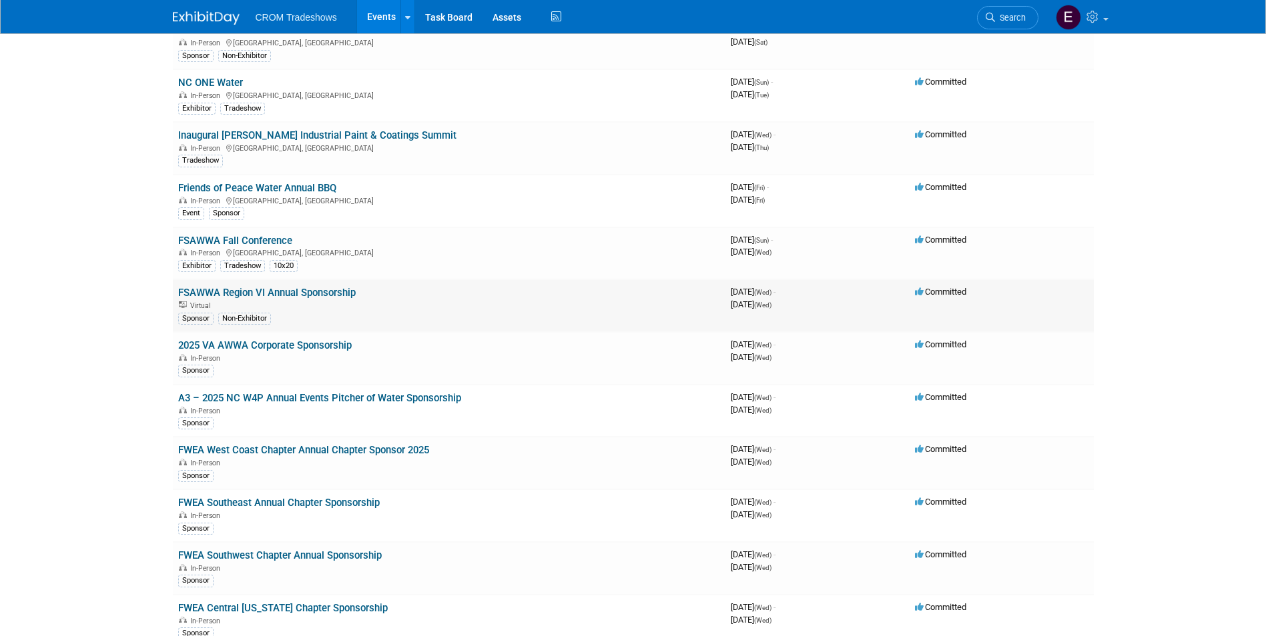
scroll to position [3363, 0]
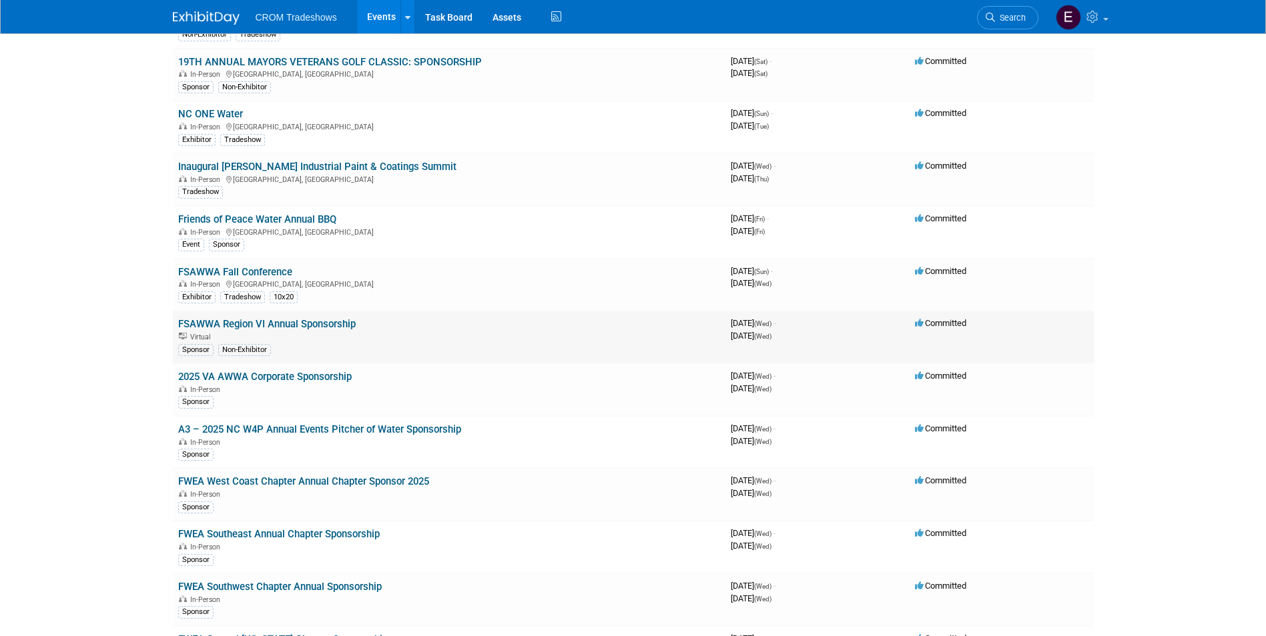
click at [308, 324] on link "FSAWWA Region VI Annual Sponsorship" at bounding box center [266, 324] width 177 height 12
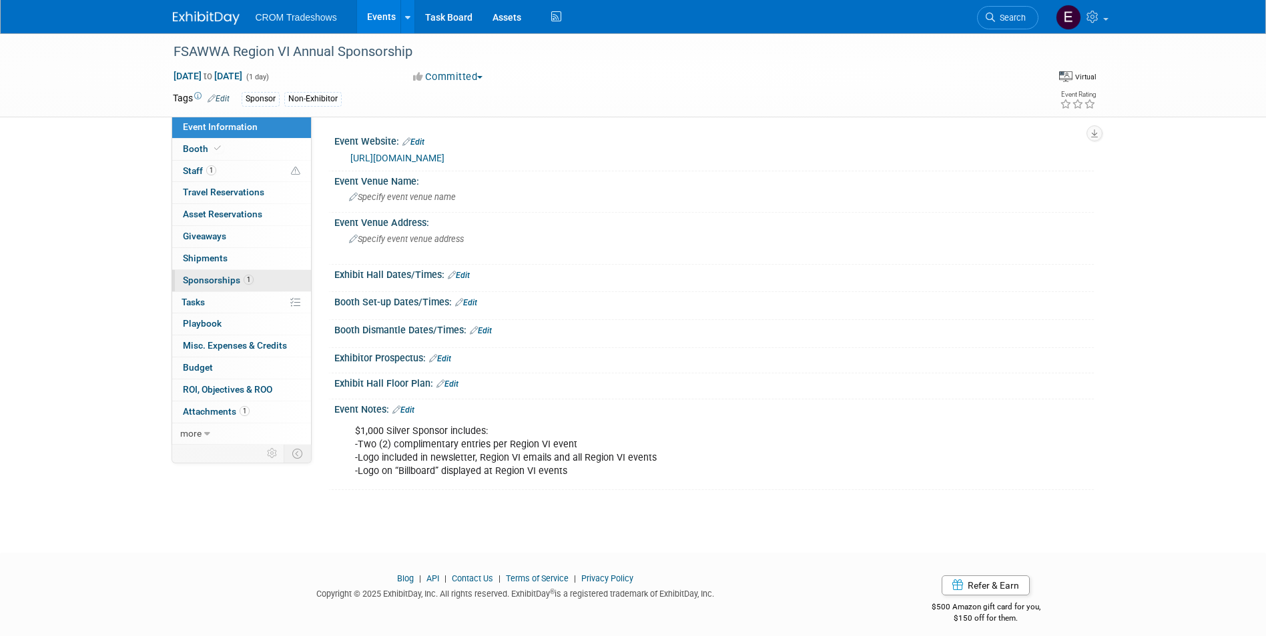
click at [270, 286] on link "1 Sponsorships 1" at bounding box center [241, 280] width 139 height 21
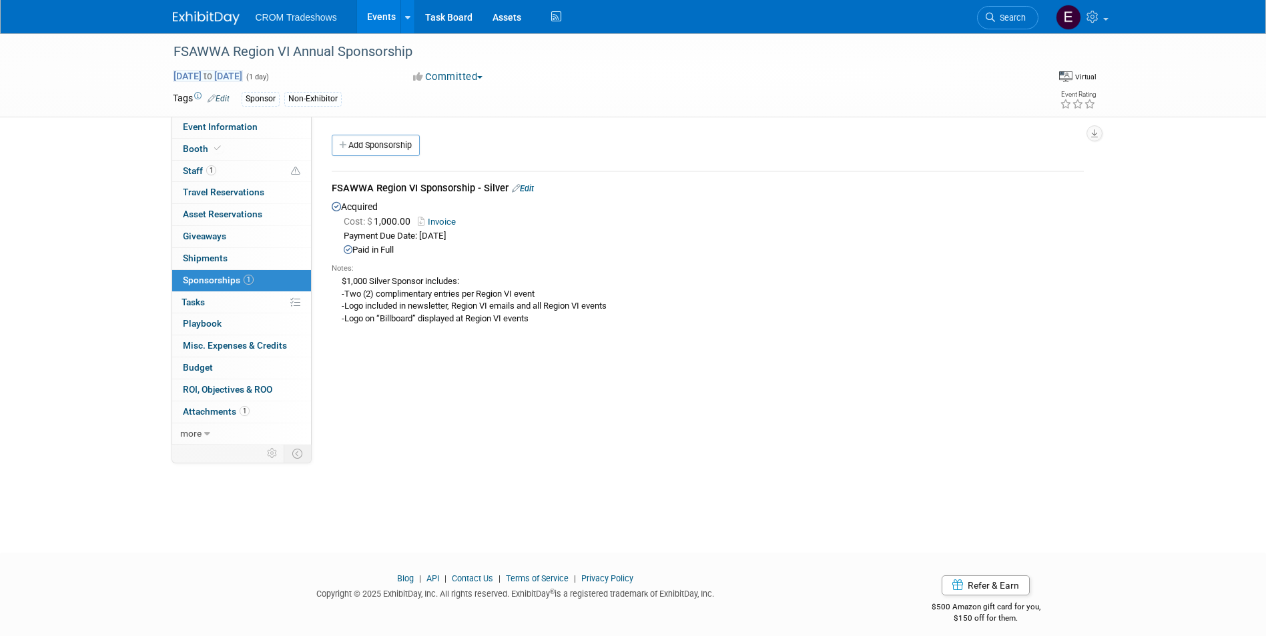
click at [195, 76] on span "Dec 31, 2025 to Dec 31, 2025" at bounding box center [208, 76] width 70 height 12
type input "Dec 31, 2025"
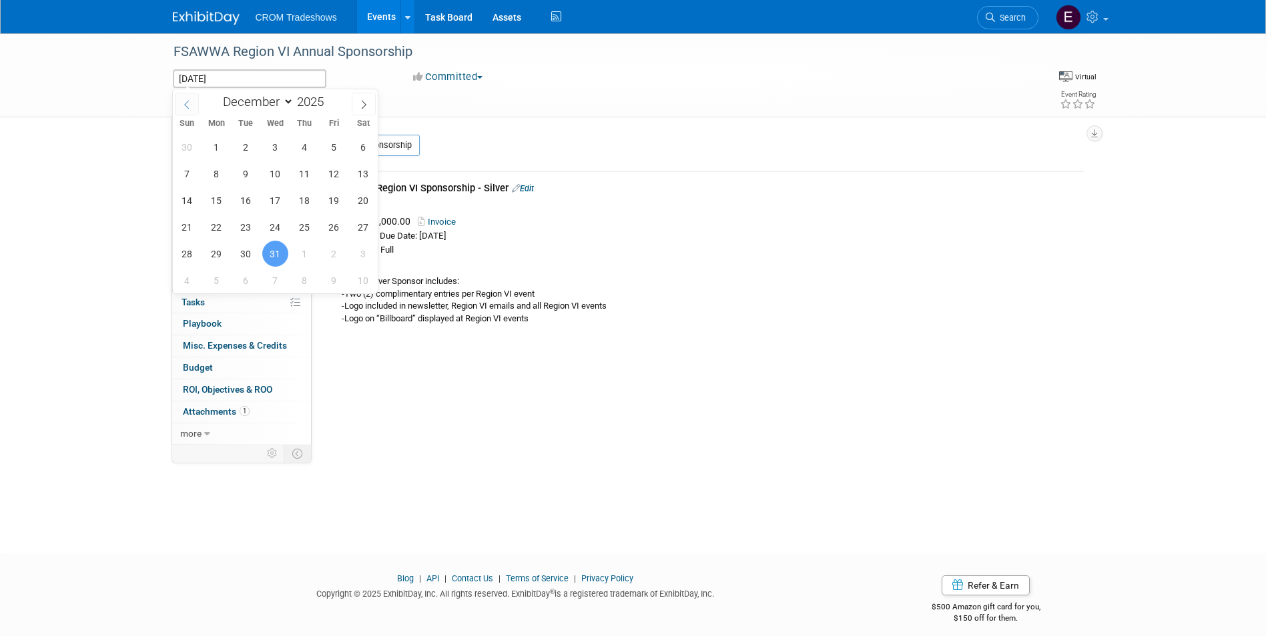
click at [190, 100] on icon at bounding box center [186, 104] width 9 height 9
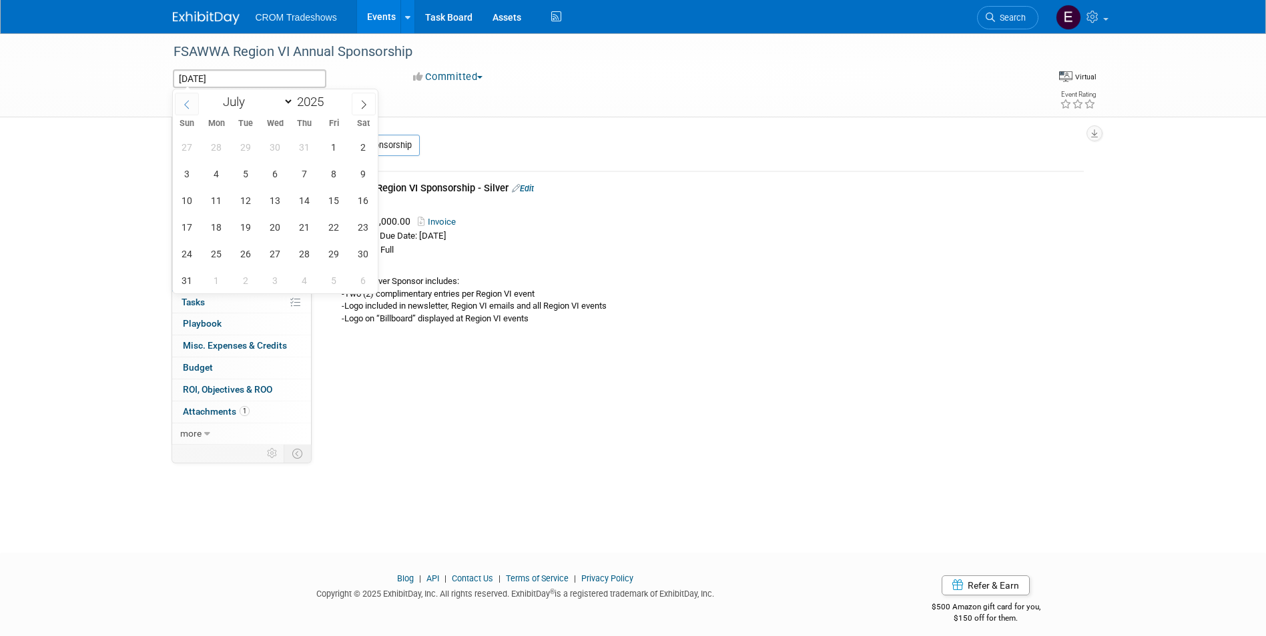
click at [190, 100] on icon at bounding box center [186, 104] width 9 height 9
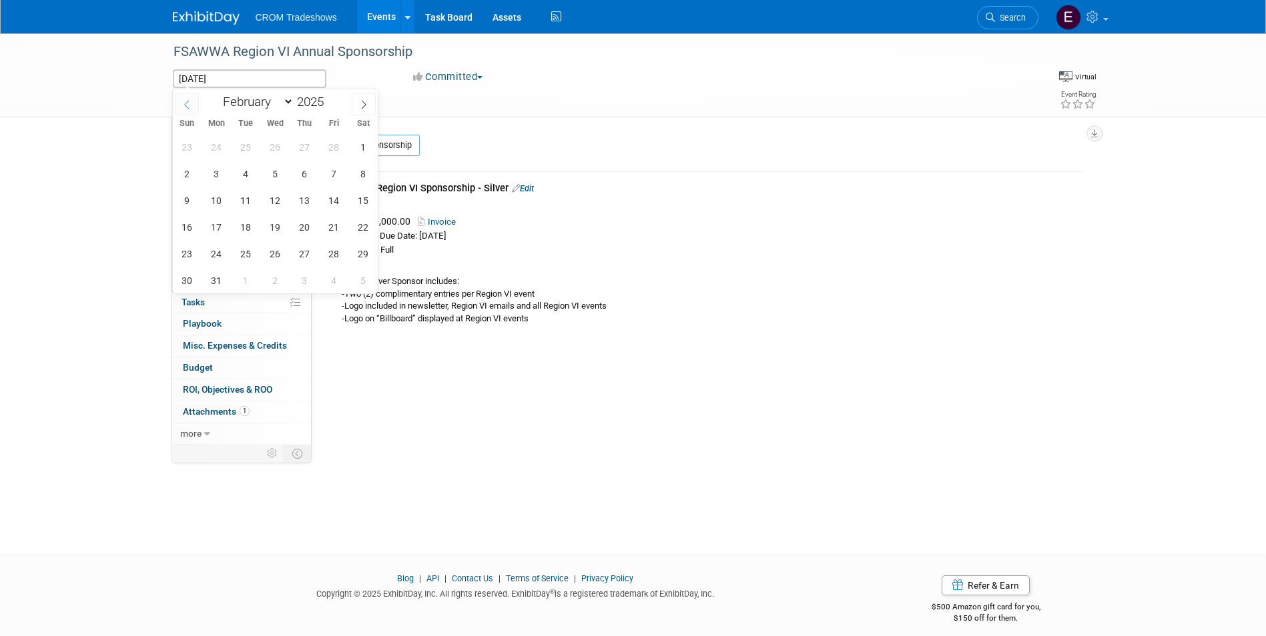
click at [190, 100] on icon at bounding box center [186, 104] width 9 height 9
select select "0"
click at [332, 234] on span "24" at bounding box center [334, 227] width 26 height 26
type input "Jan 24, 2025"
click at [336, 230] on span "24" at bounding box center [334, 227] width 26 height 26
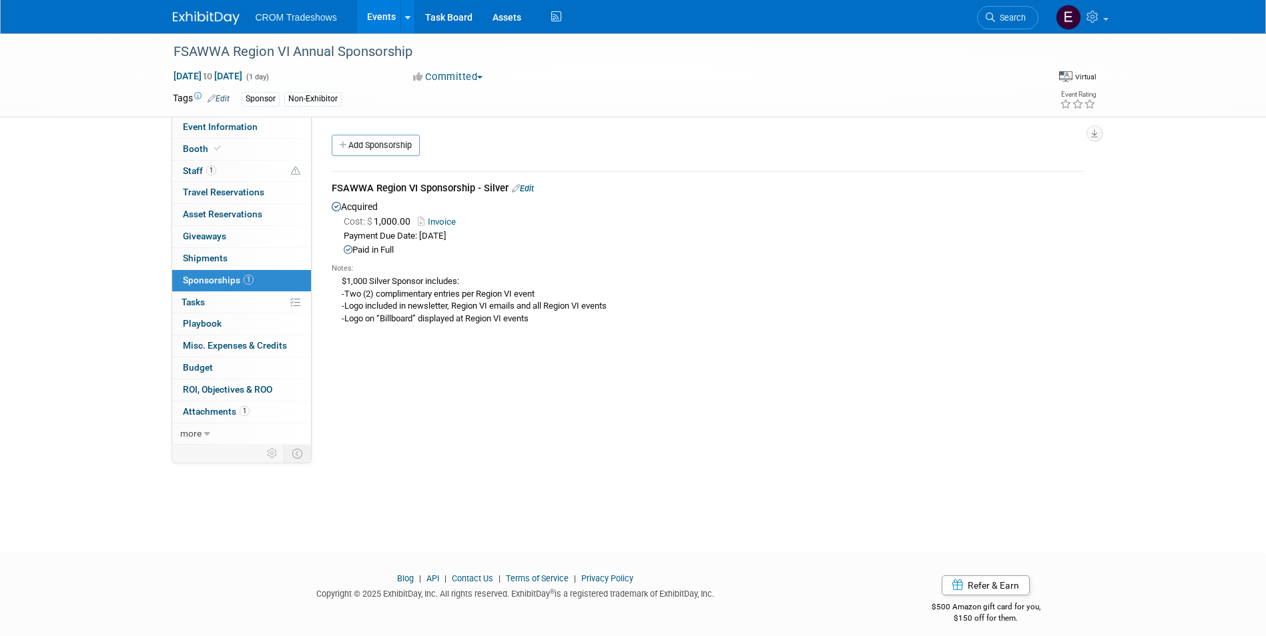
click at [516, 147] on div "Add Sponsorship" at bounding box center [710, 147] width 765 height 25
click at [217, 366] on link "Budget" at bounding box center [241, 368] width 139 height 21
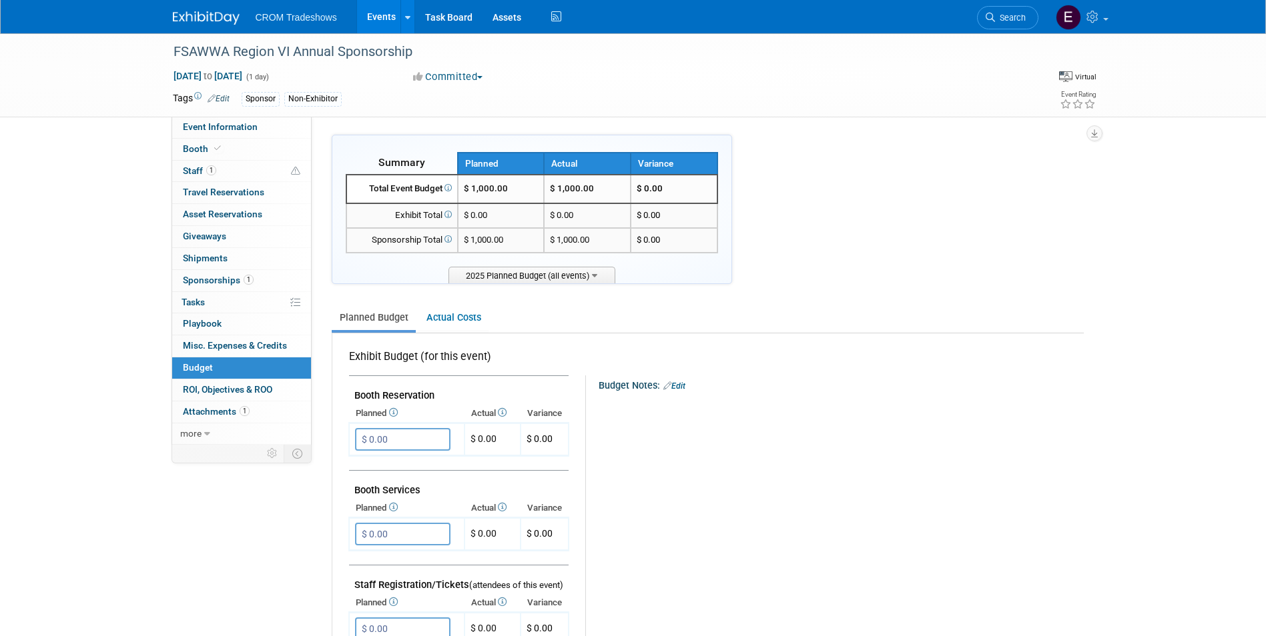
click at [384, 18] on link "Events" at bounding box center [381, 16] width 49 height 33
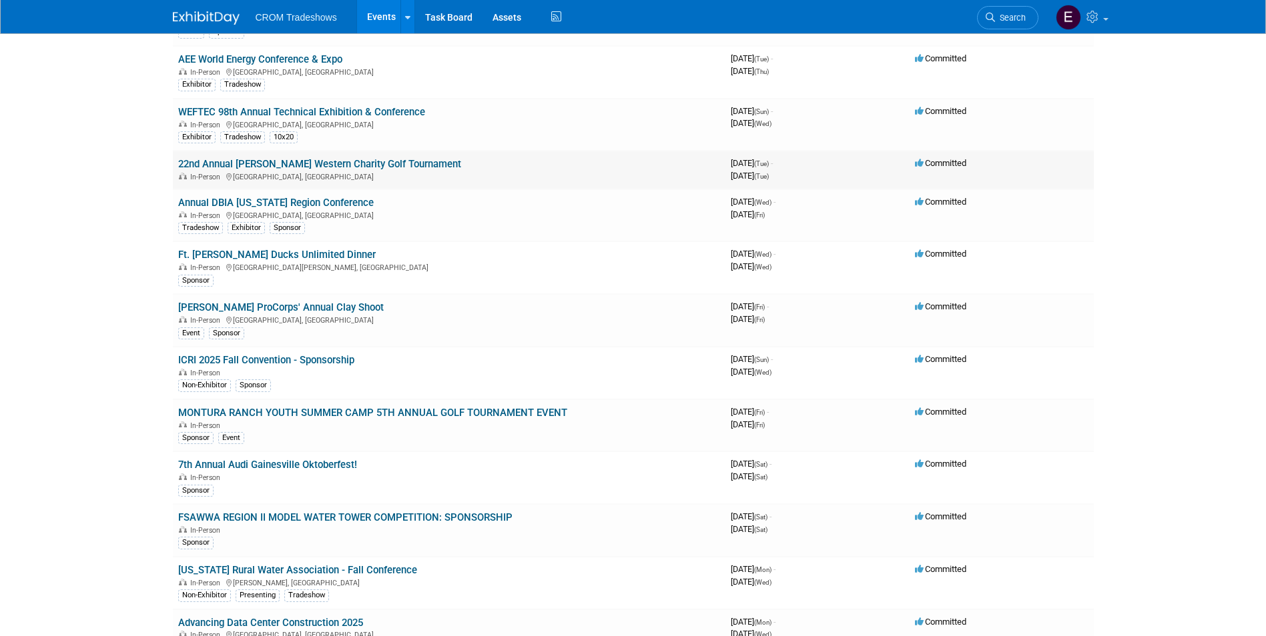
scroll to position [3069, 0]
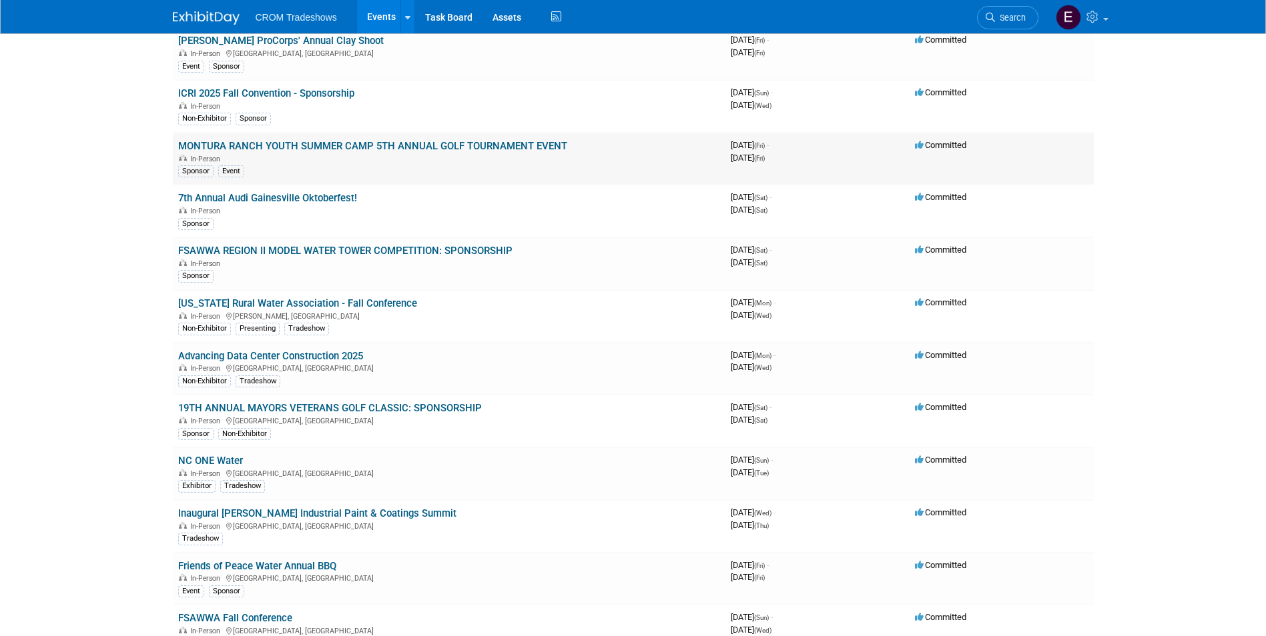
click at [362, 147] on link "MONTURA RANCH YOUTH SUMMER CAMP 5TH ANNUAL GOLF TOURNAMENT EVENT" at bounding box center [372, 146] width 389 height 12
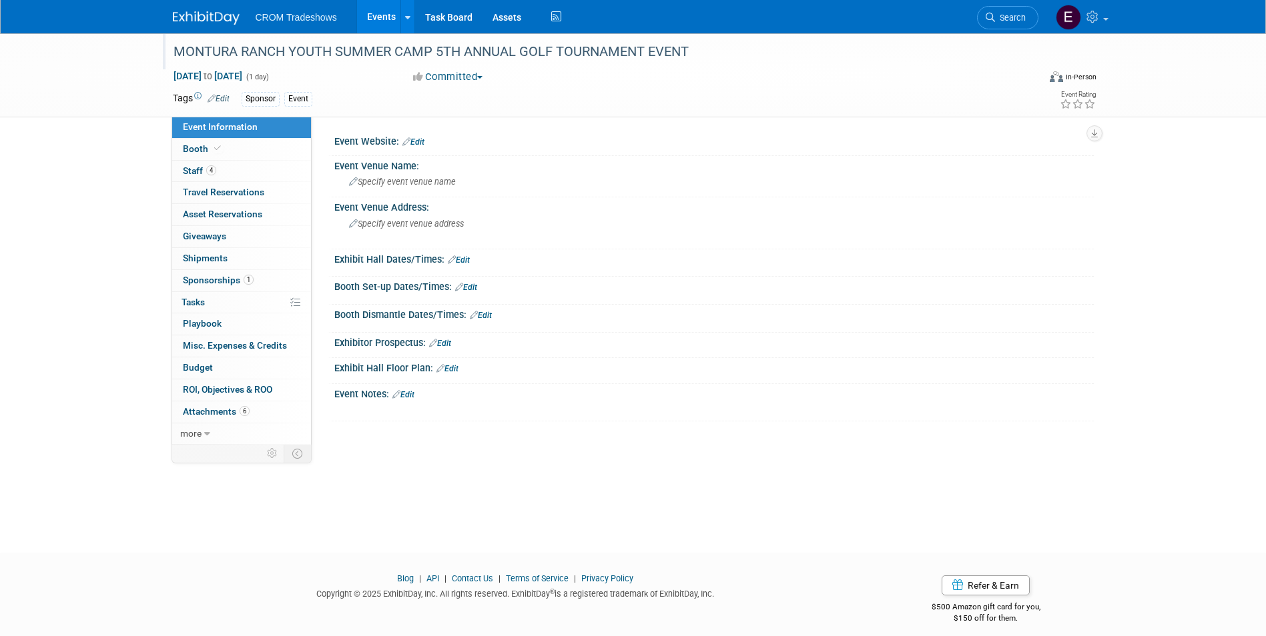
click at [240, 45] on div "MONTURA RANCH YOUTH SUMMER CAMP 5TH ANNUAL GOLF TOURNAMENT EVENT" at bounding box center [593, 52] width 849 height 24
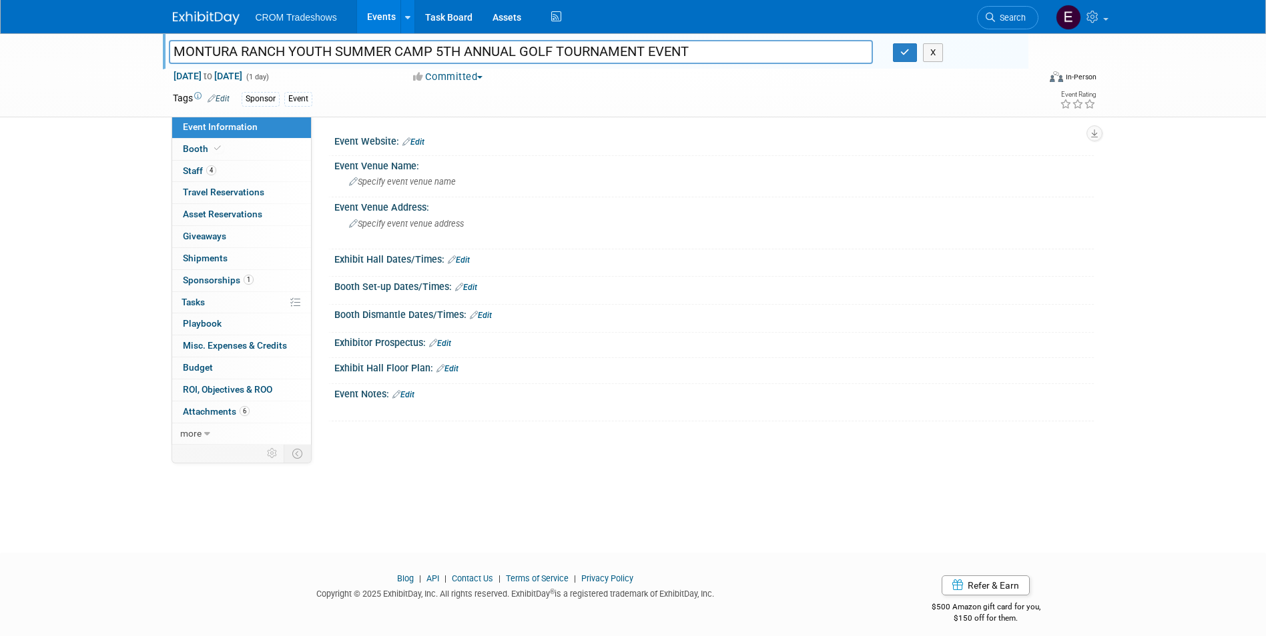
click at [237, 52] on input "MONTURA RANCH YOUTH SUMMER CAMP 5TH ANNUAL GOLF TOURNAMENT EVENT" at bounding box center [521, 51] width 705 height 23
click at [270, 49] on input "Montura RANCH YOUTH SUMMER CAMP 5TH ANNUAL GOLF TOURNAMENT EVENT" at bounding box center [521, 51] width 705 height 23
click at [306, 53] on input "Montura Ranch YOUTH SUMMER CAMP 5TH ANNUAL GOLF TOURNAMENT EVENT" at bounding box center [521, 51] width 705 height 23
click at [312, 51] on input "Montura Ranch YOUTH SUMMER CAMP 5TH ANNUAL GOLF TOURNAMENT EVENT" at bounding box center [521, 51] width 705 height 23
click at [355, 55] on input "Montura Ranch Youth SUMMER CAMP 5TH ANNUAL GOLF TOURNAMENT EVENT" at bounding box center [521, 51] width 705 height 23
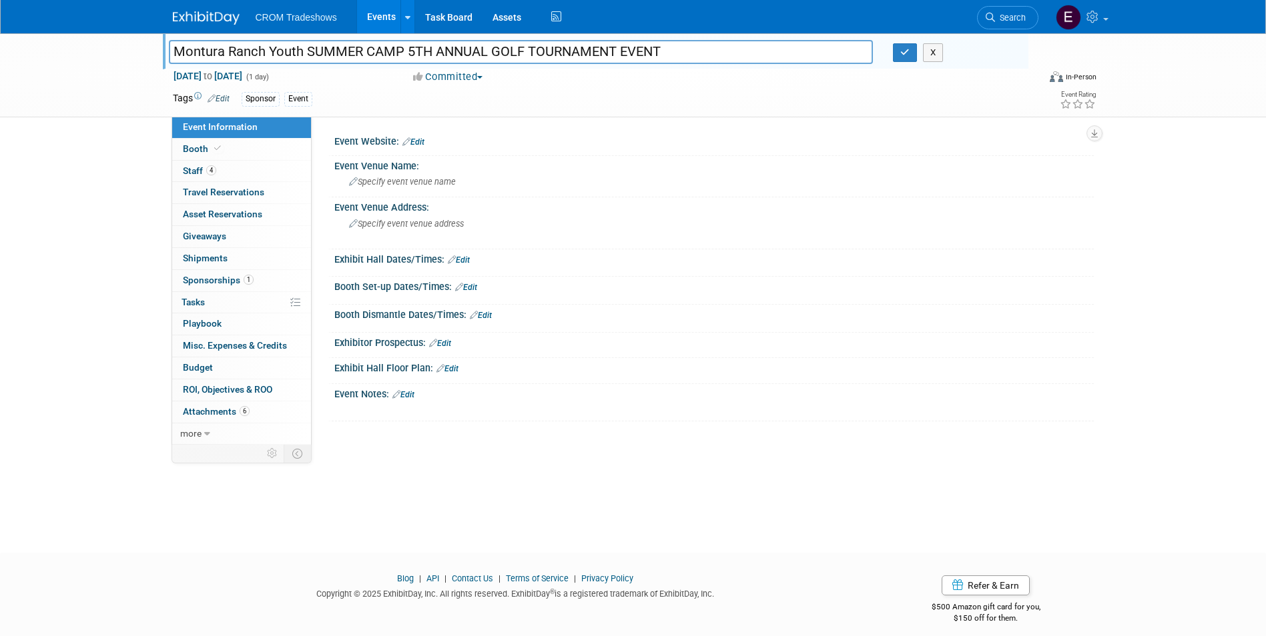
click at [358, 55] on input "Montura Ranch Youth SUMMER CAMP 5TH ANNUAL GOLF TOURNAMENT EVENT" at bounding box center [521, 51] width 705 height 23
click at [398, 51] on input "Montura Ranch Youth Summer CAMP 5TH ANNUAL GOLF TOURNAMENT EVENT" at bounding box center [521, 51] width 705 height 23
click at [422, 52] on input "Montura Ranch Youth Summer Camp 5TH ANNUAL GOLF TOURNAMENT EVENT" at bounding box center [521, 51] width 705 height 23
click at [471, 49] on input "Montura Ranch Youth Summer Camp 5th ANNUAL GOLF TOURNAMENT EVENT" at bounding box center [521, 51] width 705 height 23
click at [497, 56] on input "Montura Ranch Youth Summer Camp 5th Annual GOLF TOURNAMENT EVENT" at bounding box center [521, 51] width 705 height 23
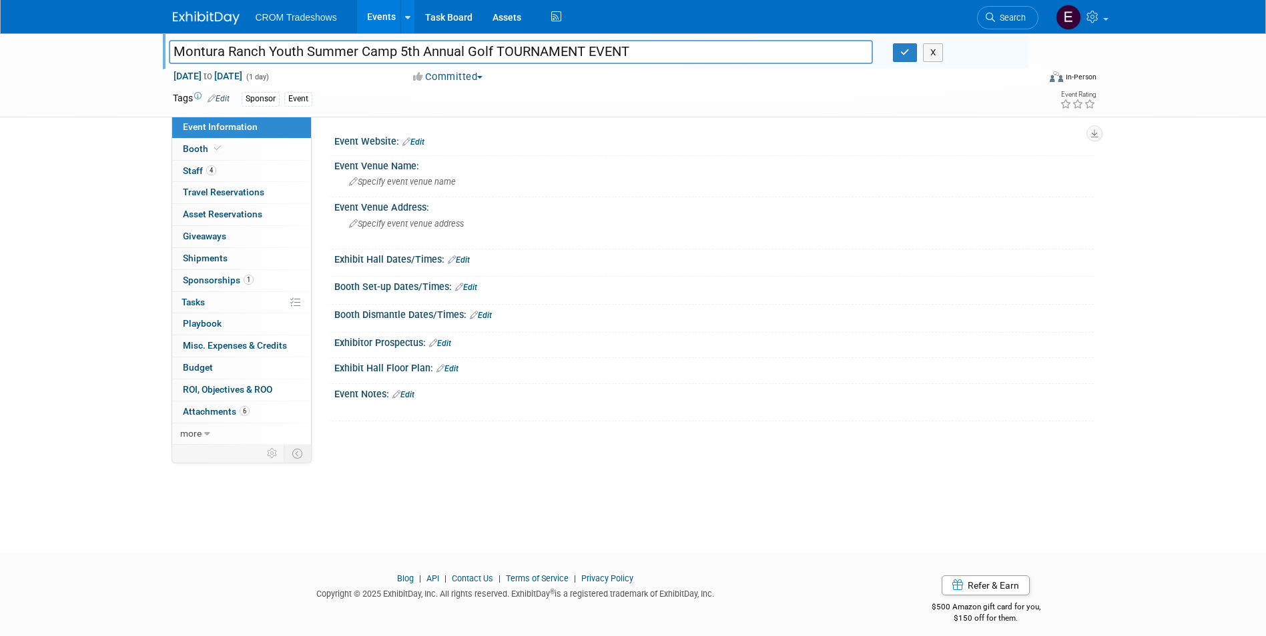
click at [582, 49] on input "Montura Ranch Youth Summer Camp 5th Annual Golf TOURNAMENT EVENT" at bounding box center [521, 51] width 705 height 23
click at [611, 49] on input "Montura Ranch Youth Summer Camp 5th Annual Golf Tournaent EVENT" at bounding box center [521, 51] width 705 height 23
click at [623, 47] on input "Montura Ranch Youth Summer Camp 5th Annual Golf Tournament EVENT" at bounding box center [521, 51] width 705 height 23
type input "Montura Ranch Youth Summer Camp 5th Annual Golf Tournament"
click at [902, 57] on button "button" at bounding box center [905, 52] width 24 height 19
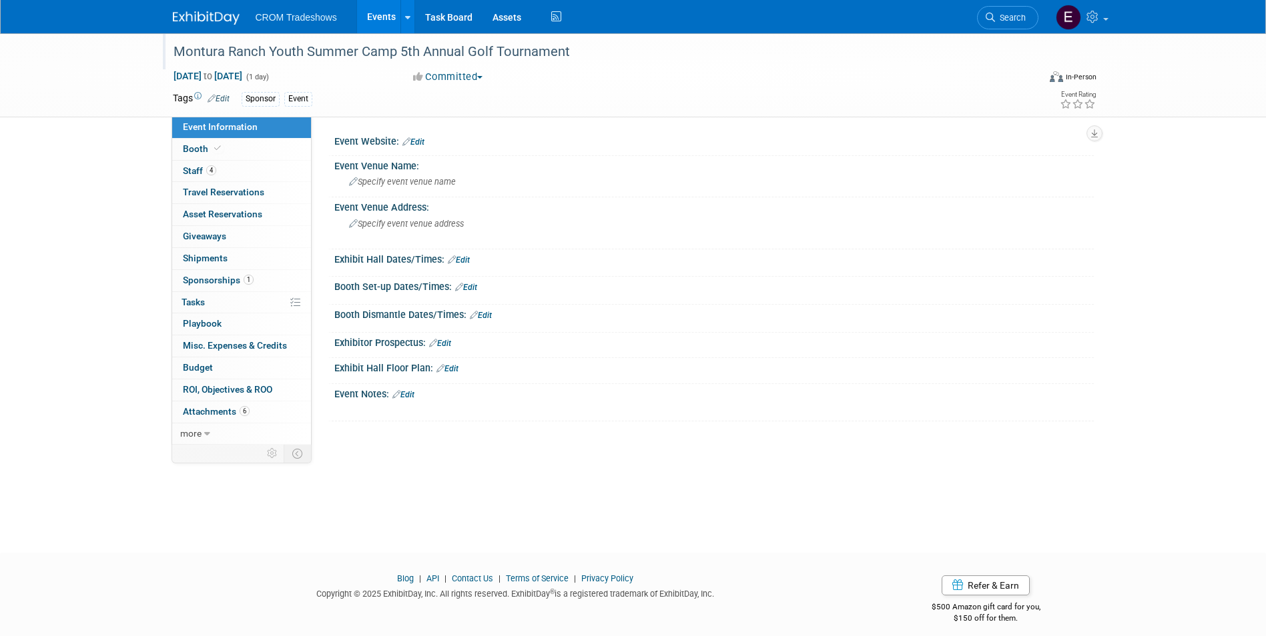
click at [383, 11] on link "Events" at bounding box center [381, 16] width 49 height 33
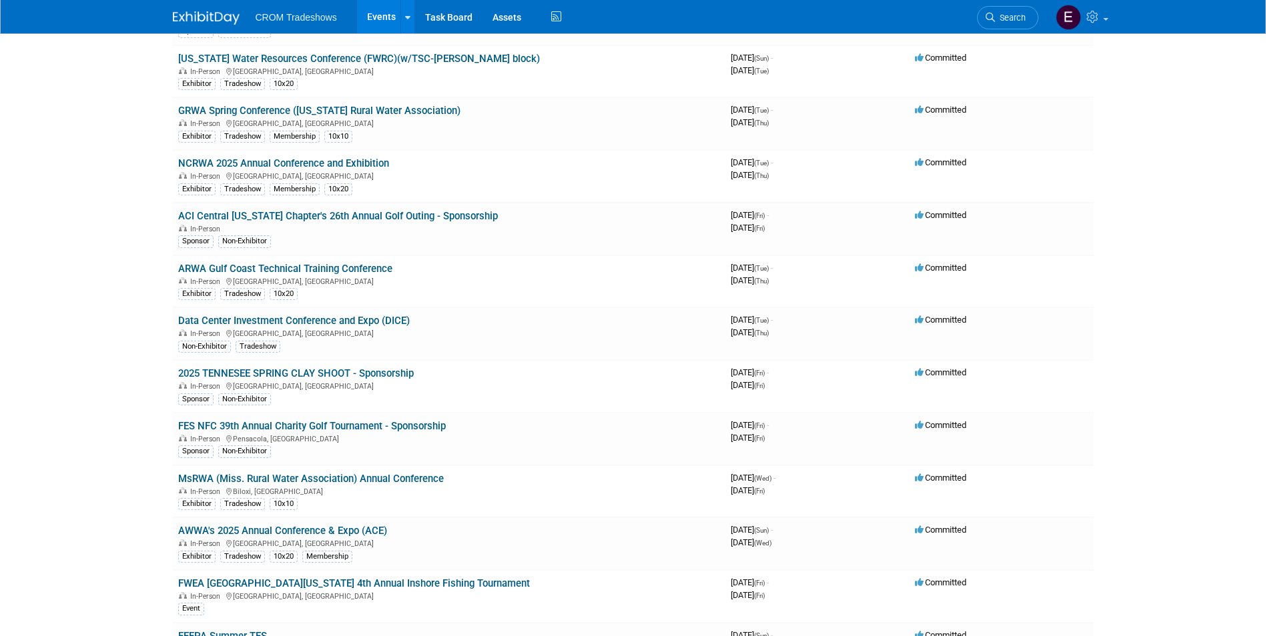
scroll to position [1468, 0]
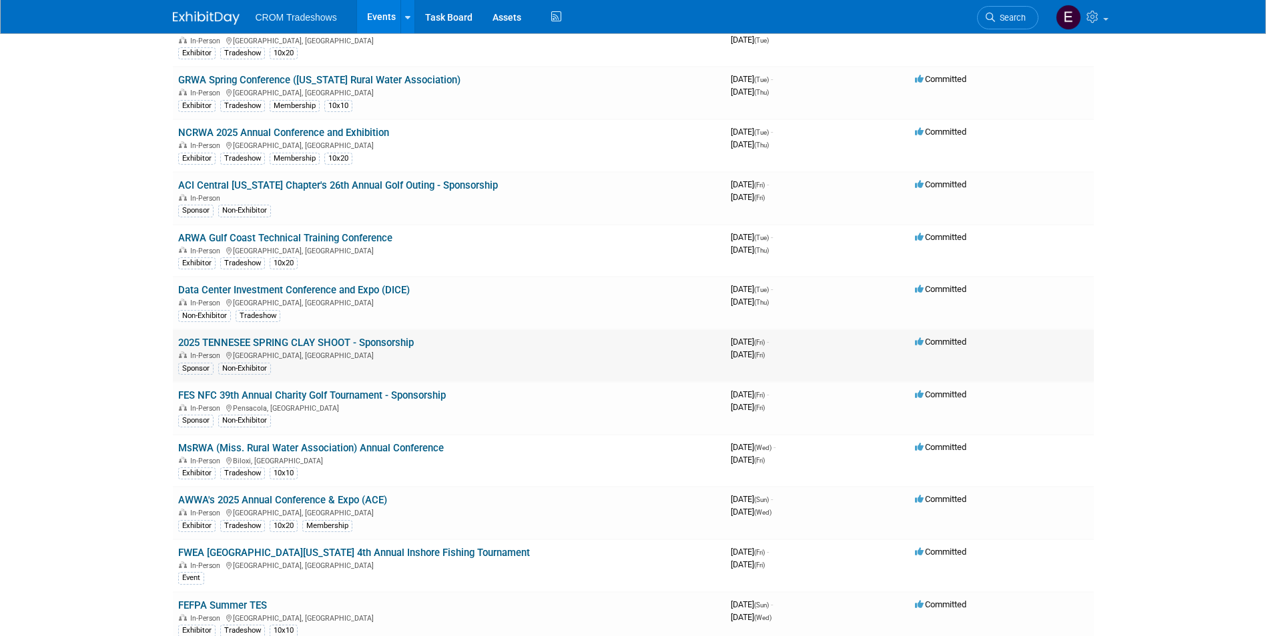
click at [346, 343] on link "2025 TENNESEE SPRING CLAY SHOOT - Sponsorship" at bounding box center [296, 343] width 236 height 12
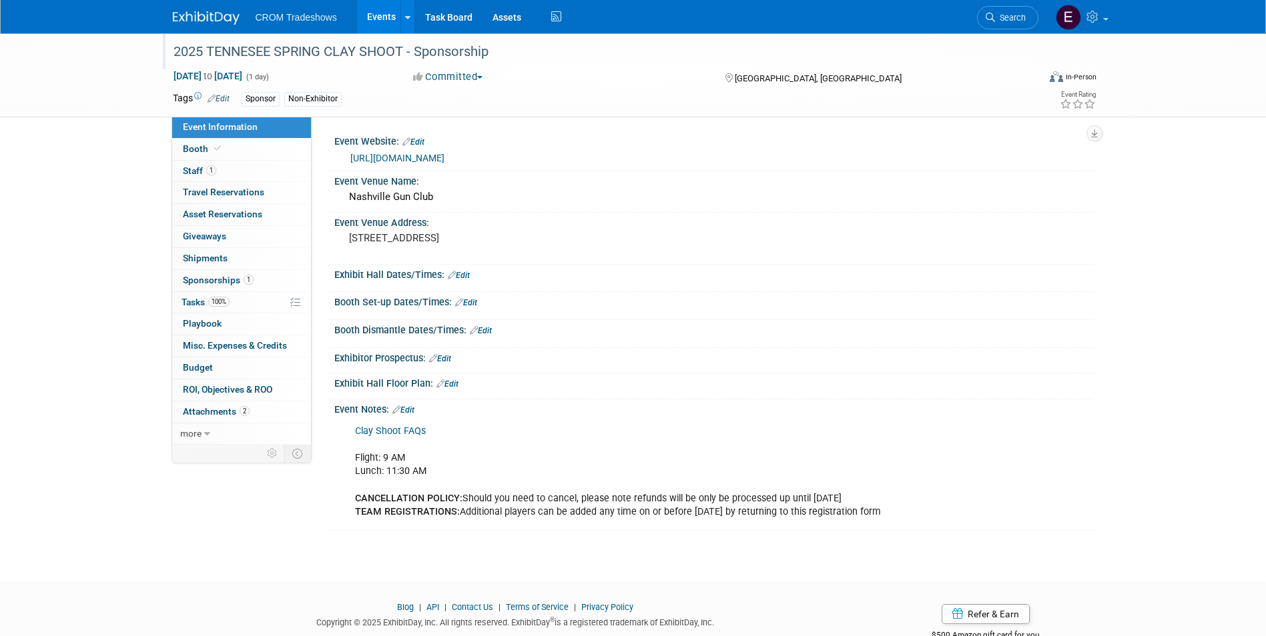
click at [273, 48] on div "2025 TENNESEE SPRING CLAY SHOOT - Sponsorship" at bounding box center [593, 52] width 849 height 24
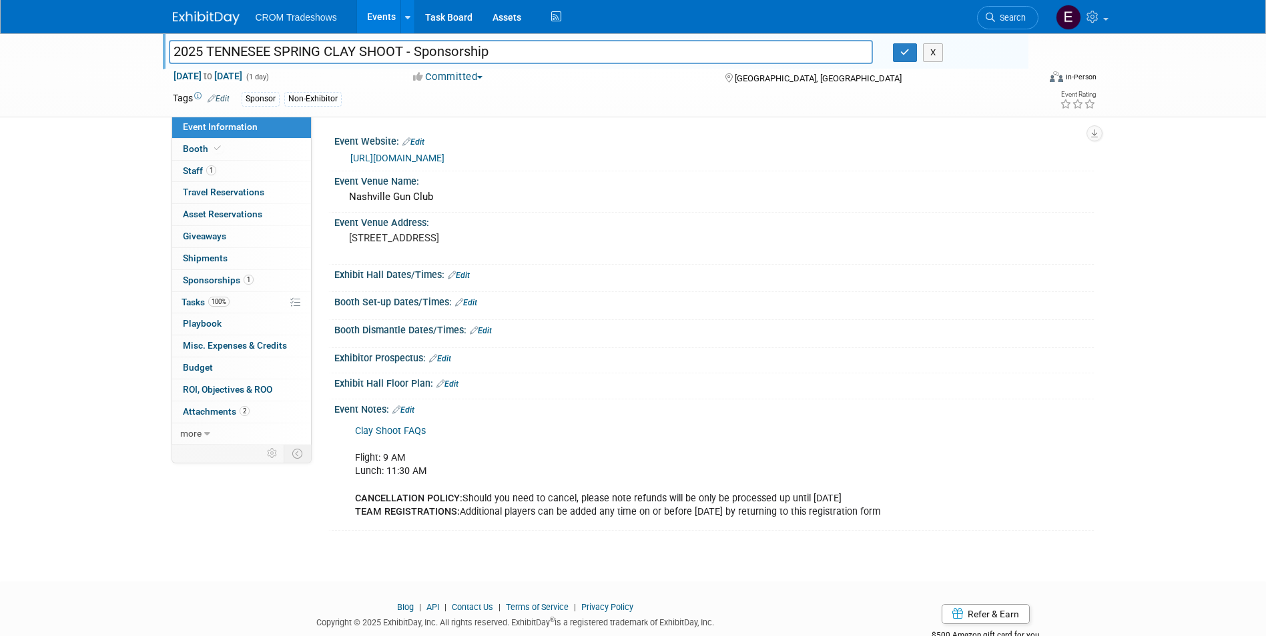
click at [268, 56] on input "2025 TENNESEE SPRING CLAY SHOOT - Sponsorship" at bounding box center [521, 51] width 705 height 23
click at [271, 50] on input "2025 TENNESEE SPRING CLAY SHOOT - Sponsorship" at bounding box center [521, 51] width 705 height 23
click at [320, 53] on input "2025 Tennessee SPRING CLAY SHOOT - Sponsorship" at bounding box center [521, 51] width 705 height 23
click at [349, 54] on input "2025 Tennessee Spring CLAY SHOOT - Sponsorship" at bounding box center [521, 51] width 705 height 23
click at [385, 53] on input "2025 Tennessee Spring Clay SHOOT - Sponsorship" at bounding box center [521, 51] width 705 height 23
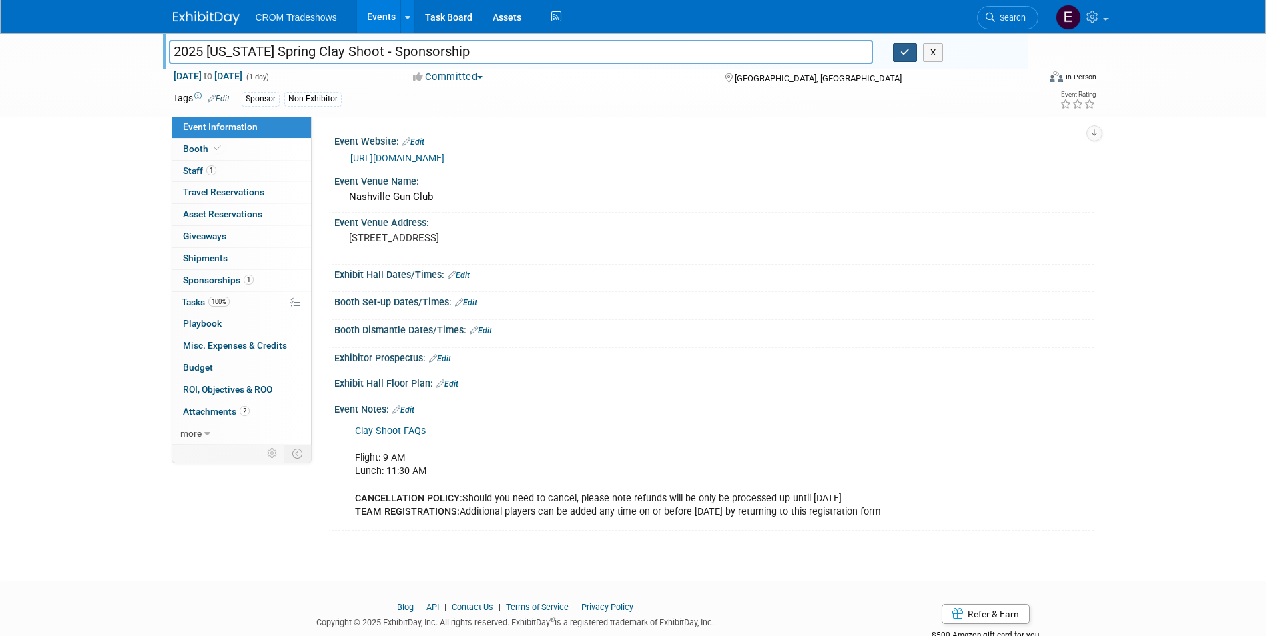
type input "2025 [US_STATE] Spring Clay Shoot - Sponsorship"
click at [897, 59] on button "button" at bounding box center [905, 52] width 24 height 19
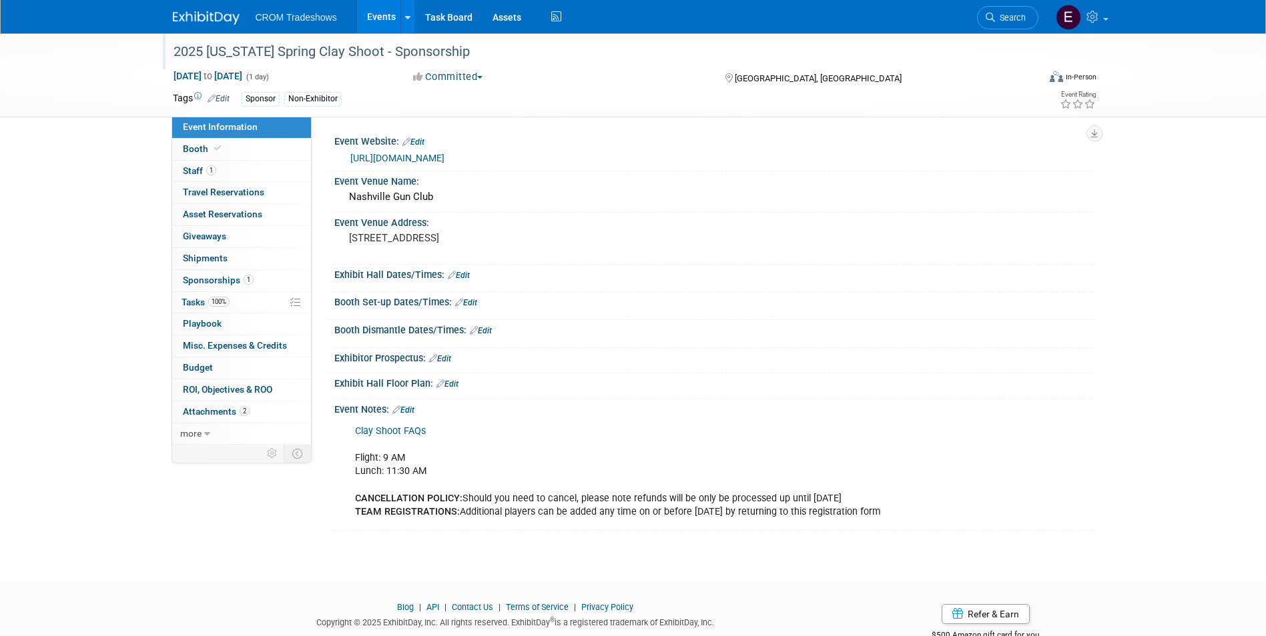
click at [230, 99] on link "Edit" at bounding box center [218, 98] width 22 height 9
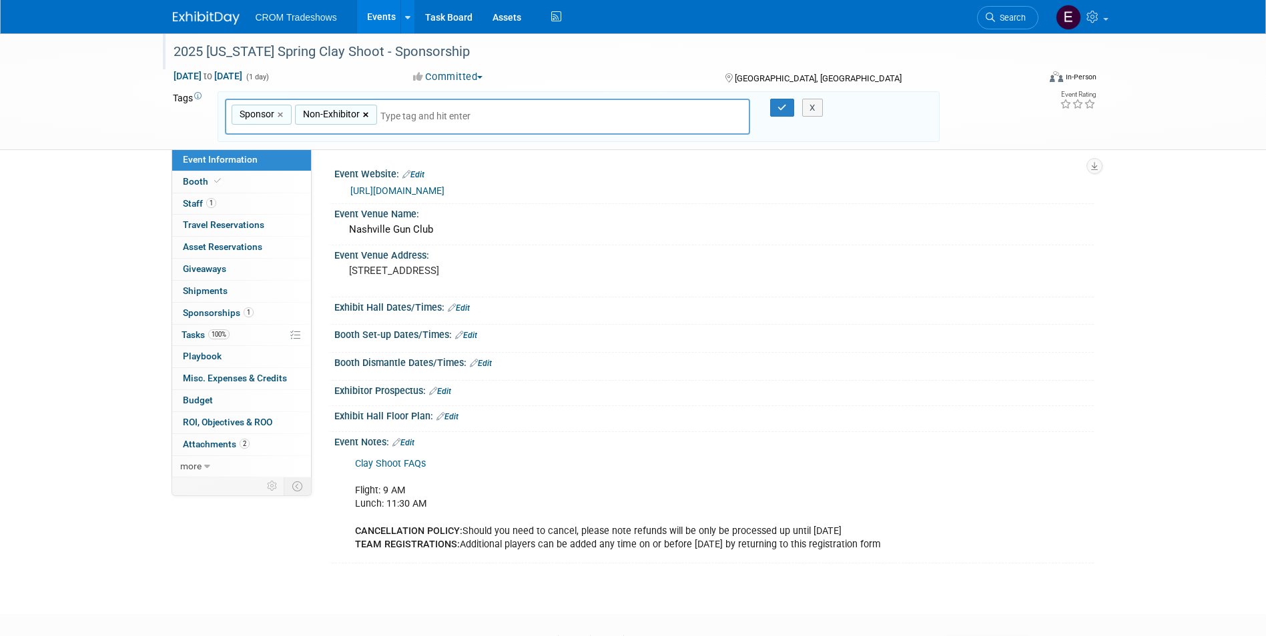
click at [366, 116] on link "×" at bounding box center [367, 114] width 9 height 15
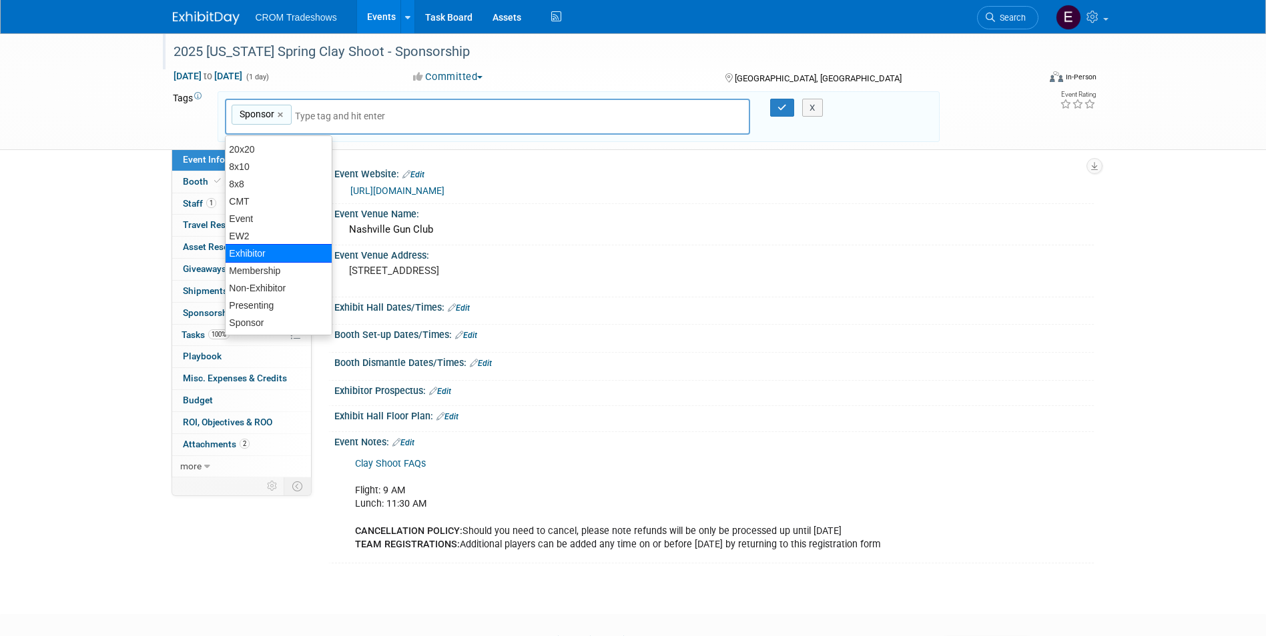
scroll to position [51, 0]
click at [260, 205] on div "Event" at bounding box center [278, 201] width 107 height 19
type input "Sponsor, Event"
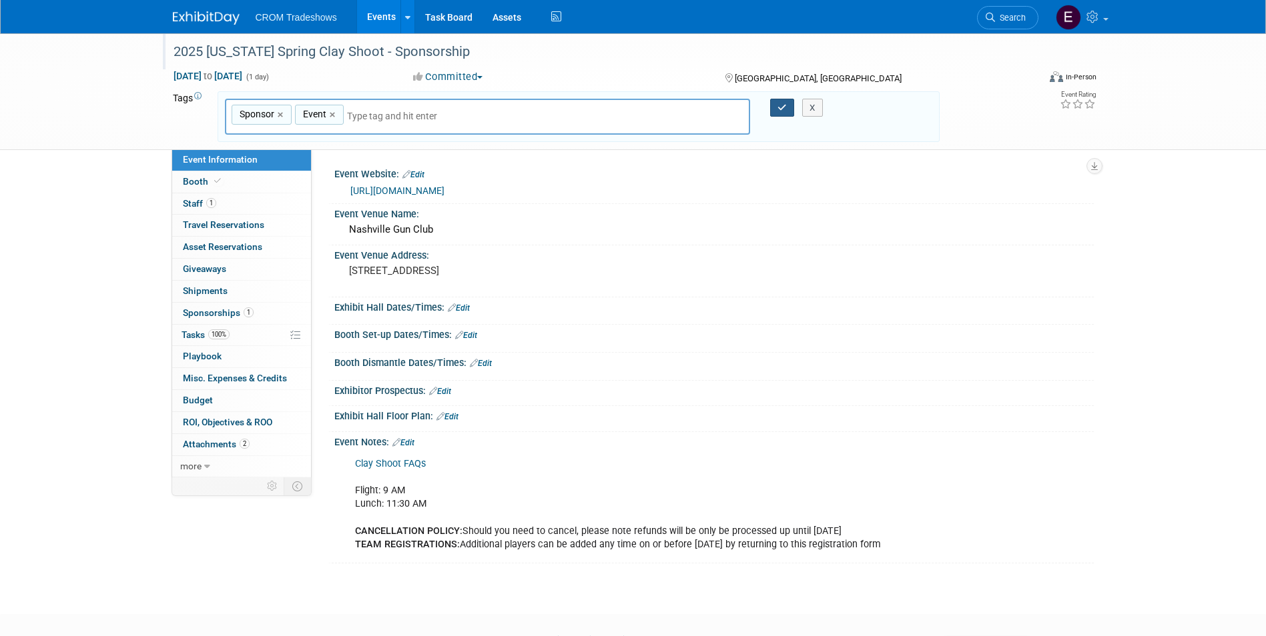
click at [785, 112] on button "button" at bounding box center [782, 108] width 24 height 19
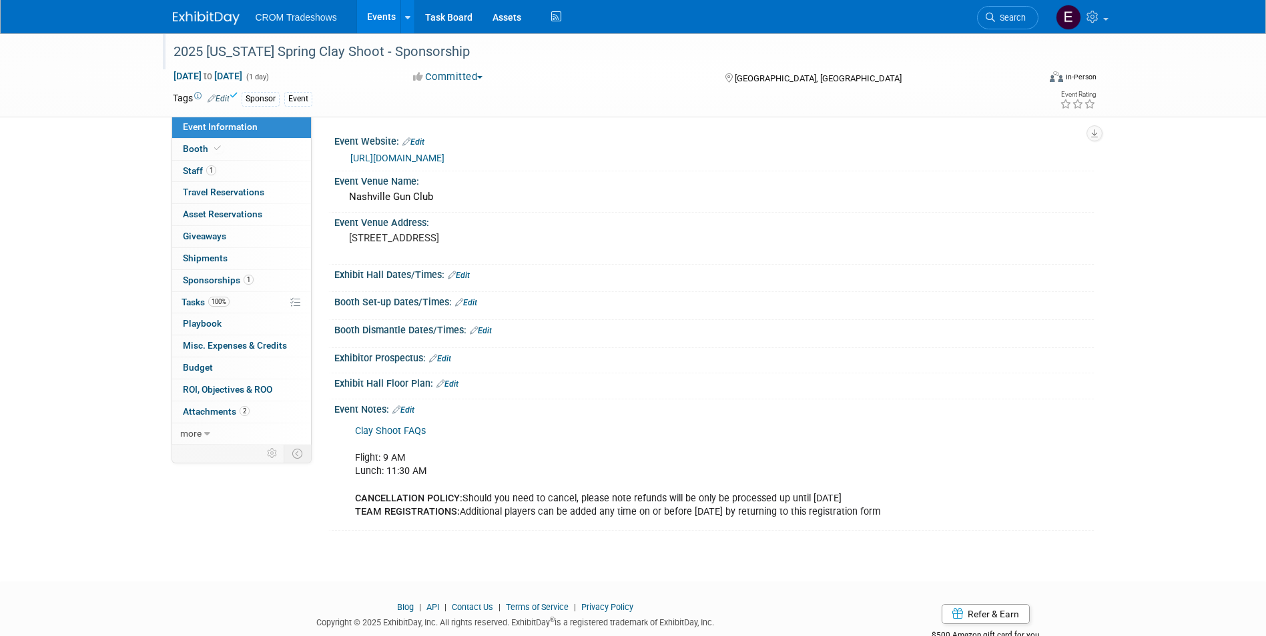
click at [375, 20] on link "Events" at bounding box center [381, 16] width 49 height 33
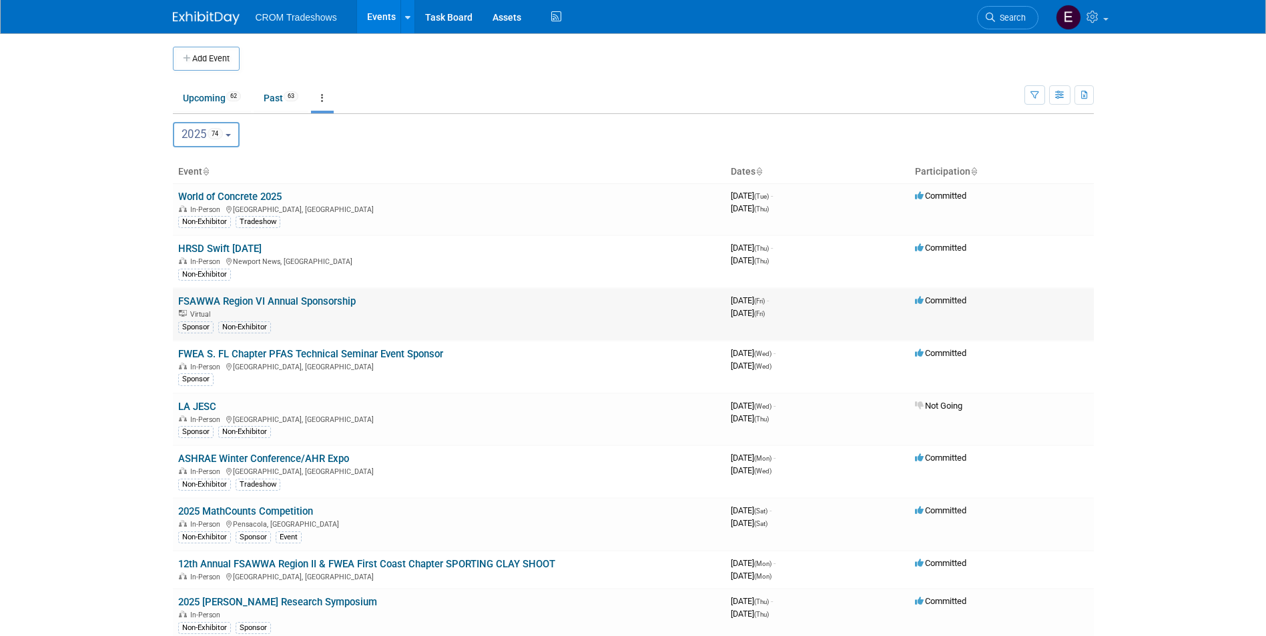
click at [274, 306] on link "FSAWWA Region VI Annual Sponsorship" at bounding box center [266, 302] width 177 height 12
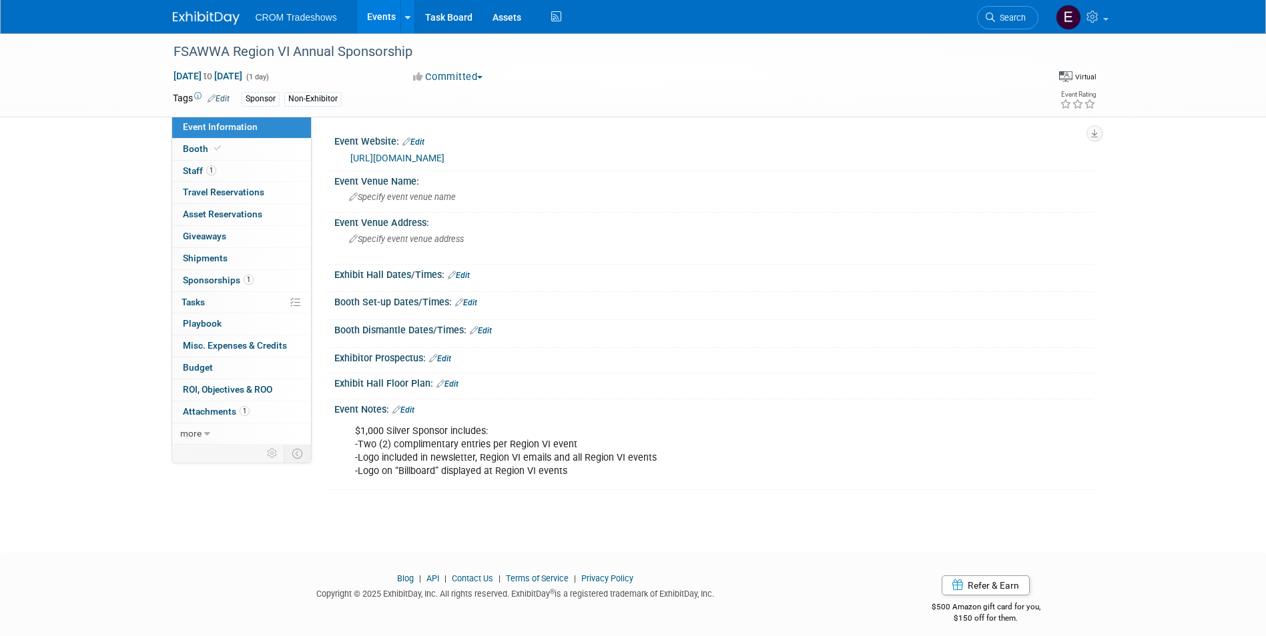
click at [223, 101] on link "Edit" at bounding box center [218, 98] width 22 height 9
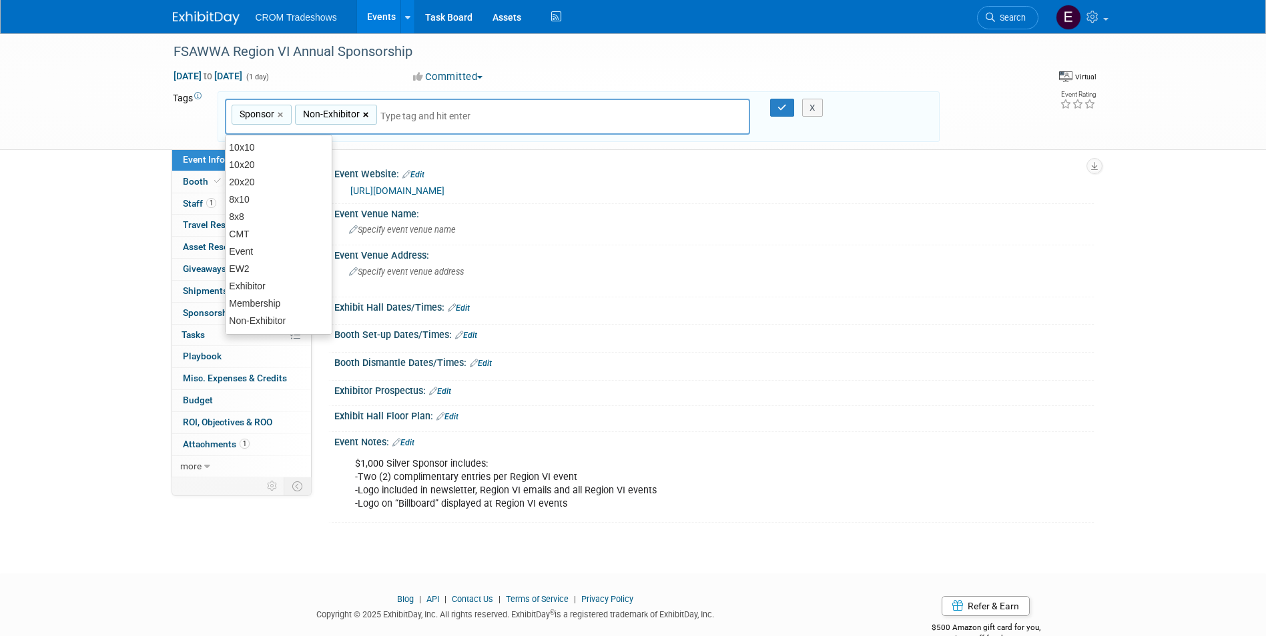
click at [365, 114] on link "×" at bounding box center [367, 114] width 9 height 15
type input "Sponsor"
click at [790, 115] on div "X" at bounding box center [818, 108] width 61 height 19
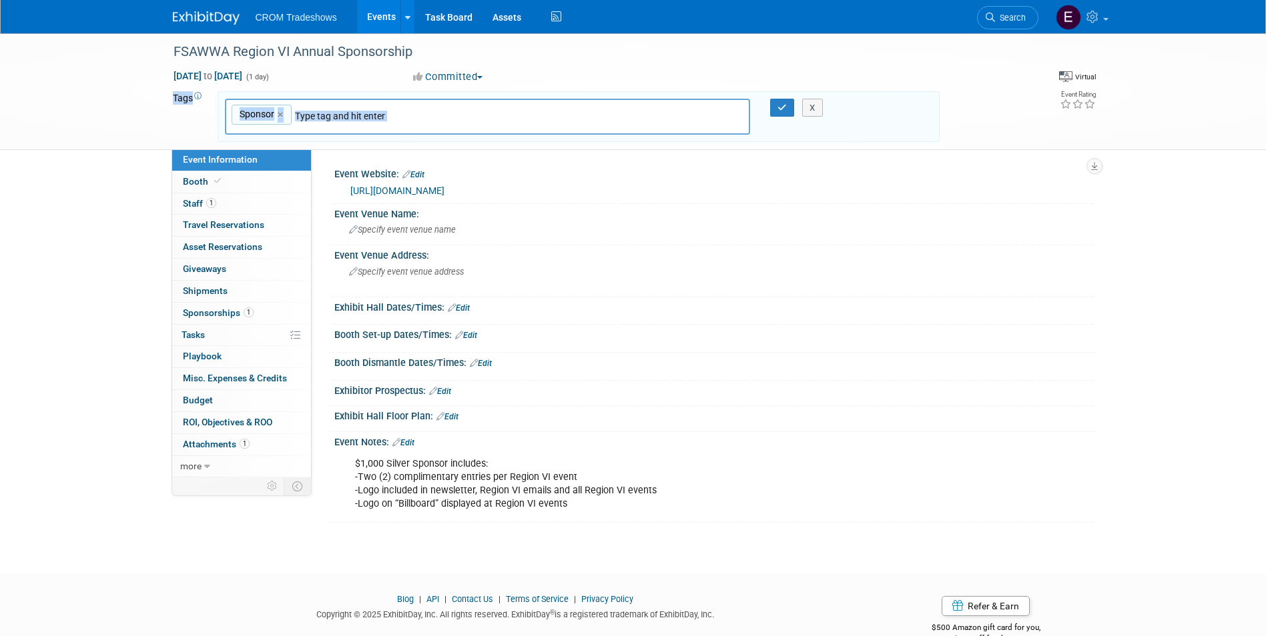
click at [789, 115] on div "X" at bounding box center [818, 108] width 61 height 19
click at [785, 115] on button "button" at bounding box center [782, 108] width 24 height 19
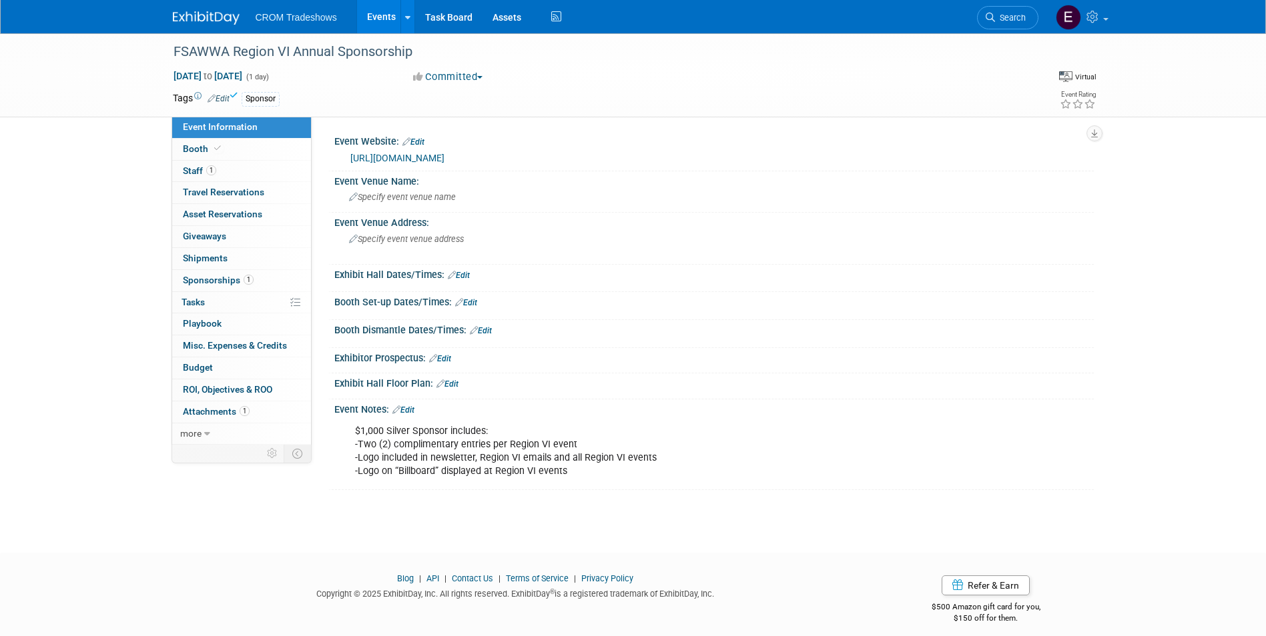
click at [386, 27] on link "Events" at bounding box center [381, 16] width 49 height 33
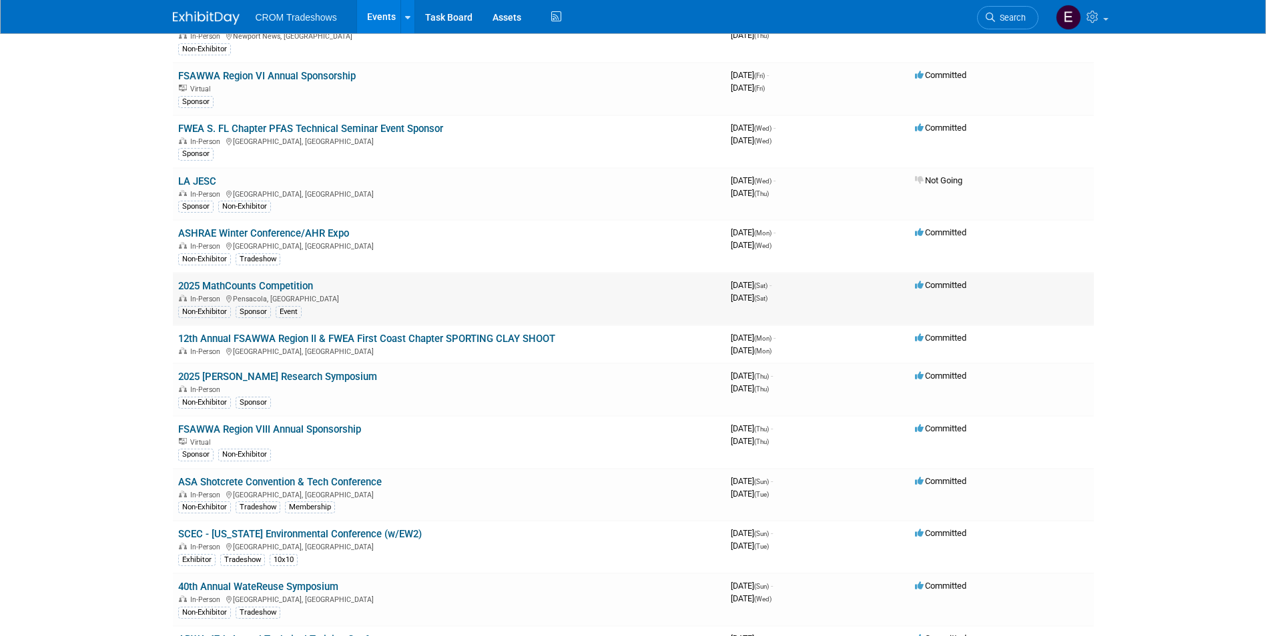
scroll to position [267, 0]
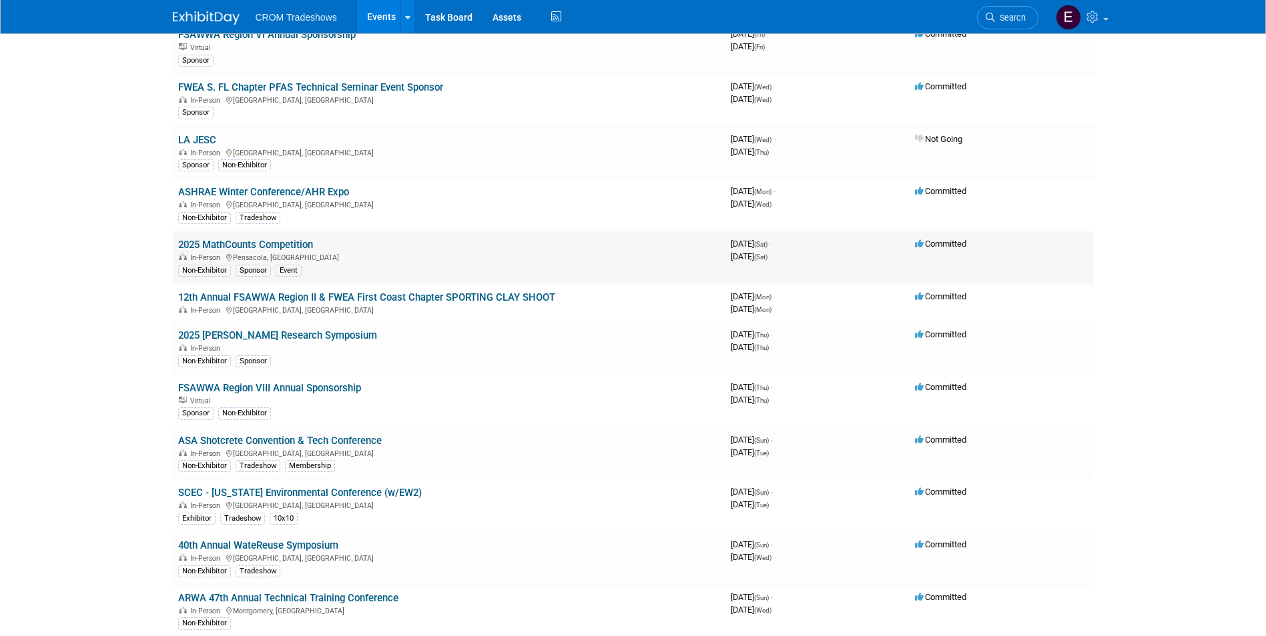
click at [286, 240] on link "2025 MathCounts Competition" at bounding box center [245, 245] width 135 height 12
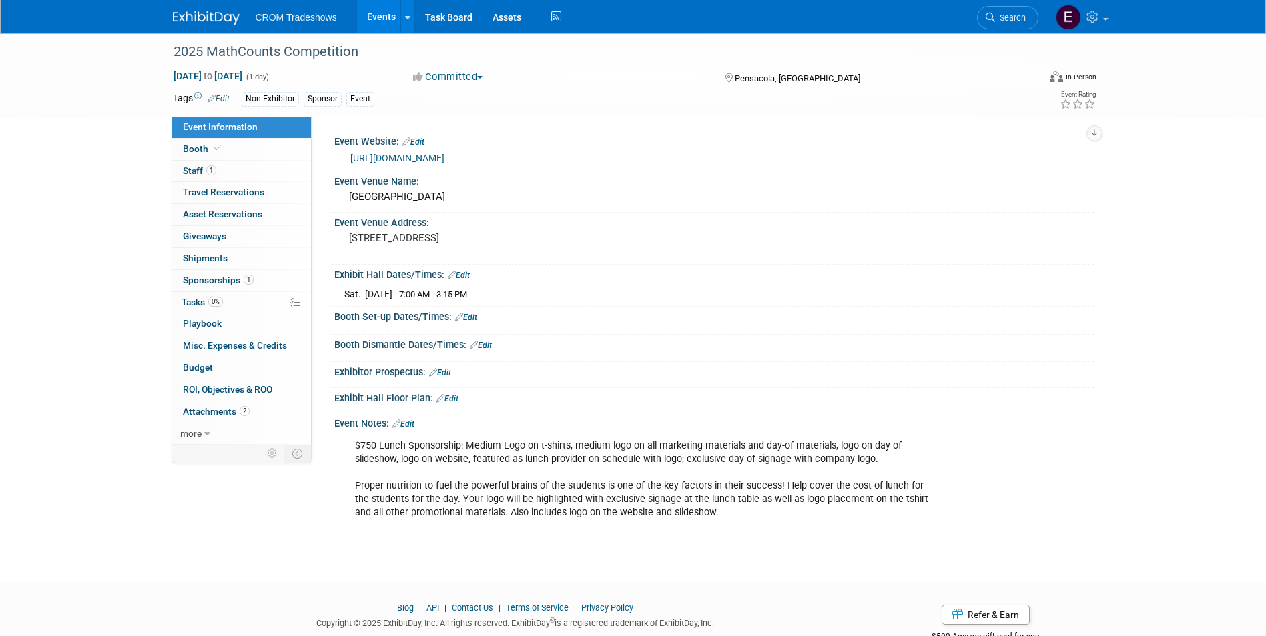
click at [233, 99] on td "Non-Exhibitor Sponsor Event" at bounding box center [585, 98] width 710 height 15
click at [226, 100] on link "Edit" at bounding box center [218, 98] width 22 height 9
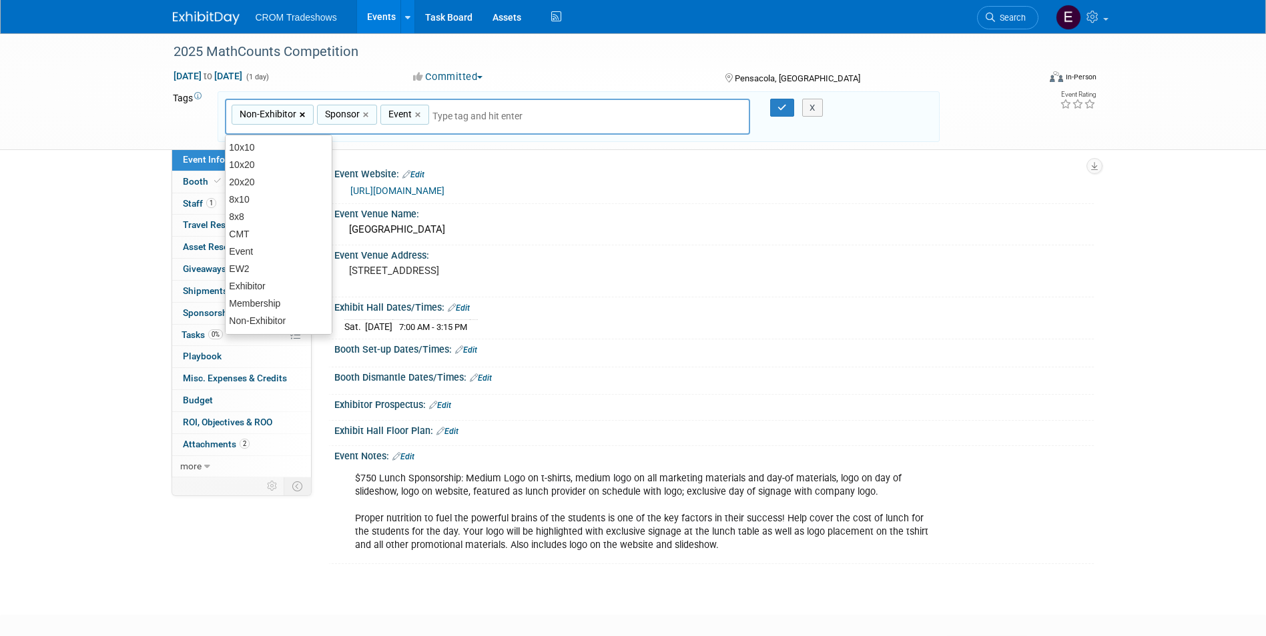
click at [301, 115] on link "×" at bounding box center [304, 114] width 9 height 15
type input "Sponsor, Event"
click at [775, 116] on button "button" at bounding box center [782, 108] width 24 height 19
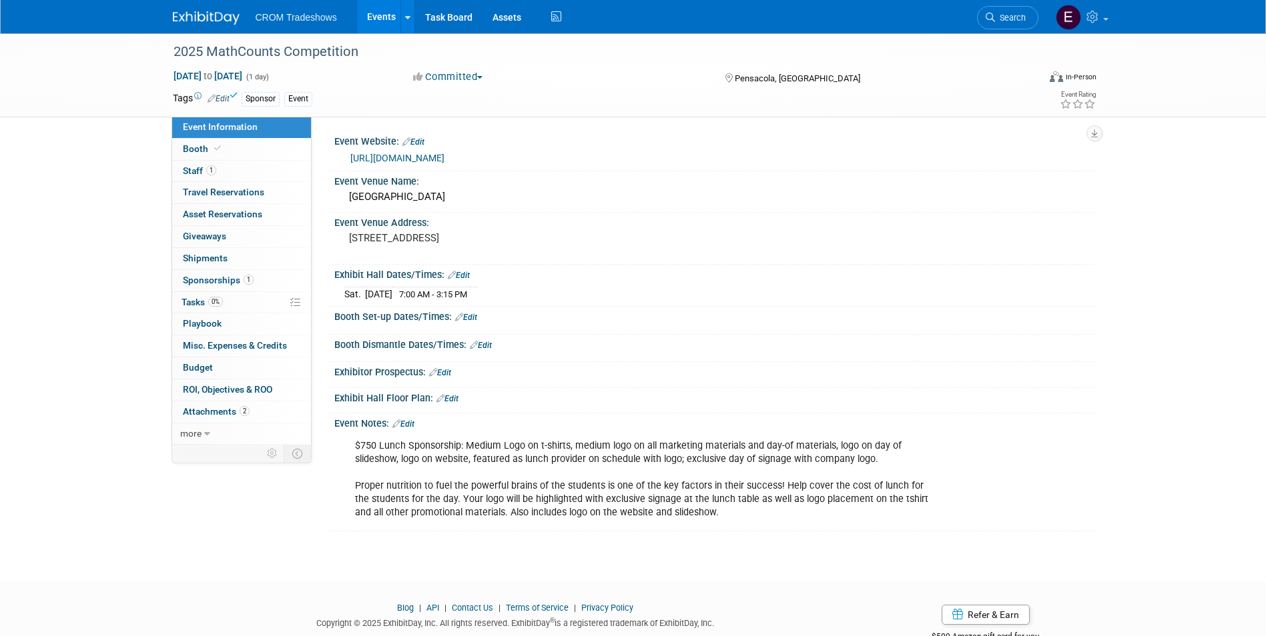
click at [379, 19] on link "Events" at bounding box center [381, 16] width 49 height 33
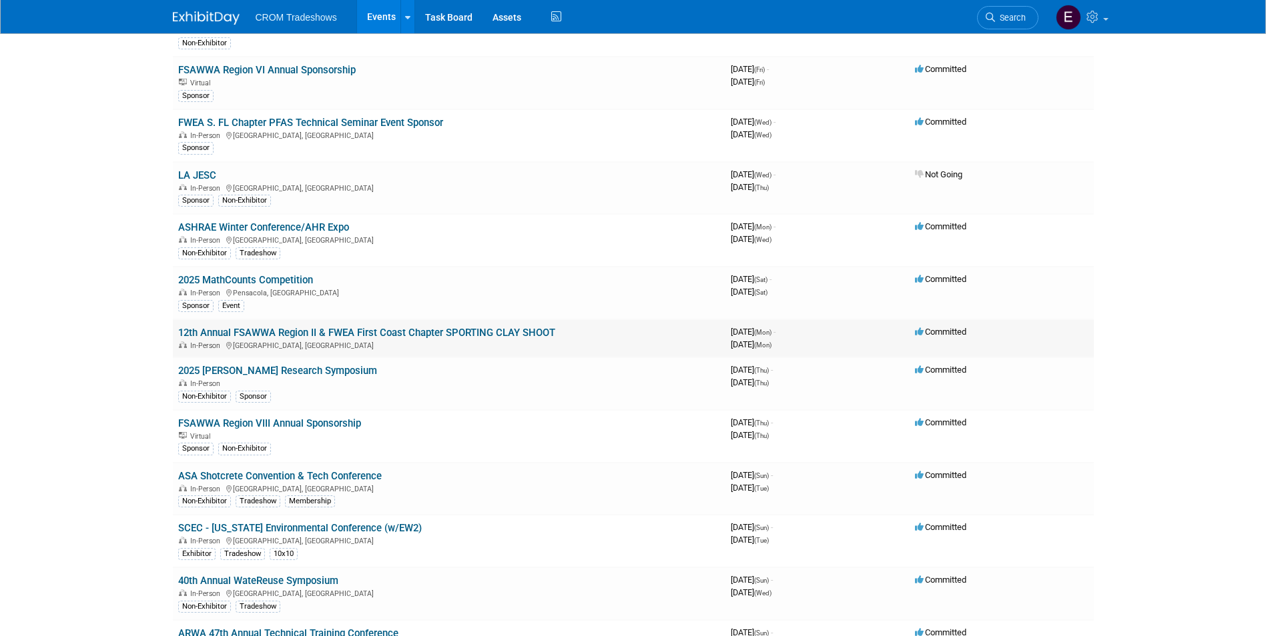
scroll to position [267, 0]
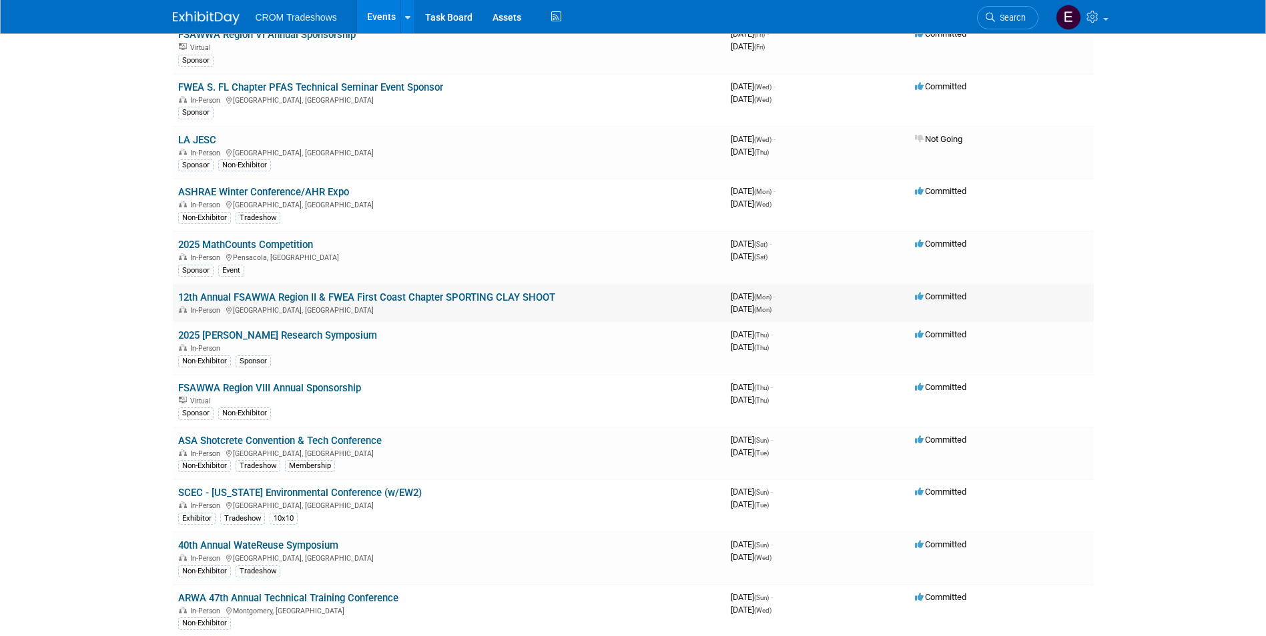
click at [332, 298] on link "12th Annual FSAWWA Region II & FWEA First Coast Chapter SPORTING CLAY SHOOT" at bounding box center [366, 298] width 377 height 12
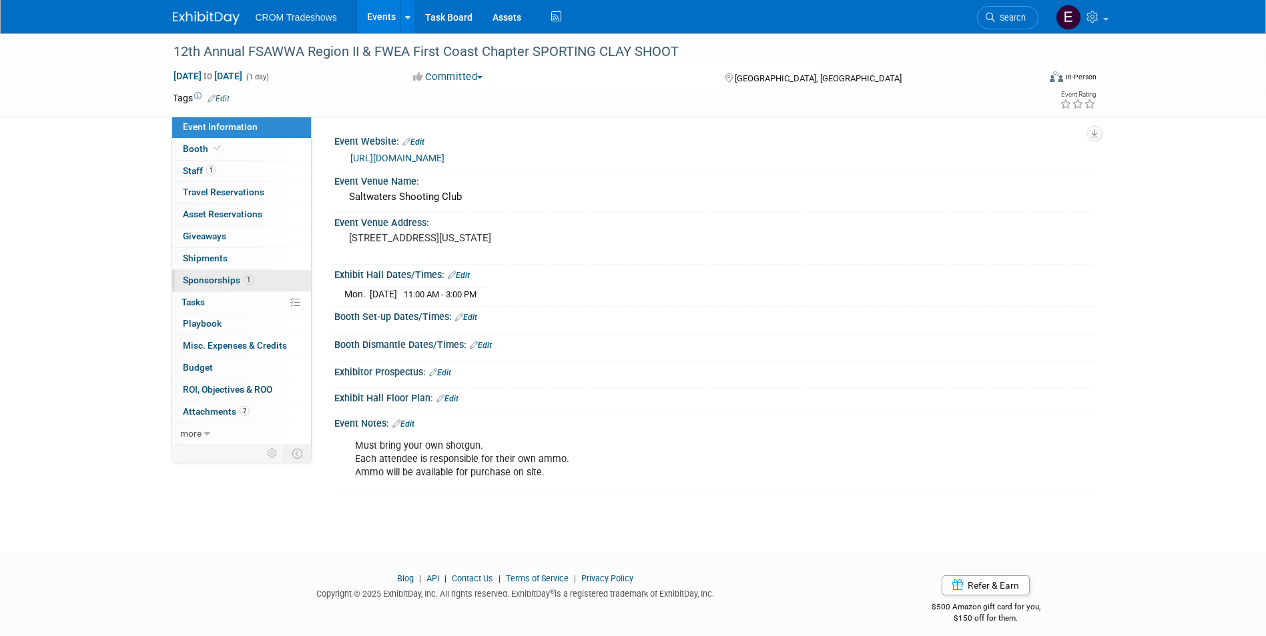
click at [252, 274] on link "1 Sponsorships 1" at bounding box center [241, 280] width 139 height 21
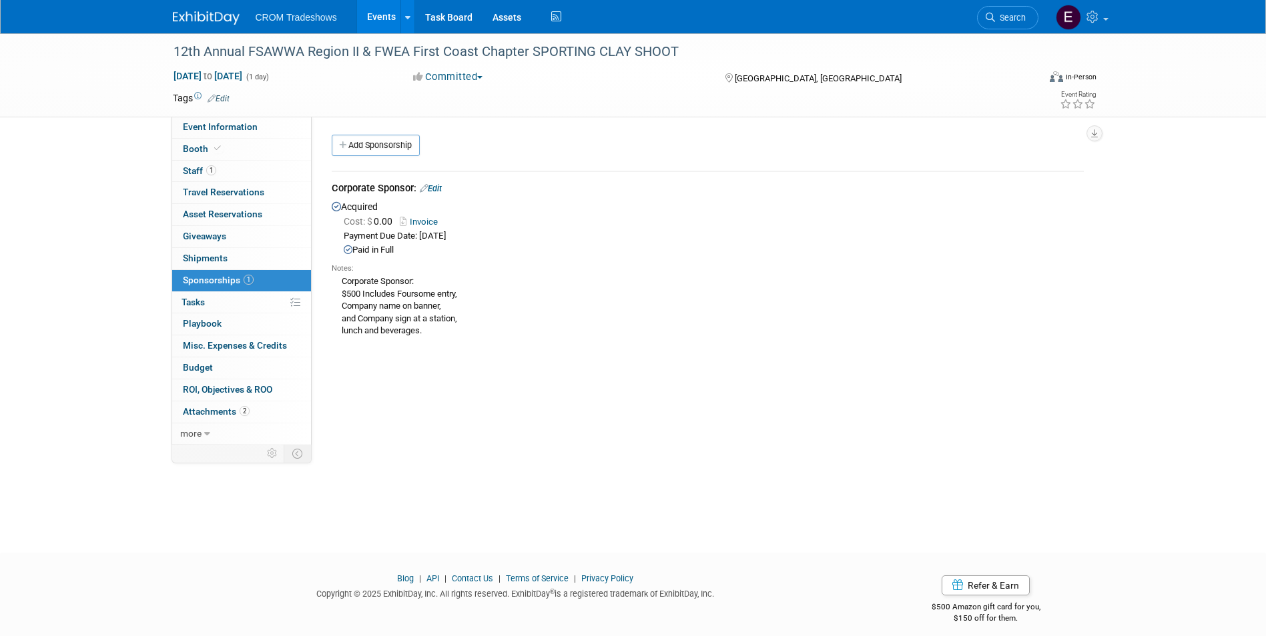
click at [419, 222] on link "Invoice" at bounding box center [421, 222] width 43 height 10
click at [437, 188] on link "Edit" at bounding box center [431, 188] width 22 height 10
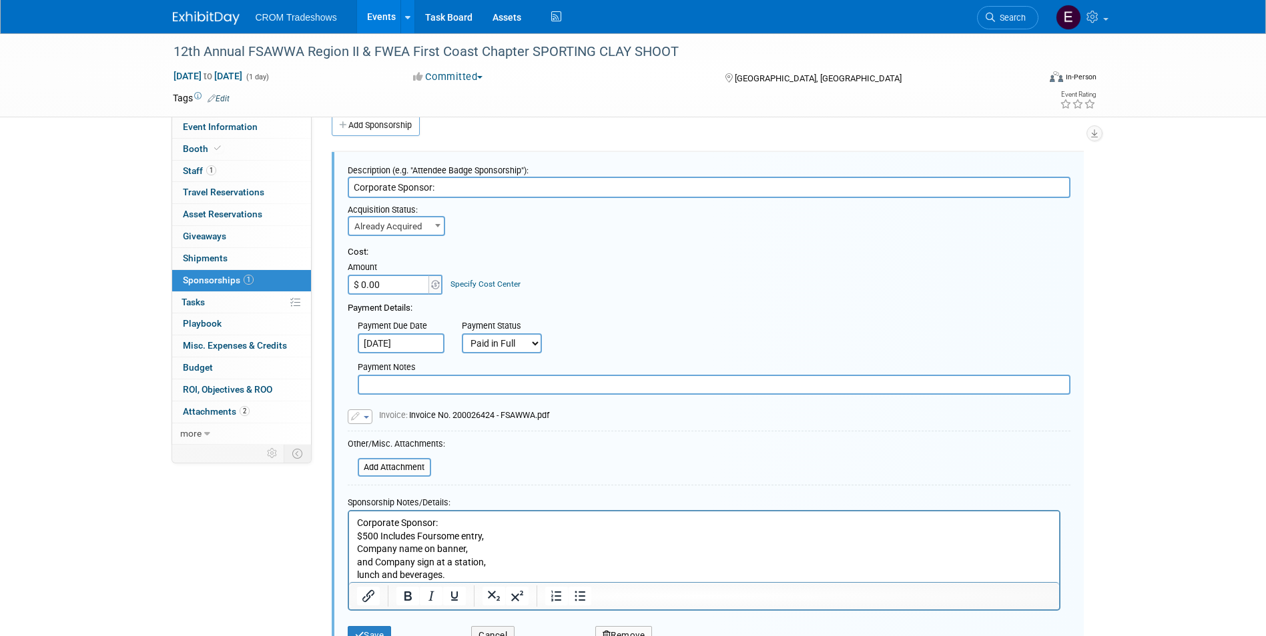
click at [382, 282] on input "$ 0.00" at bounding box center [389, 285] width 83 height 20
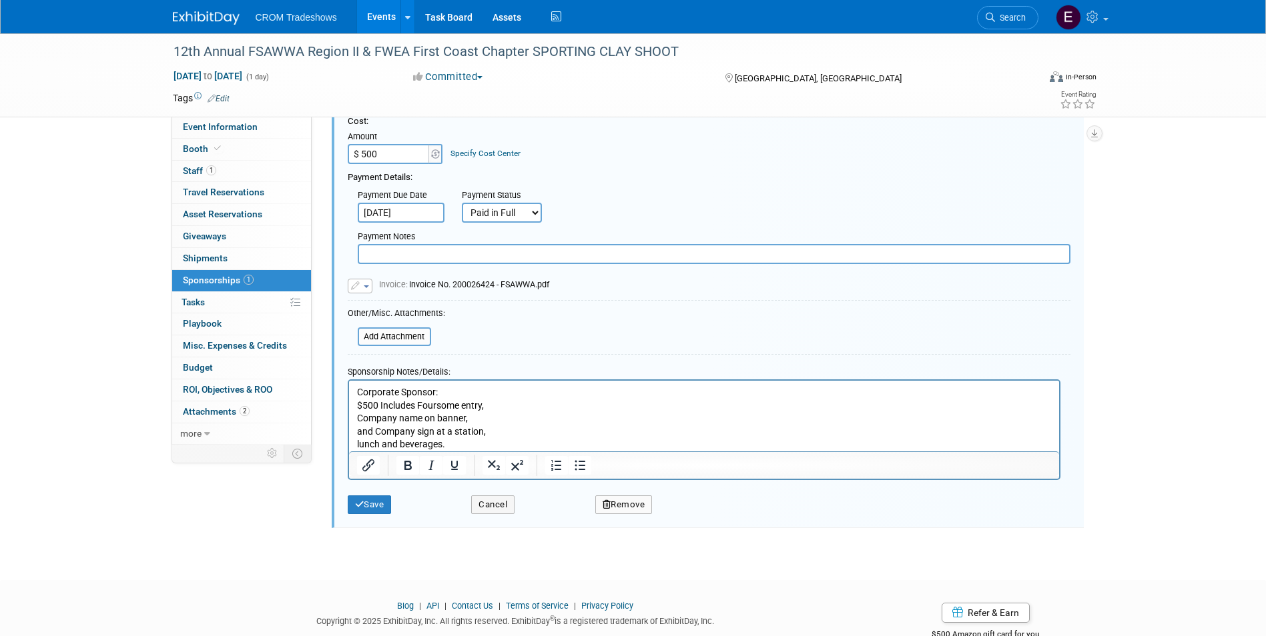
scroll to position [189, 0]
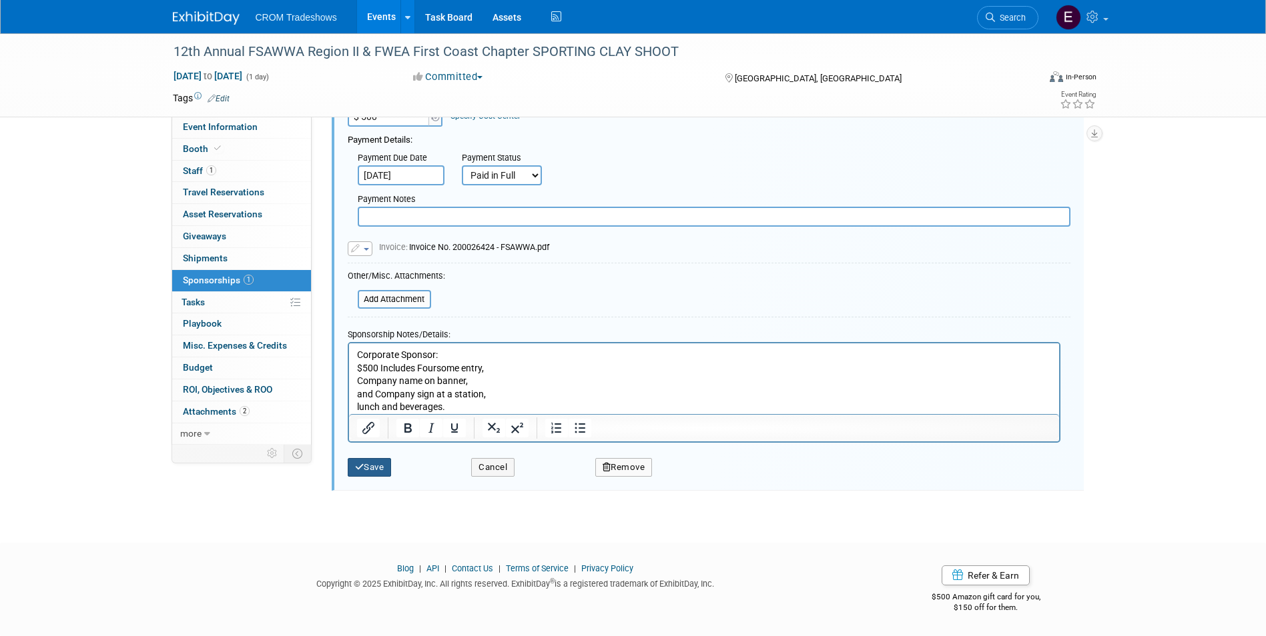
type input "$ 500.00"
click at [376, 471] on button "Save" at bounding box center [370, 467] width 44 height 19
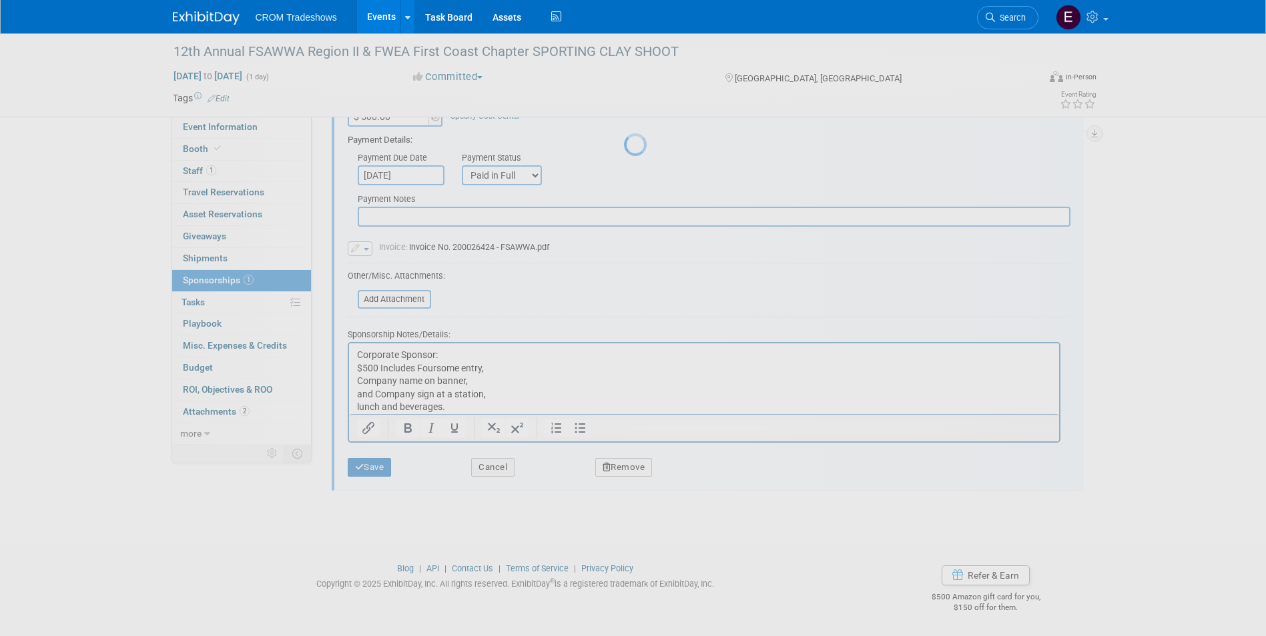
scroll to position [10, 0]
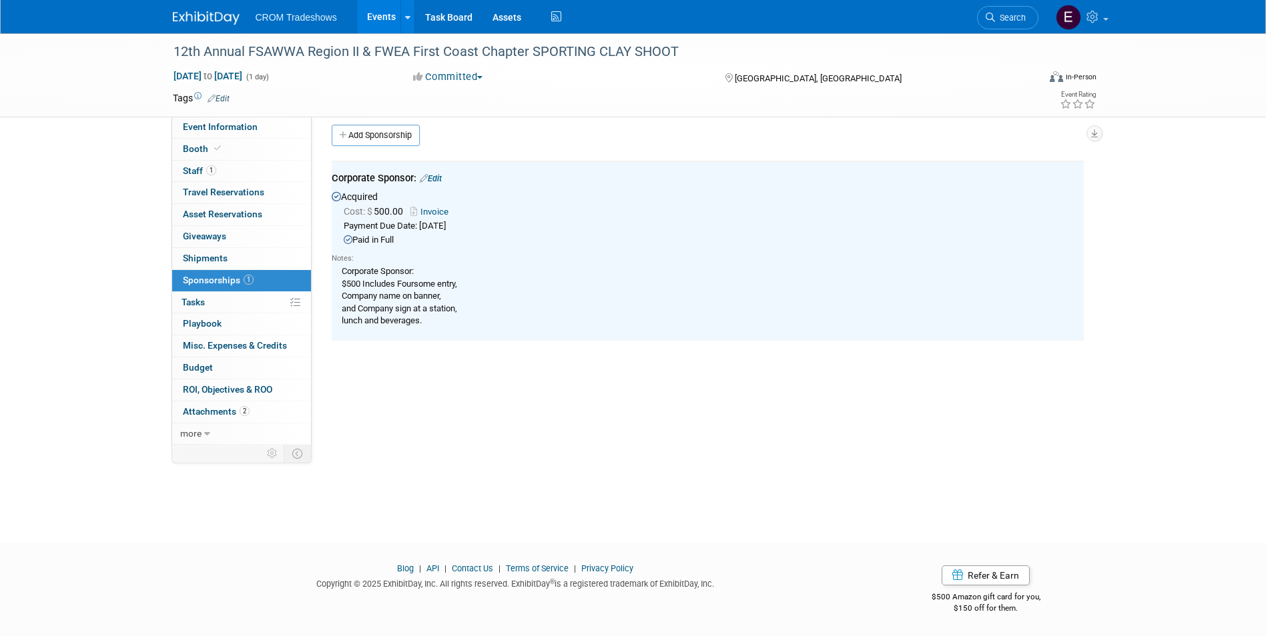
click at [436, 211] on link "Invoice" at bounding box center [431, 212] width 43 height 10
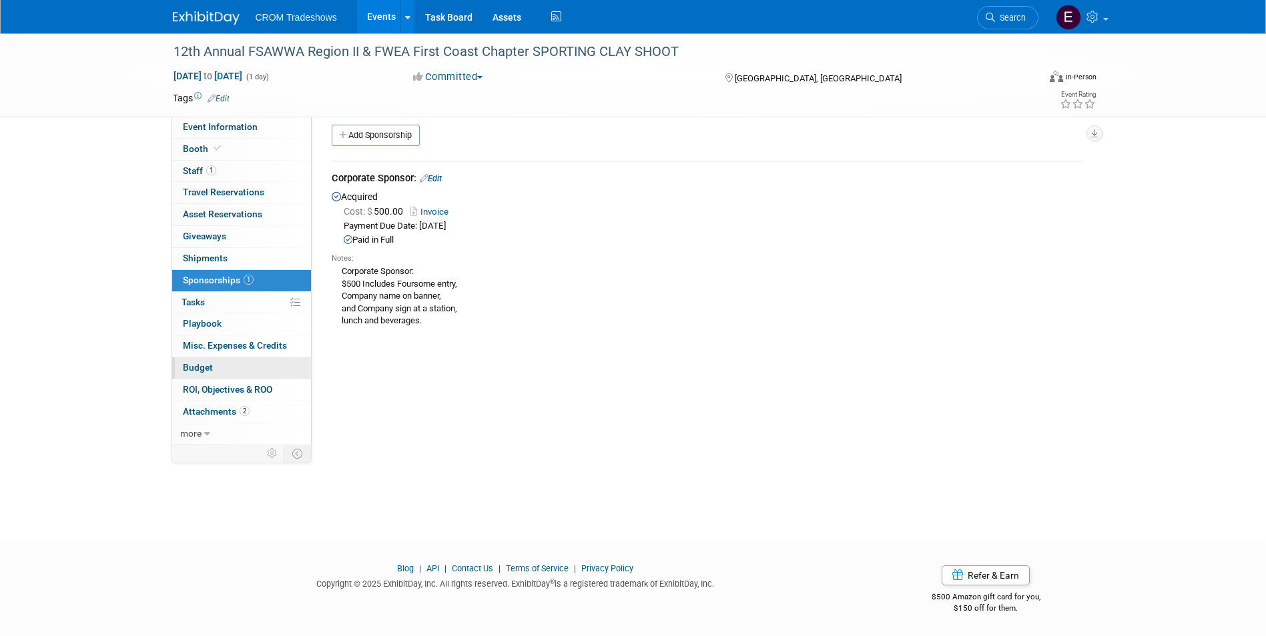
click at [214, 361] on link "Budget" at bounding box center [241, 368] width 139 height 21
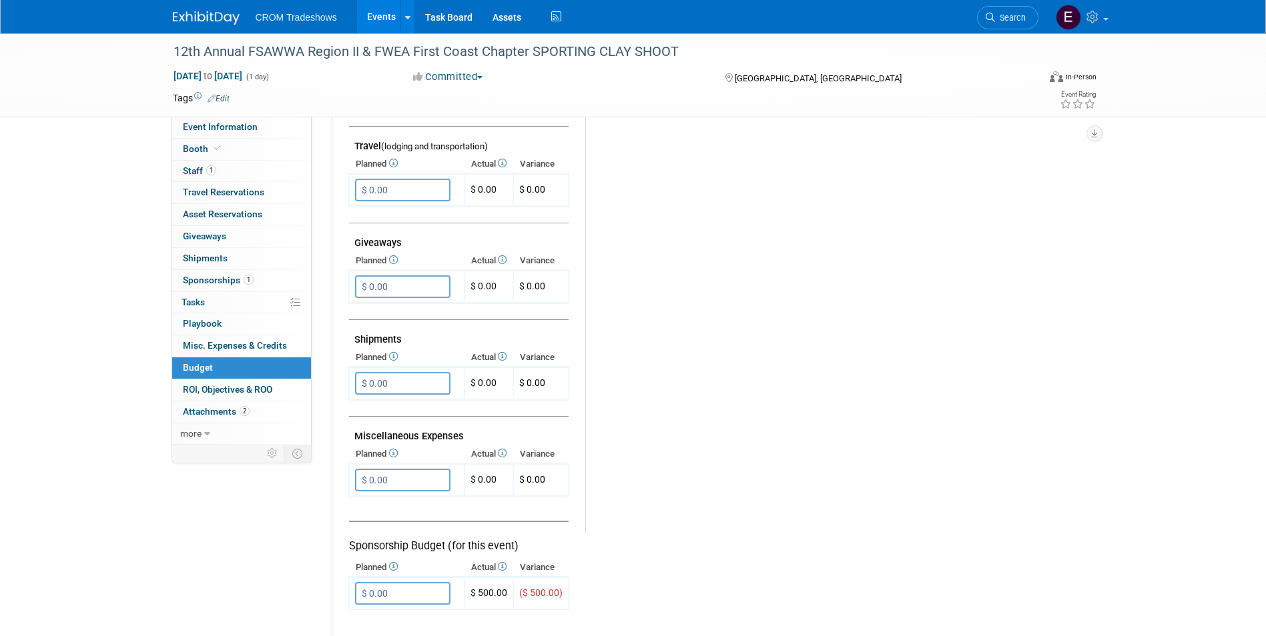
scroll to position [727, 0]
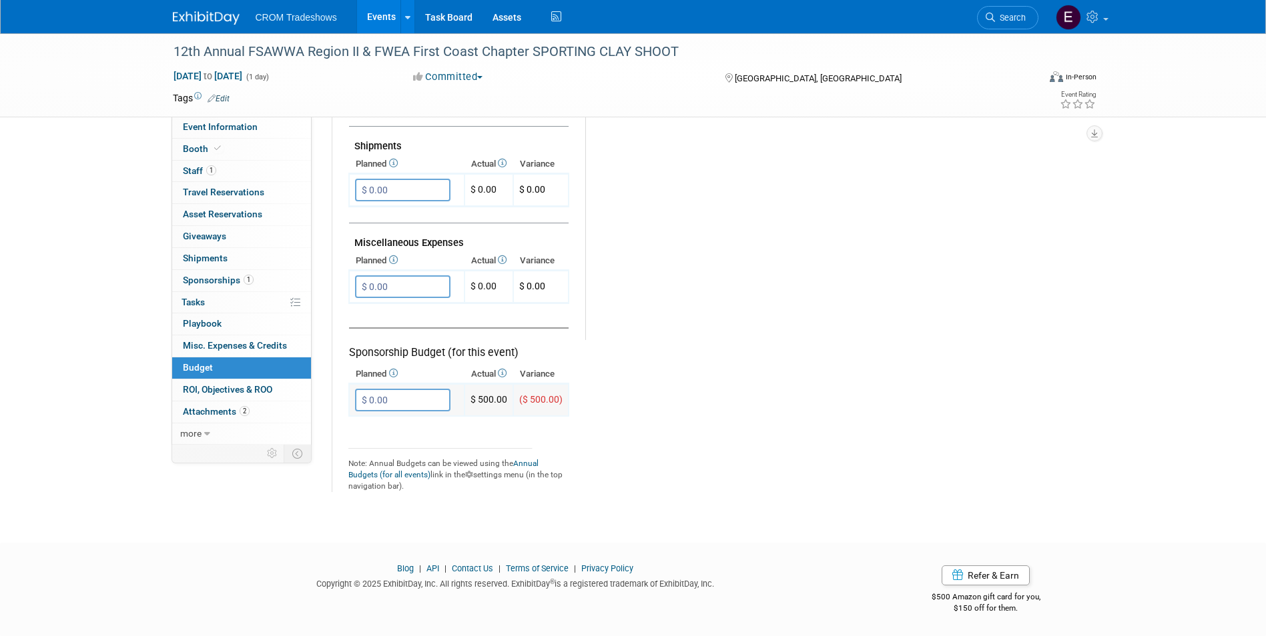
click at [425, 408] on input "$ 0.00" at bounding box center [402, 400] width 95 height 23
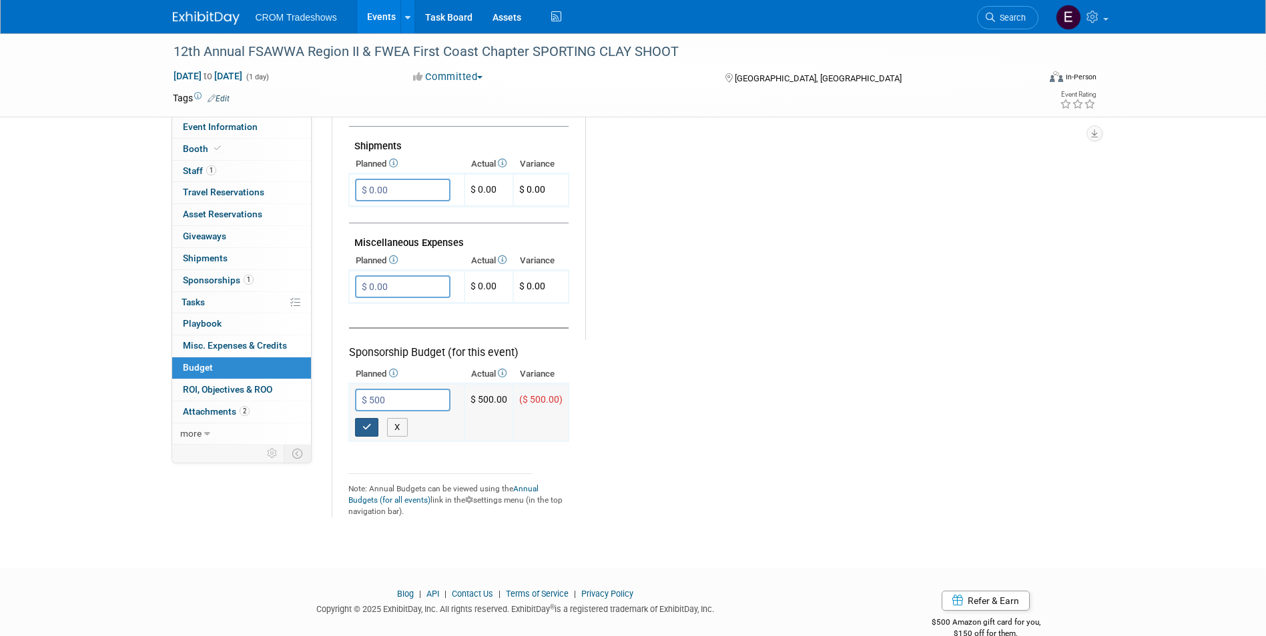
type input "$ 500.00"
click at [372, 427] on button "button" at bounding box center [367, 427] width 24 height 19
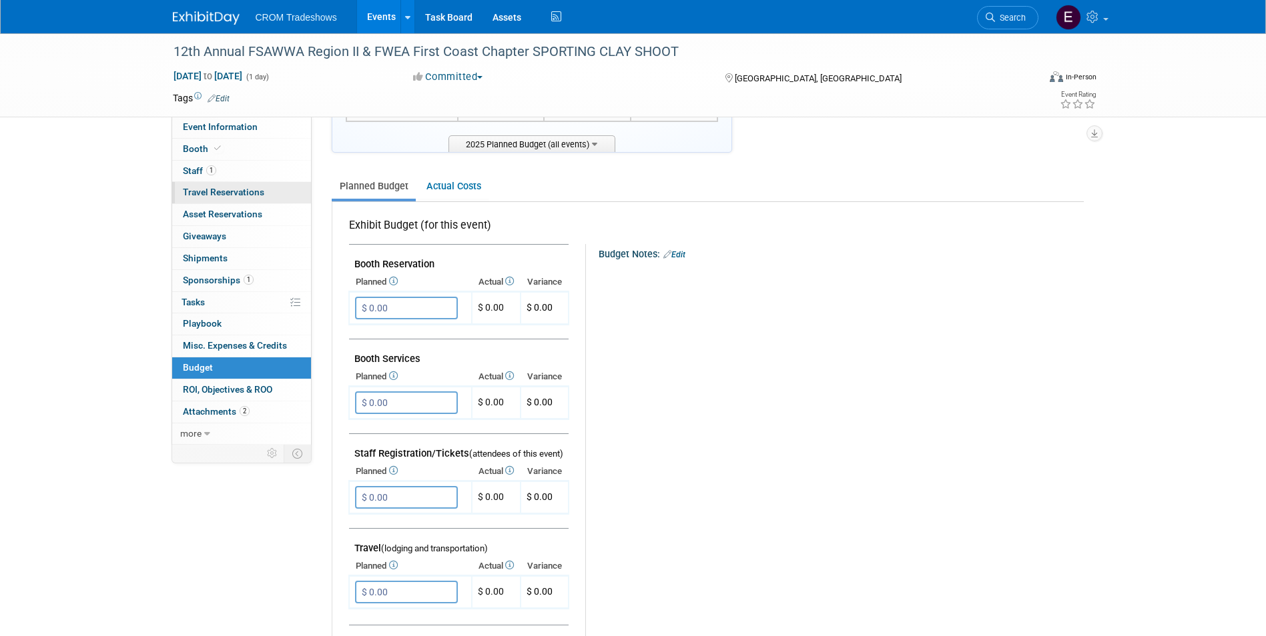
scroll to position [0, 0]
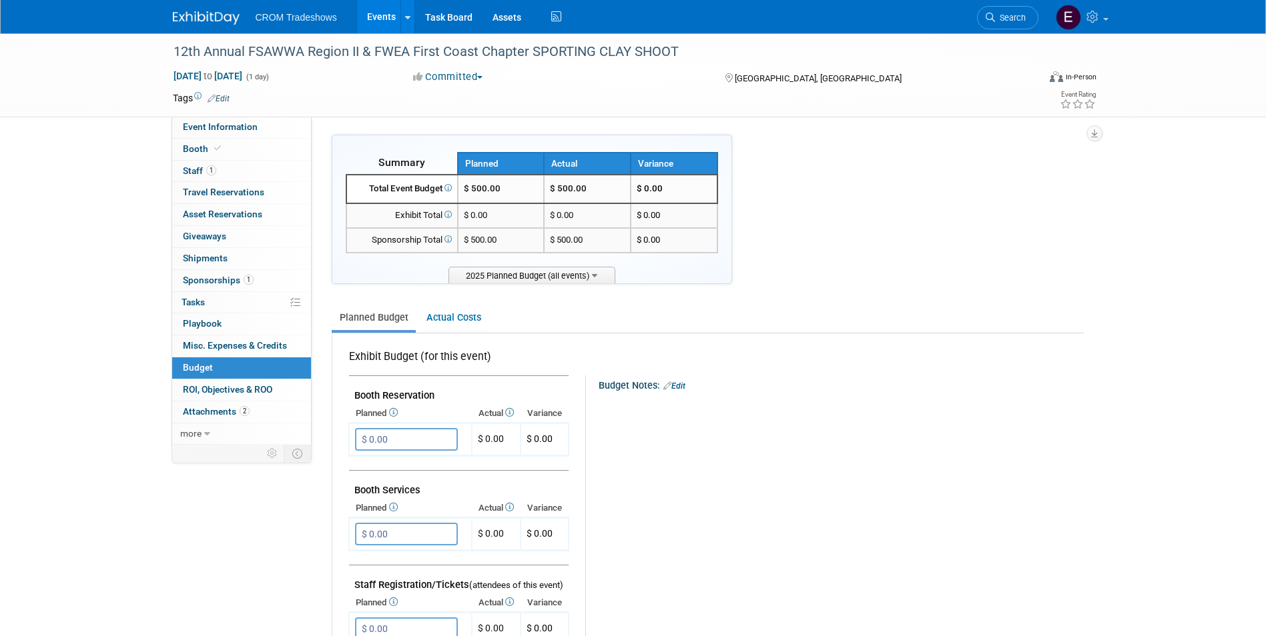
click at [392, 18] on link "Events" at bounding box center [381, 16] width 49 height 33
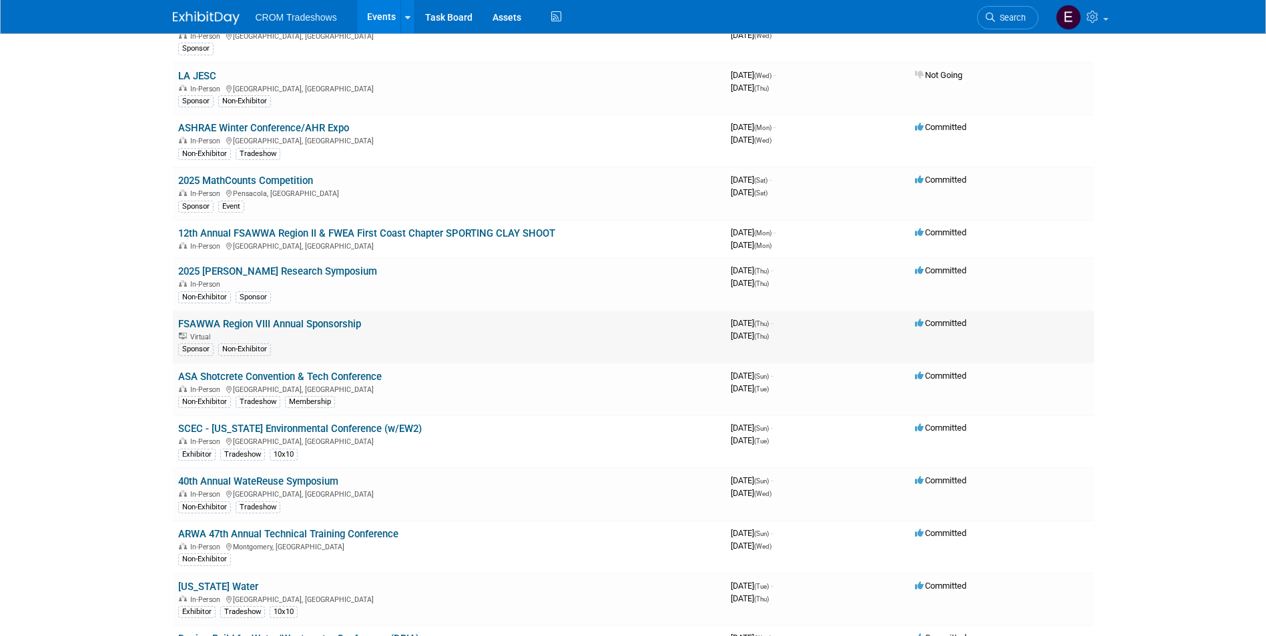
scroll to position [334, 0]
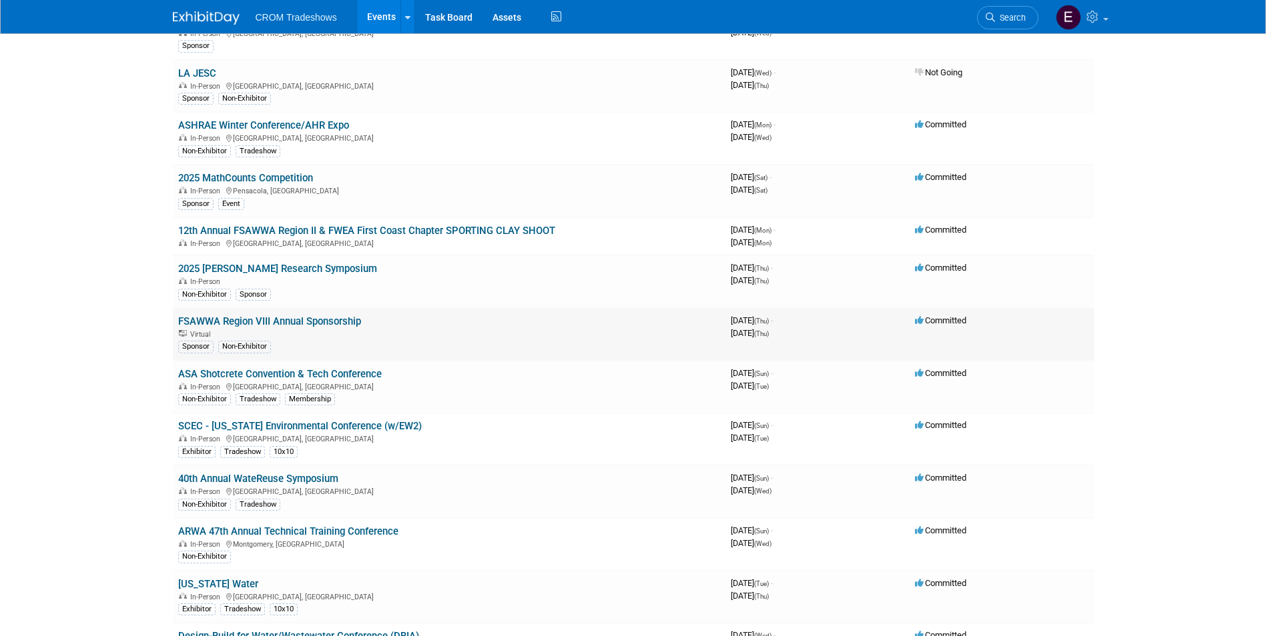
click at [321, 322] on link "FSAWWA Region VIII Annual Sponsorship" at bounding box center [269, 322] width 183 height 12
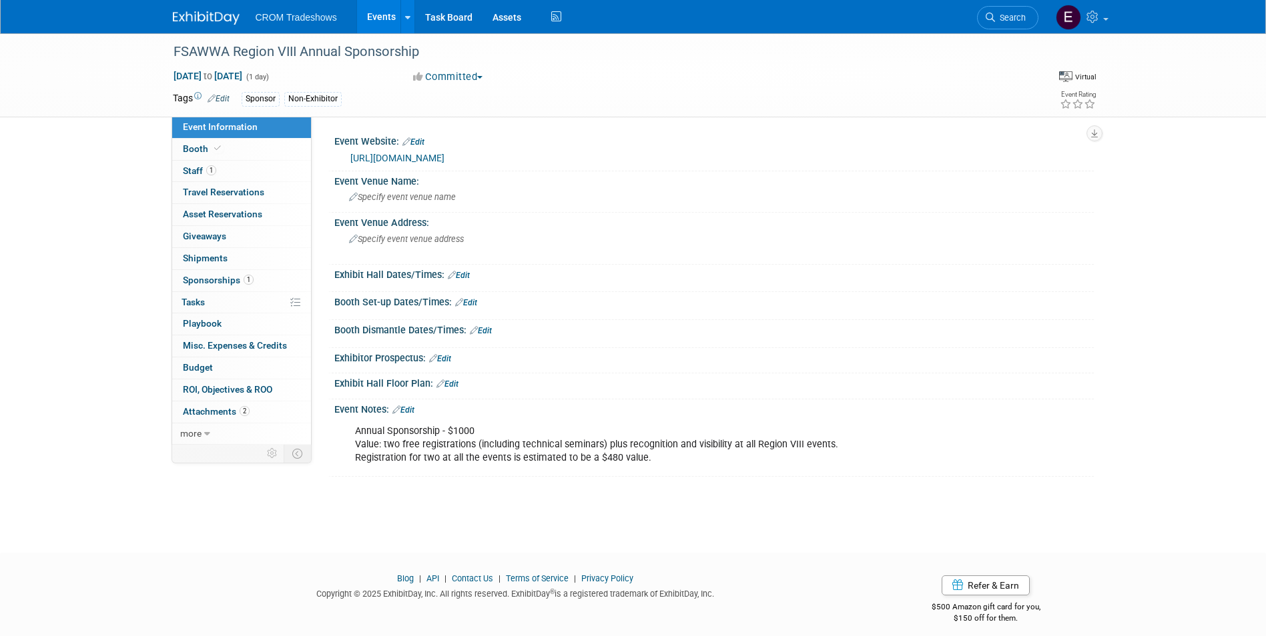
click at [227, 101] on link "Edit" at bounding box center [218, 98] width 22 height 9
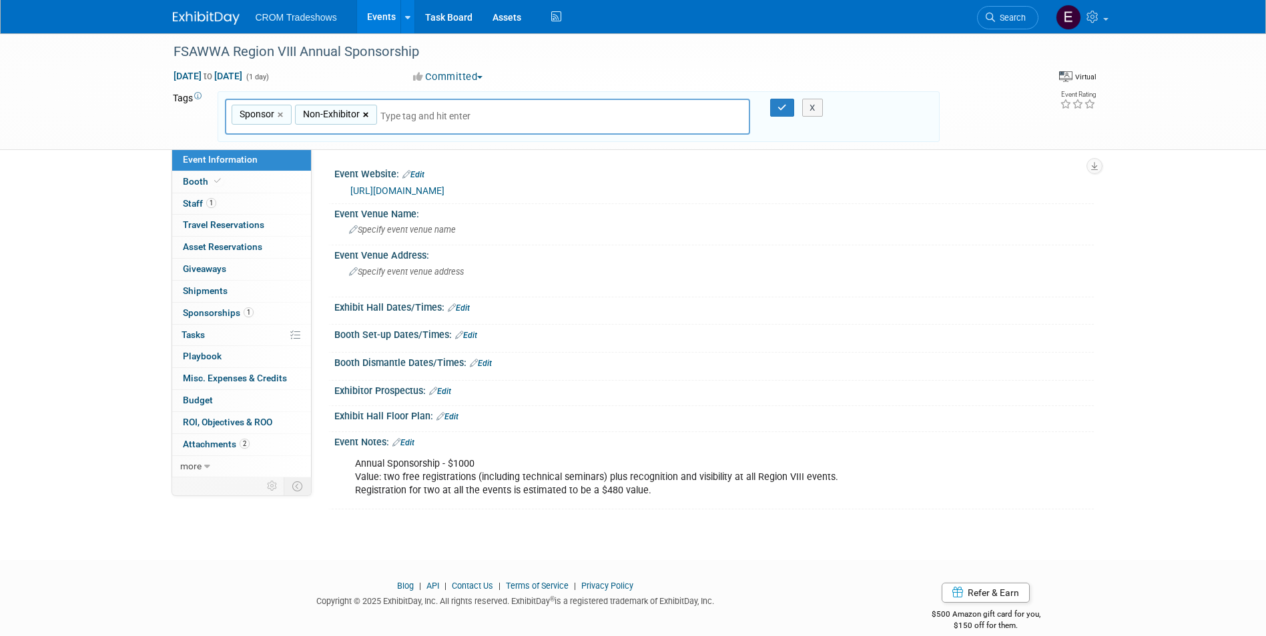
click at [364, 115] on link "×" at bounding box center [367, 114] width 9 height 15
type input "Sponsor"
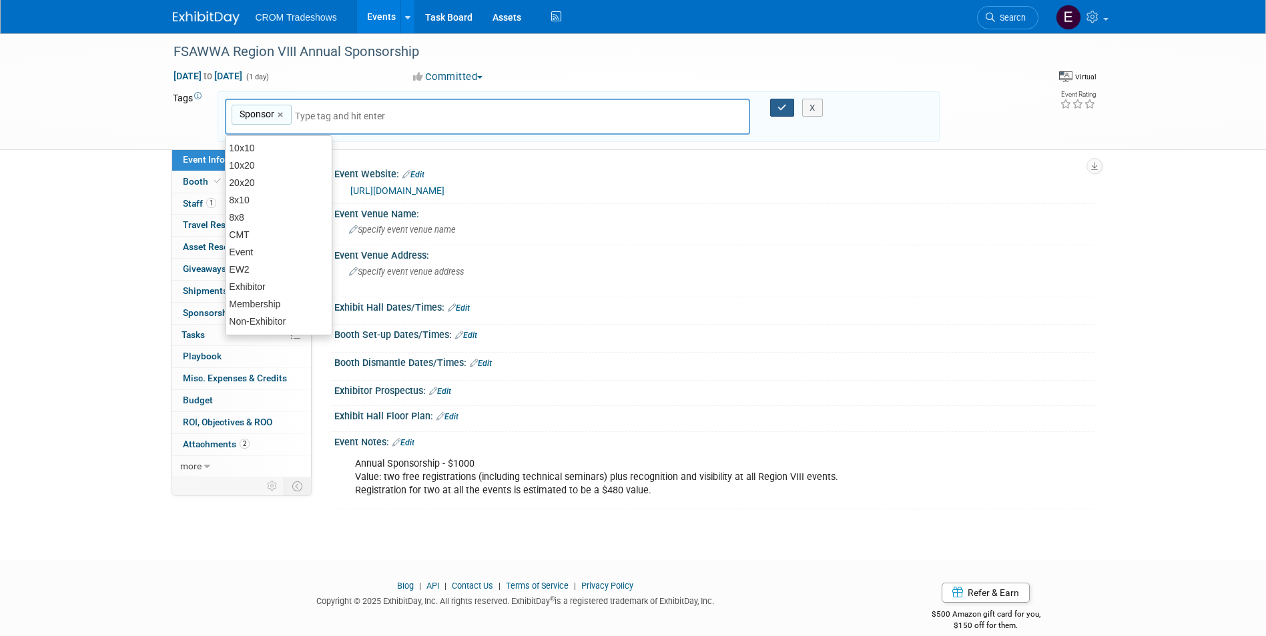
click at [784, 112] on button "button" at bounding box center [782, 108] width 24 height 19
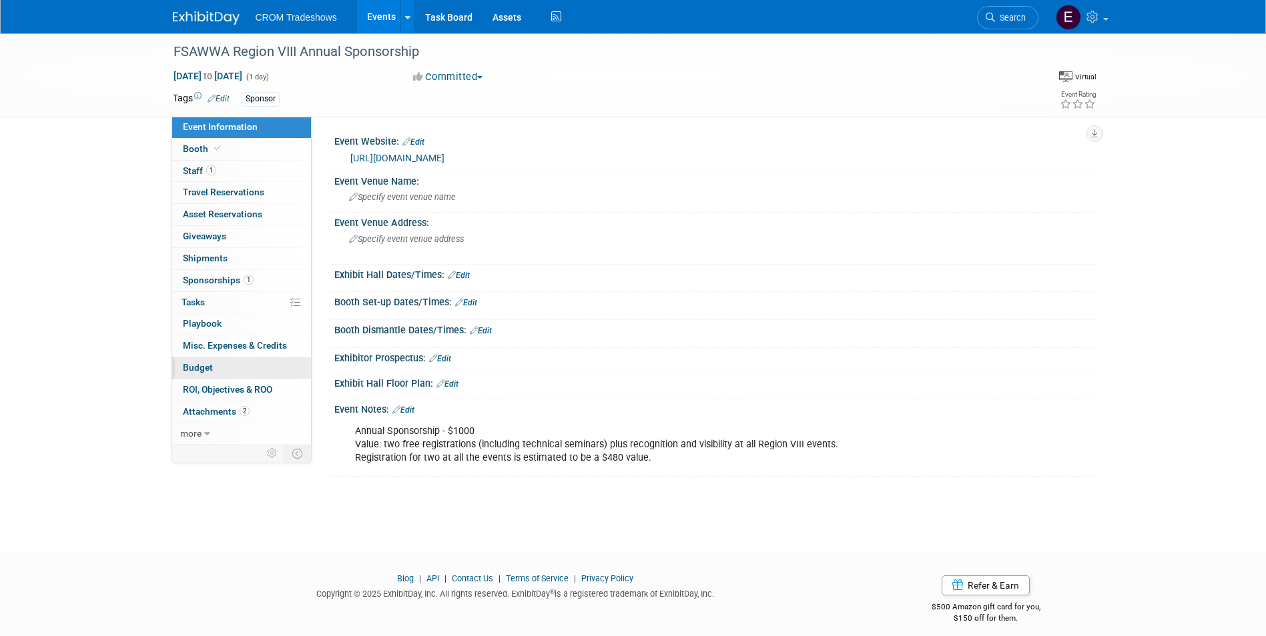
click at [219, 370] on link "Budget" at bounding box center [241, 368] width 139 height 21
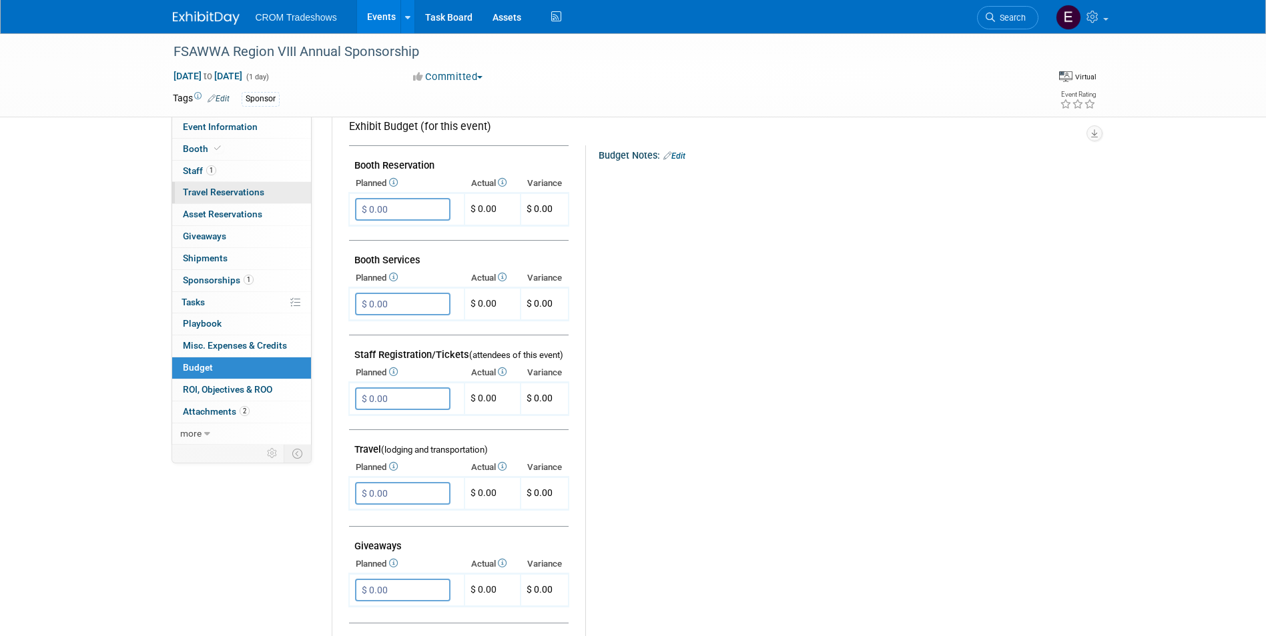
scroll to position [133, 0]
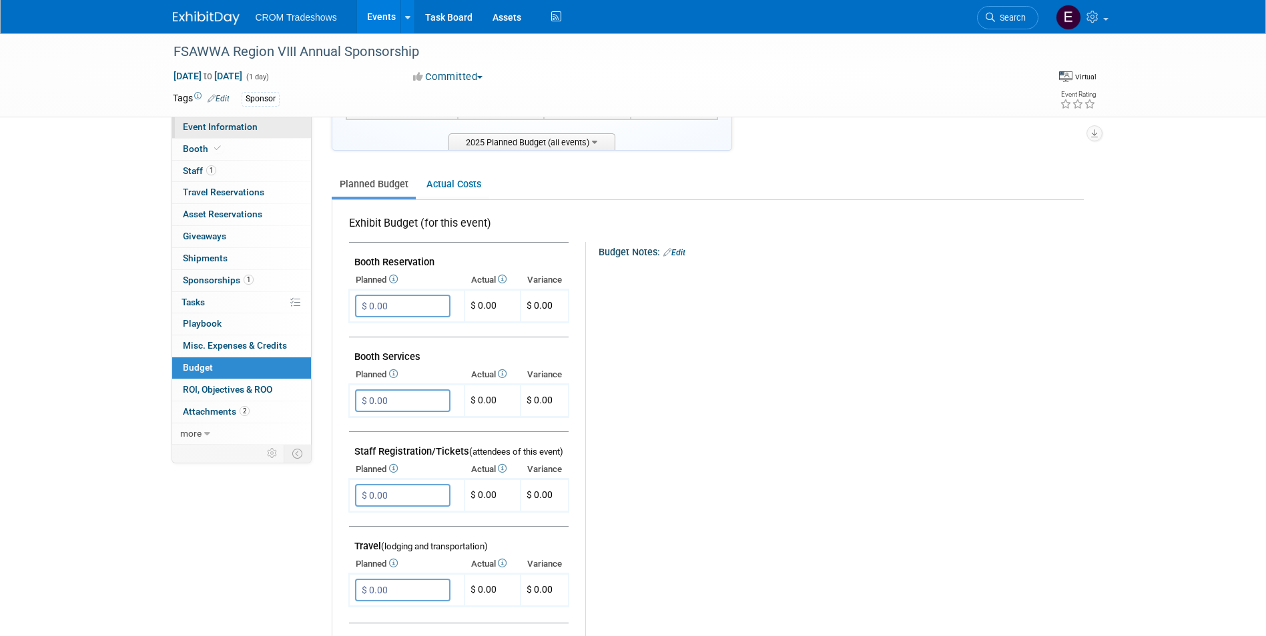
click at [237, 131] on span "Event Information" at bounding box center [220, 126] width 75 height 11
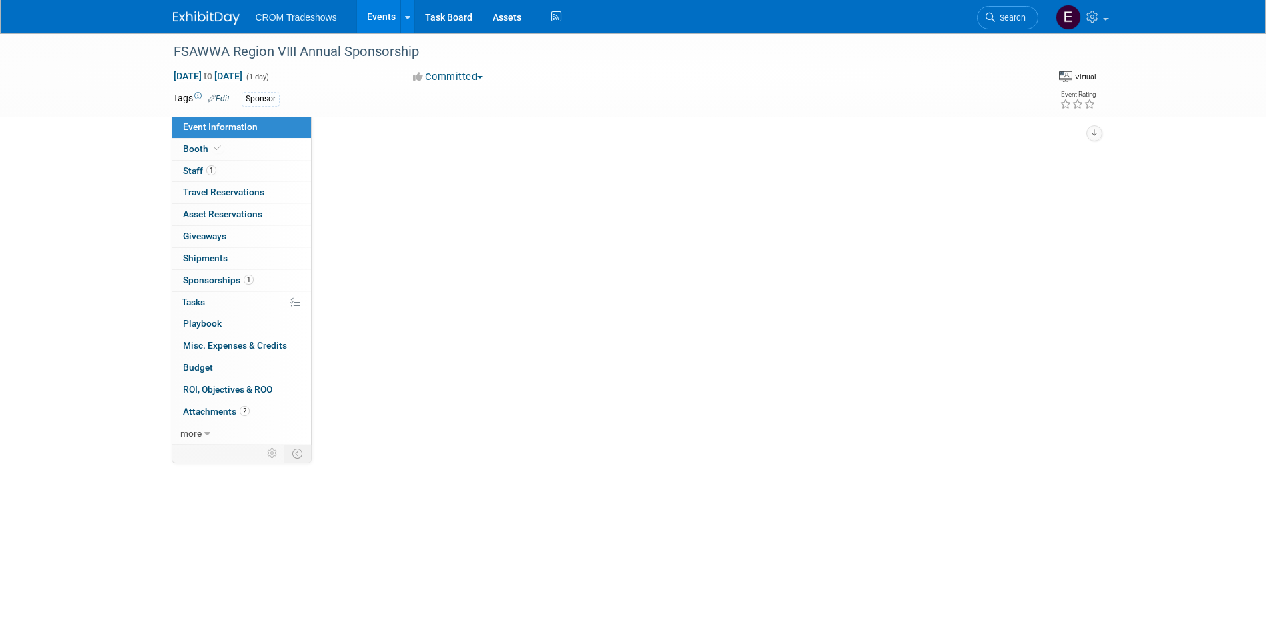
scroll to position [0, 0]
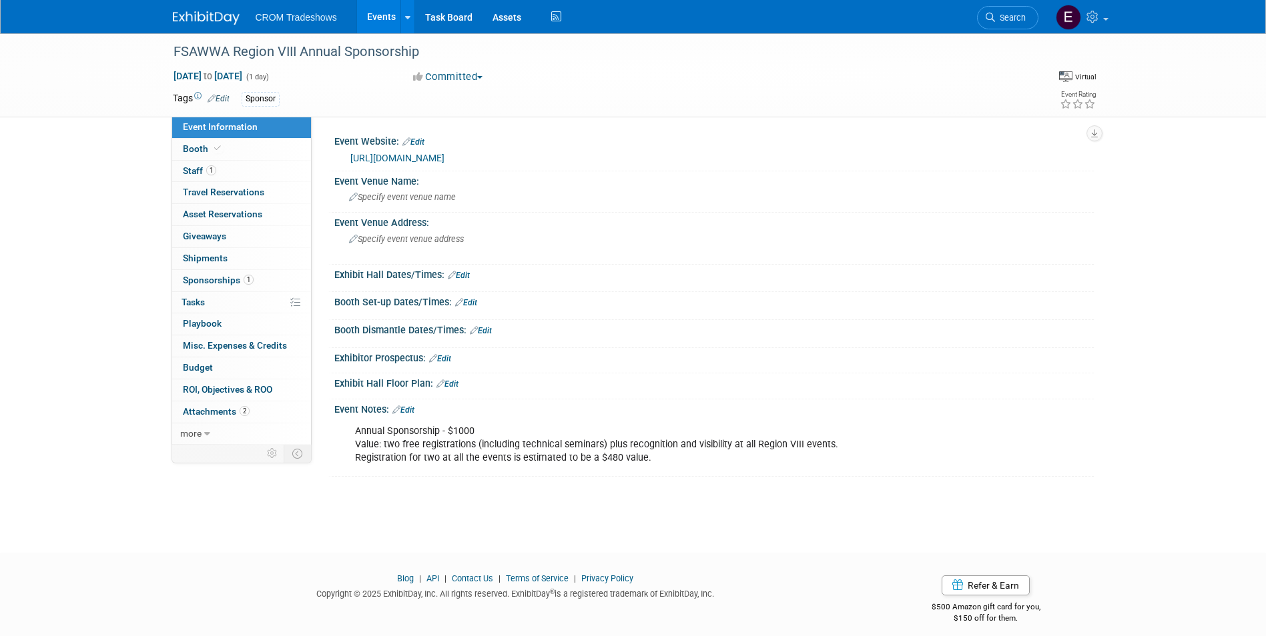
click at [382, 7] on link "Events" at bounding box center [381, 16] width 49 height 33
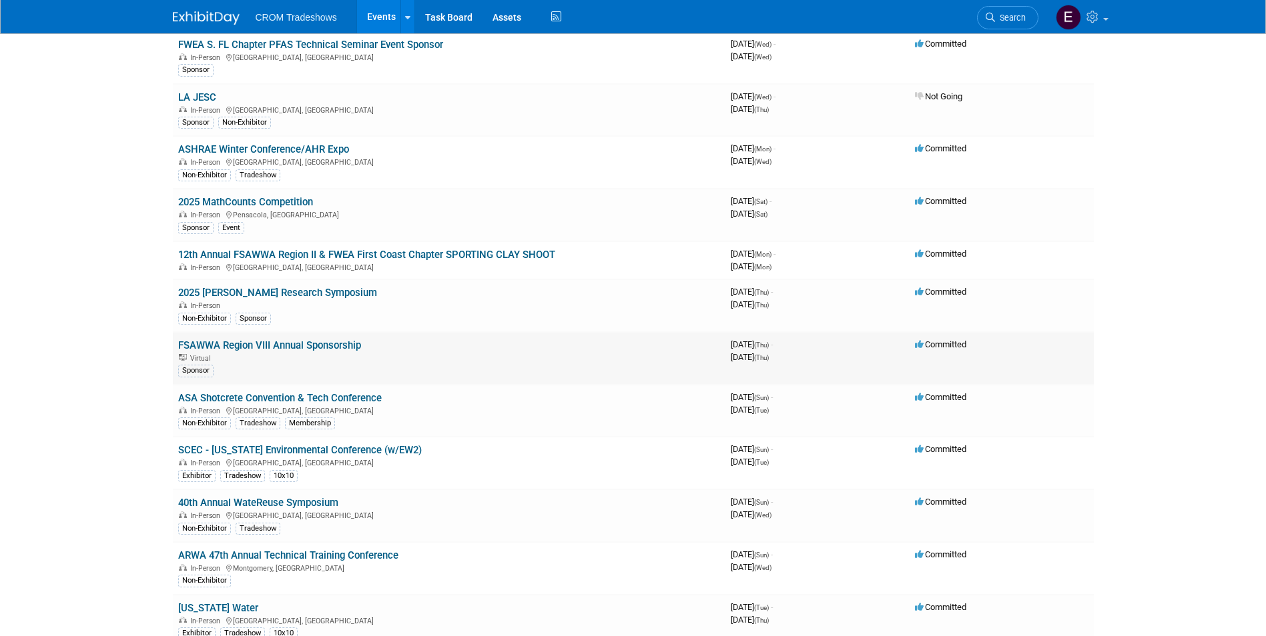
scroll to position [334, 0]
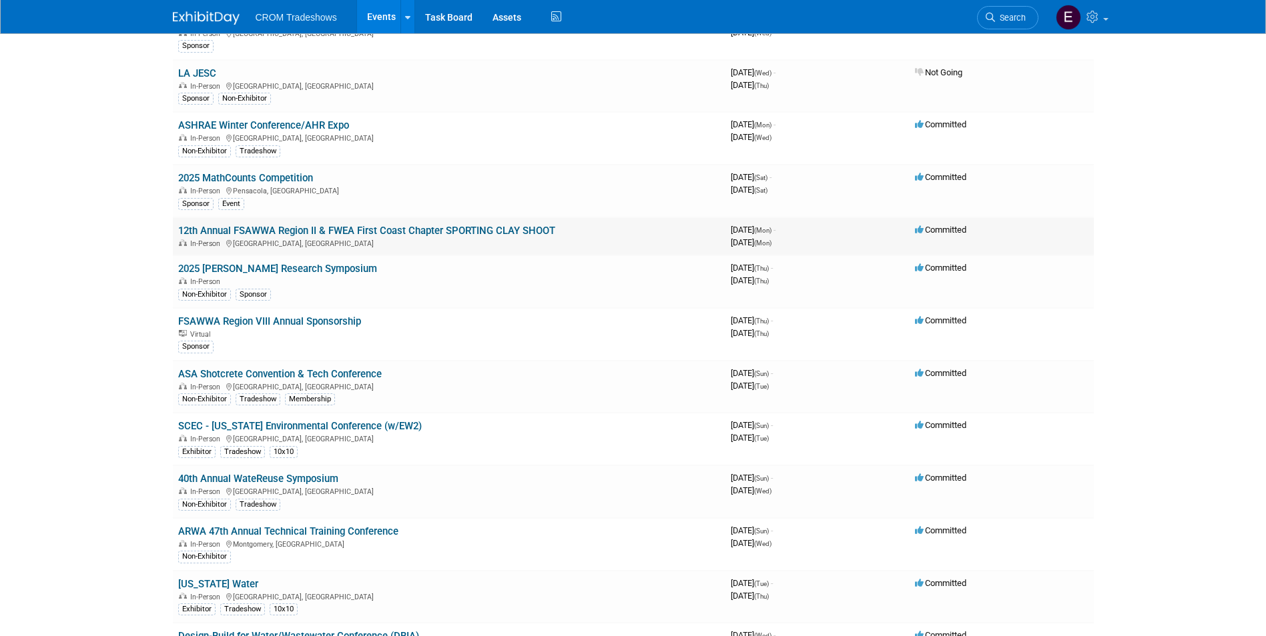
click at [318, 228] on link "12th Annual FSAWWA Region II & FWEA First Coast Chapter SPORTING CLAY SHOOT" at bounding box center [366, 231] width 377 height 12
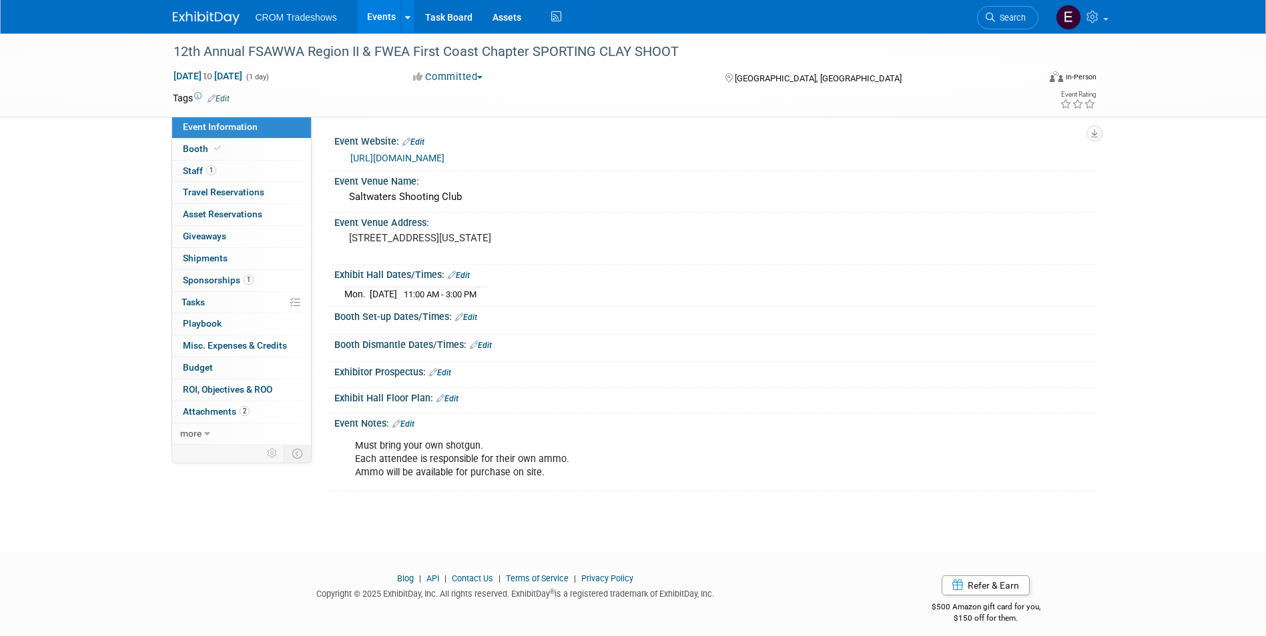
click at [224, 99] on link "Edit" at bounding box center [218, 98] width 22 height 9
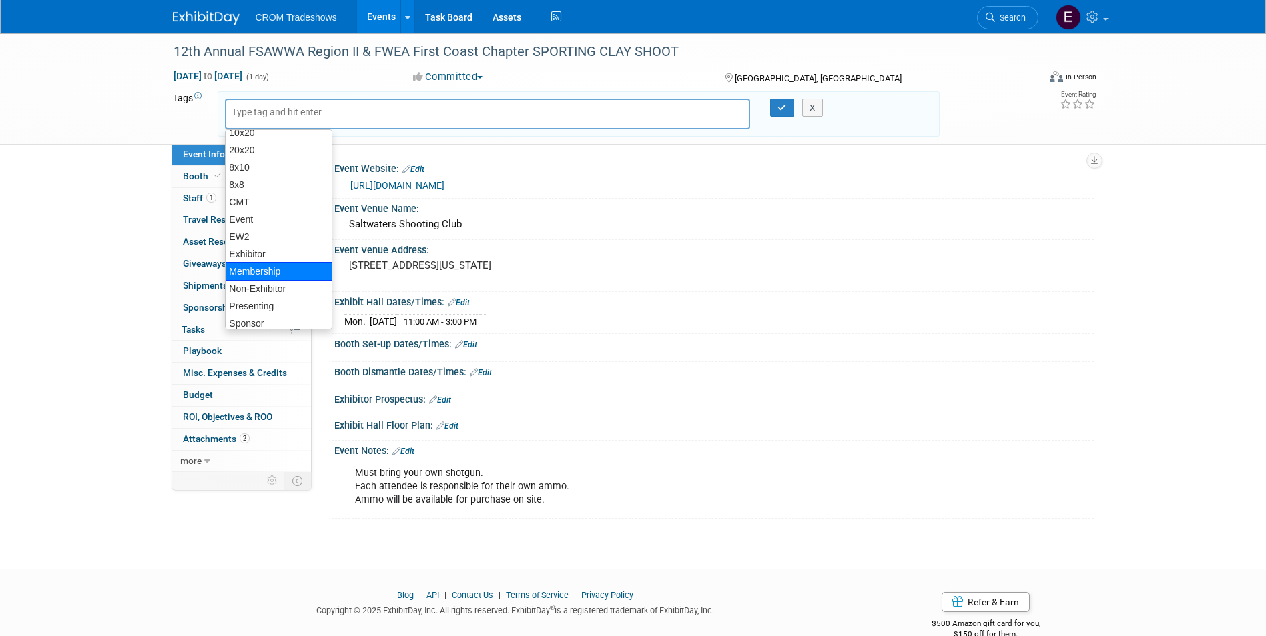
scroll to position [51, 0]
click at [279, 296] on div "Sponsor" at bounding box center [278, 299] width 107 height 19
type input "Sponsor"
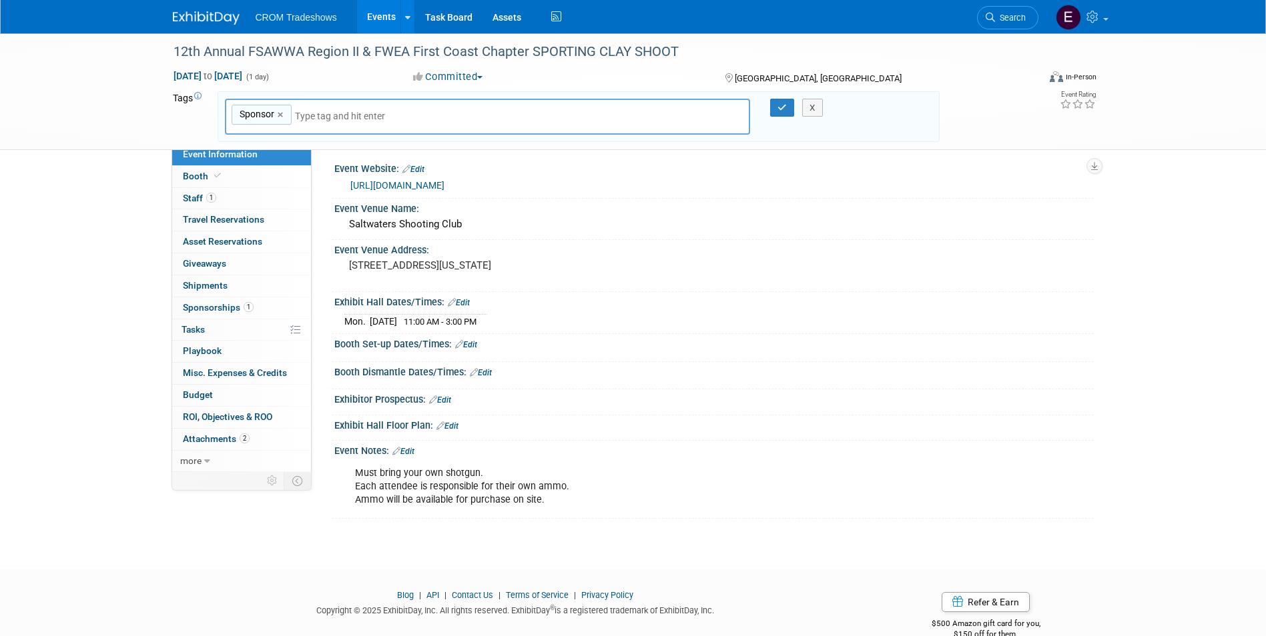
click at [317, 113] on input "text" at bounding box center [388, 115] width 187 height 13
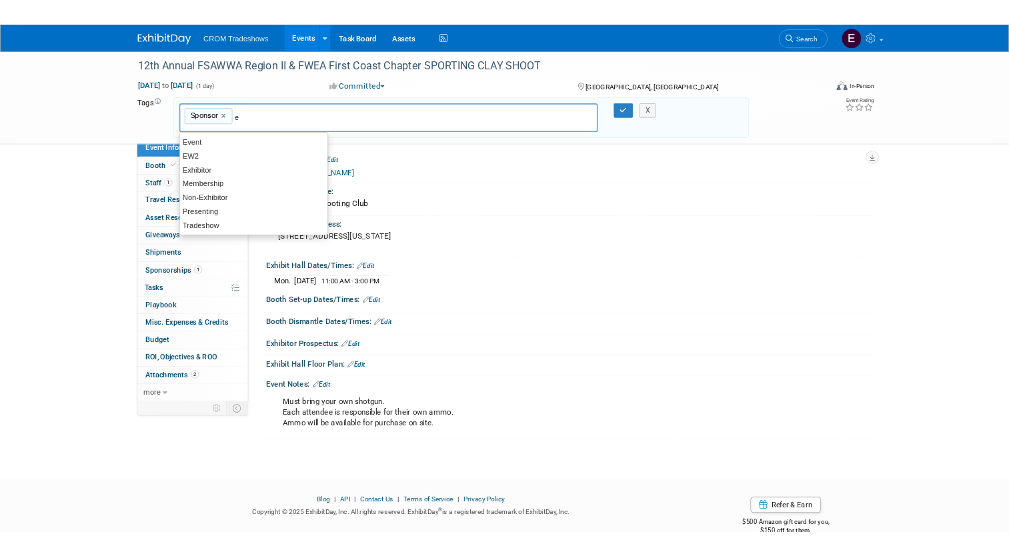
scroll to position [0, 0]
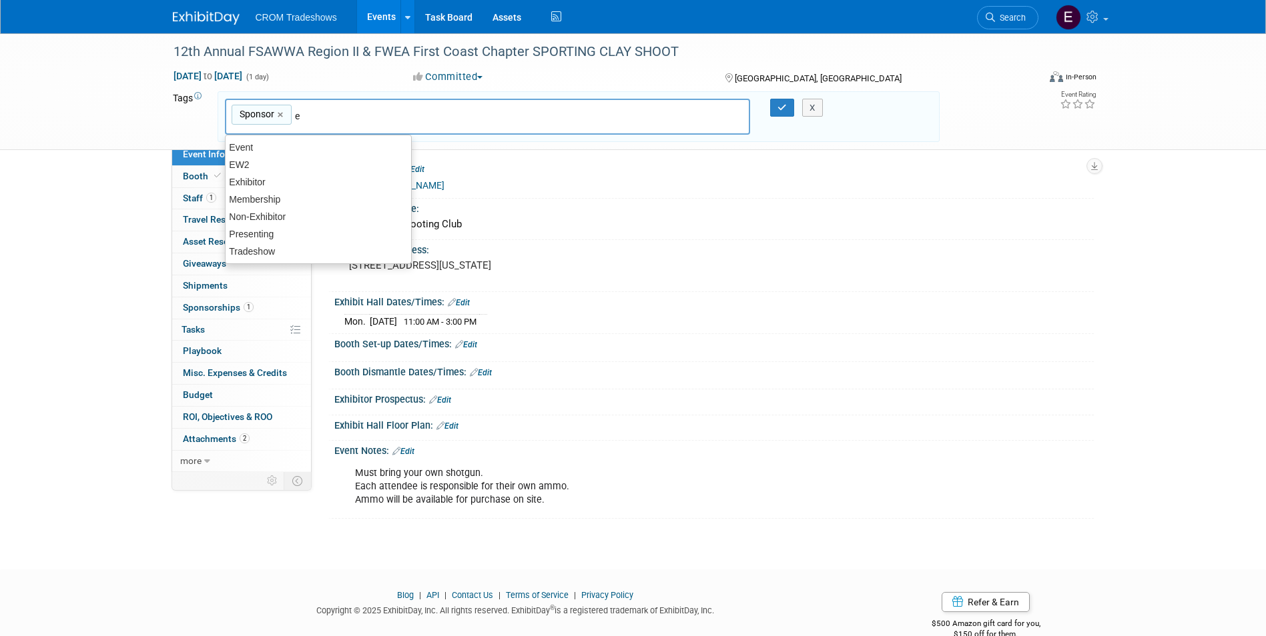
type input "ev"
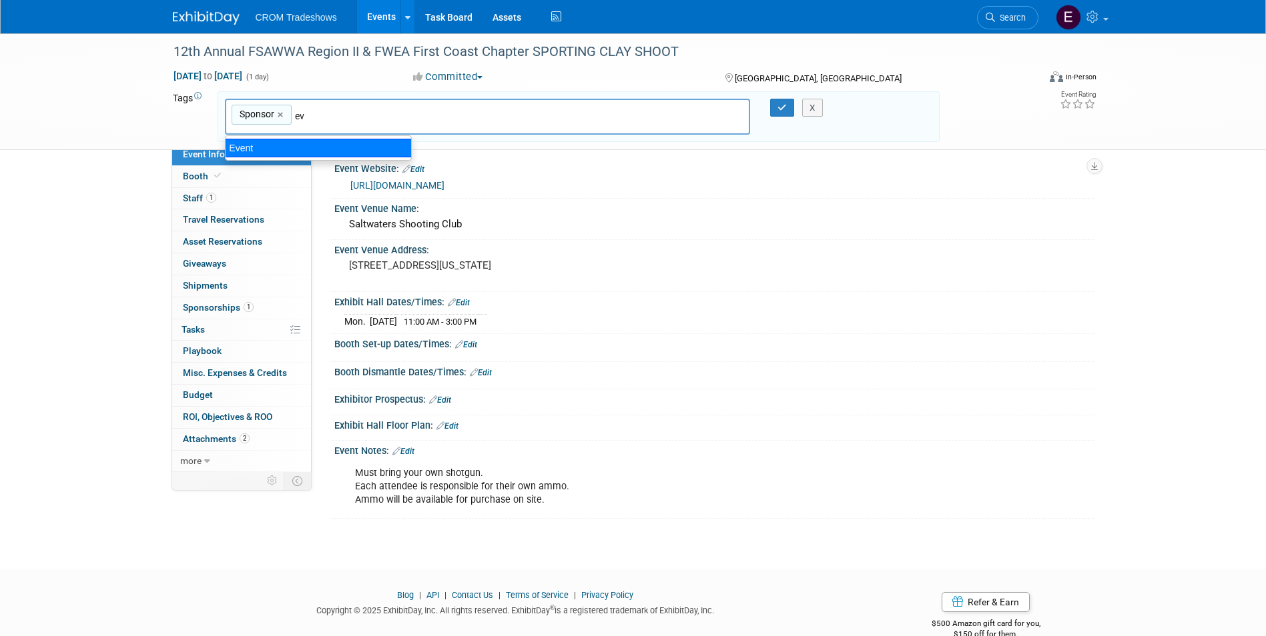
click at [276, 153] on div "Event" at bounding box center [318, 148] width 187 height 19
type input "Sponsor, Event"
click at [770, 116] on button "button" at bounding box center [782, 108] width 24 height 19
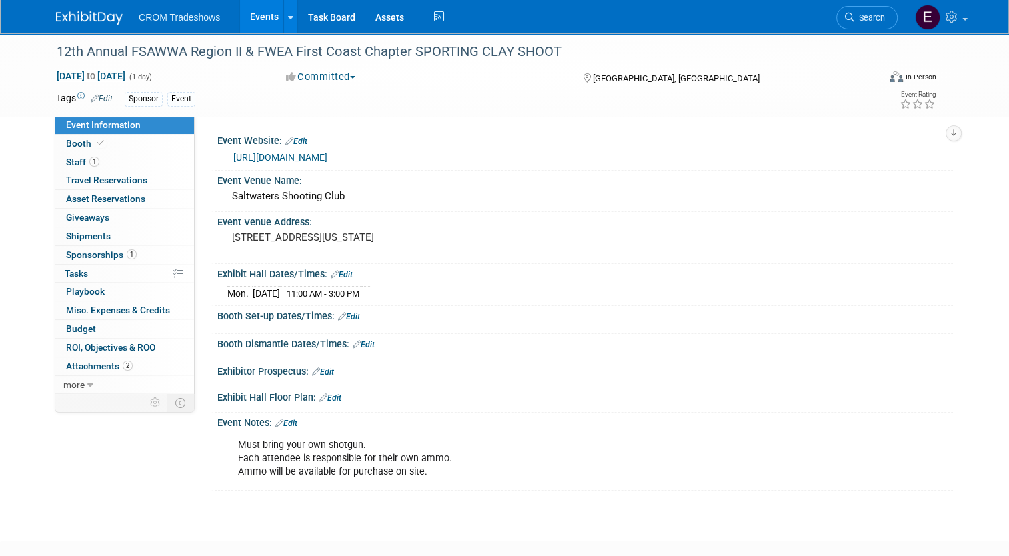
click at [247, 24] on link "Events" at bounding box center [264, 16] width 49 height 33
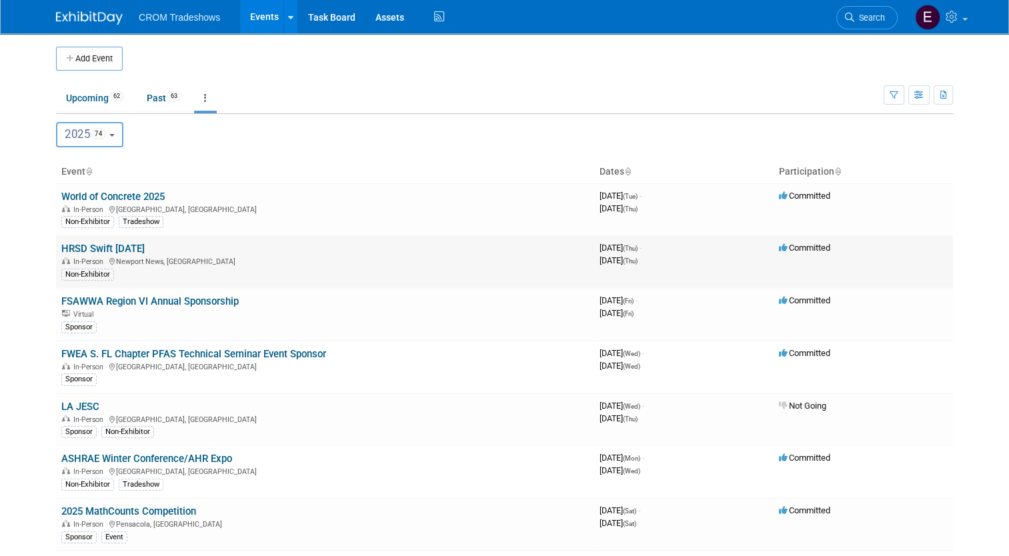
click at [131, 248] on link "HRSD Swift [DATE]" at bounding box center [102, 249] width 83 height 12
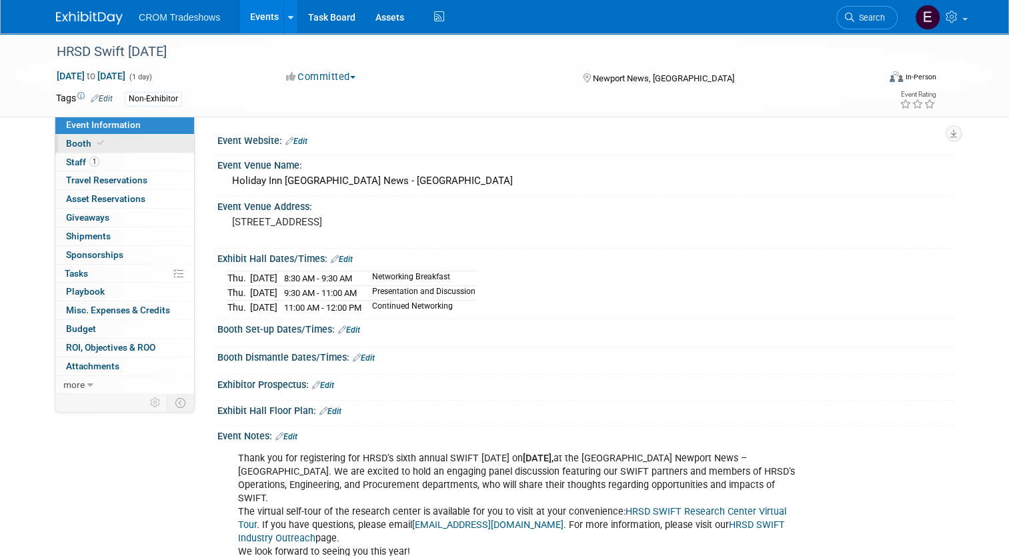
click at [97, 145] on icon at bounding box center [100, 142] width 7 height 7
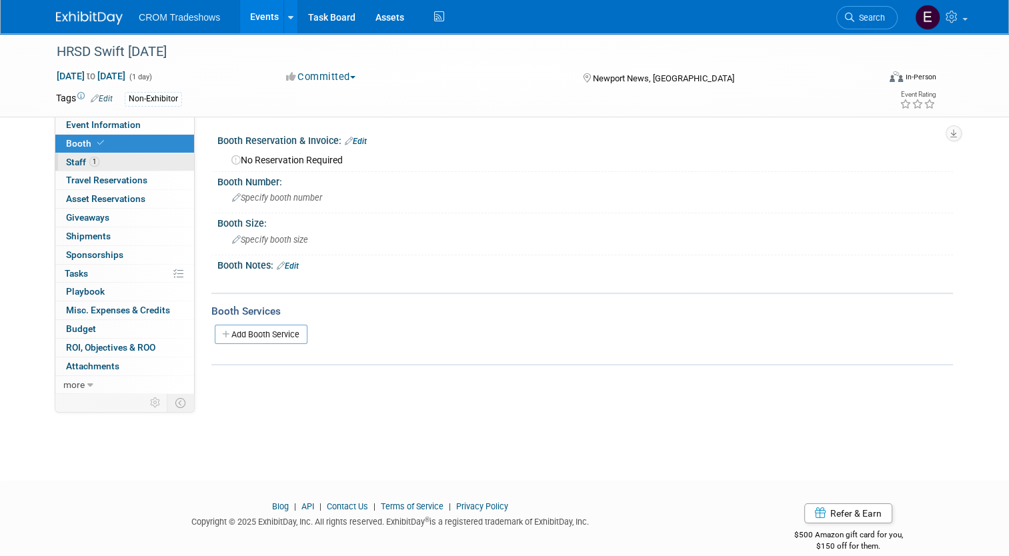
click at [94, 166] on link "1 Staff 1" at bounding box center [124, 162] width 139 height 18
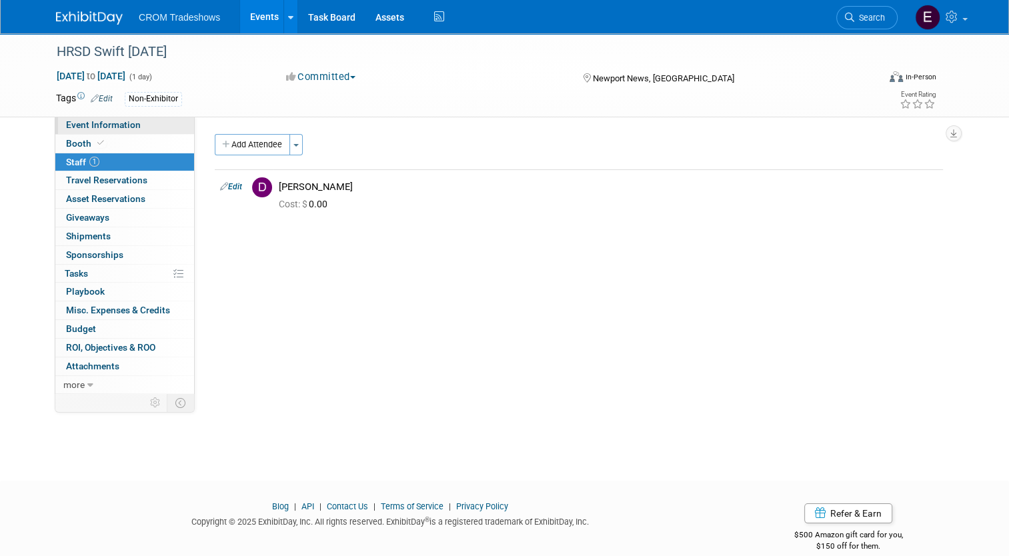
click at [83, 131] on link "Event Information" at bounding box center [124, 125] width 139 height 18
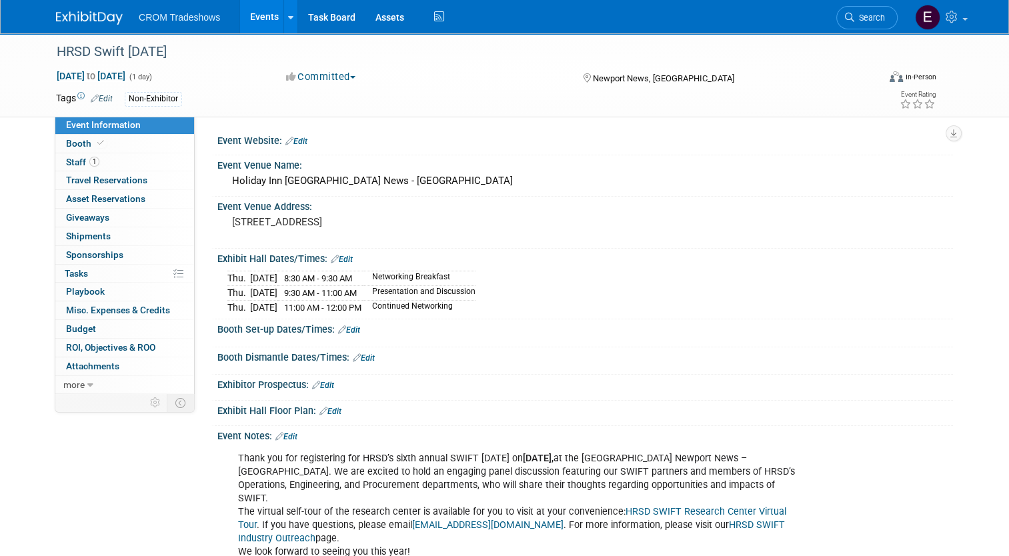
click at [259, 17] on link "Events" at bounding box center [264, 16] width 49 height 33
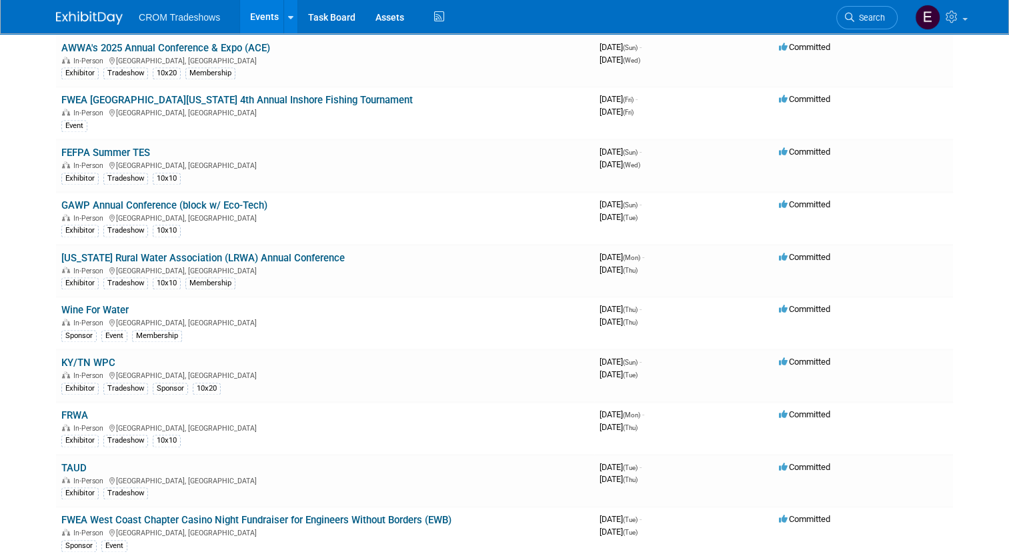
scroll to position [2001, 0]
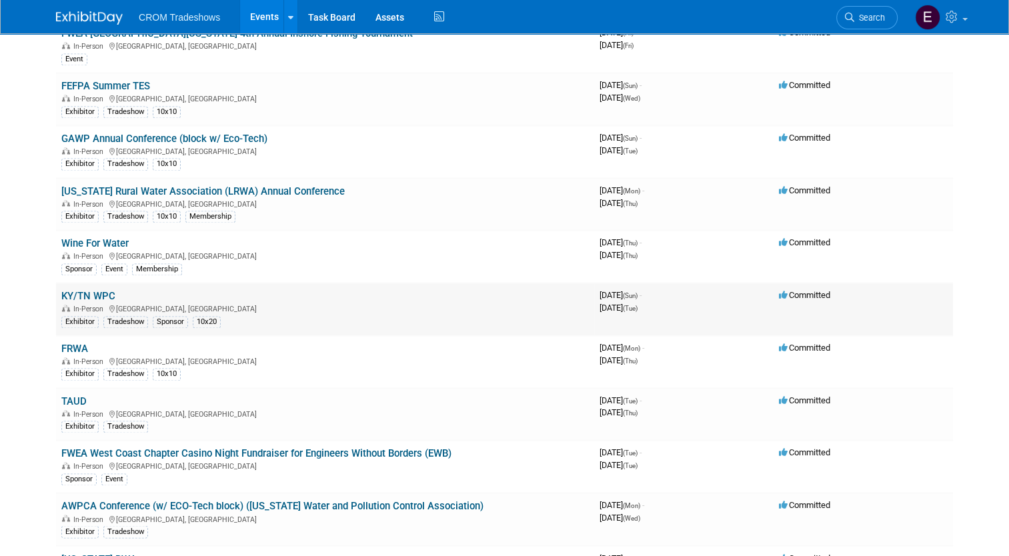
click at [91, 290] on link "KY/TN WPC" at bounding box center [88, 296] width 54 height 12
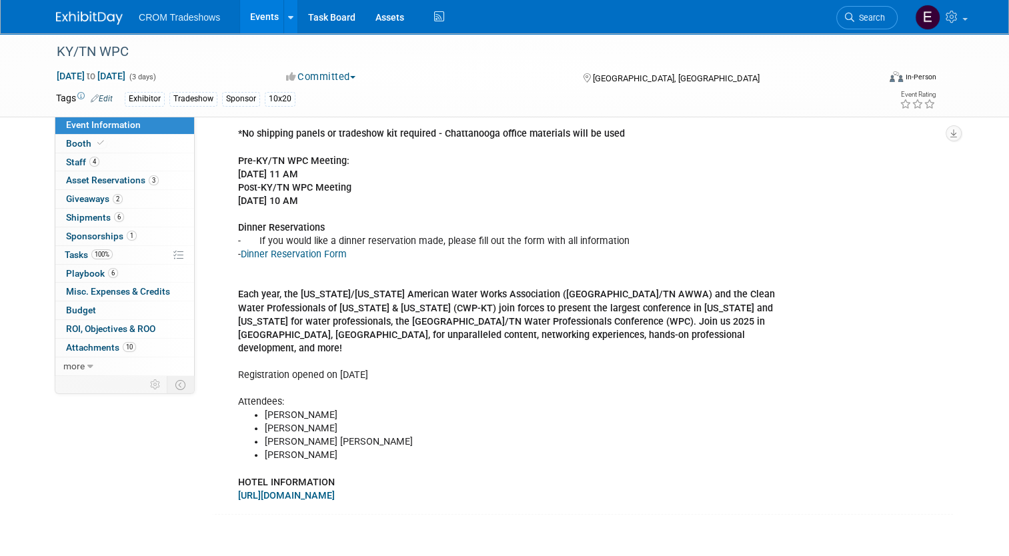
scroll to position [334, 0]
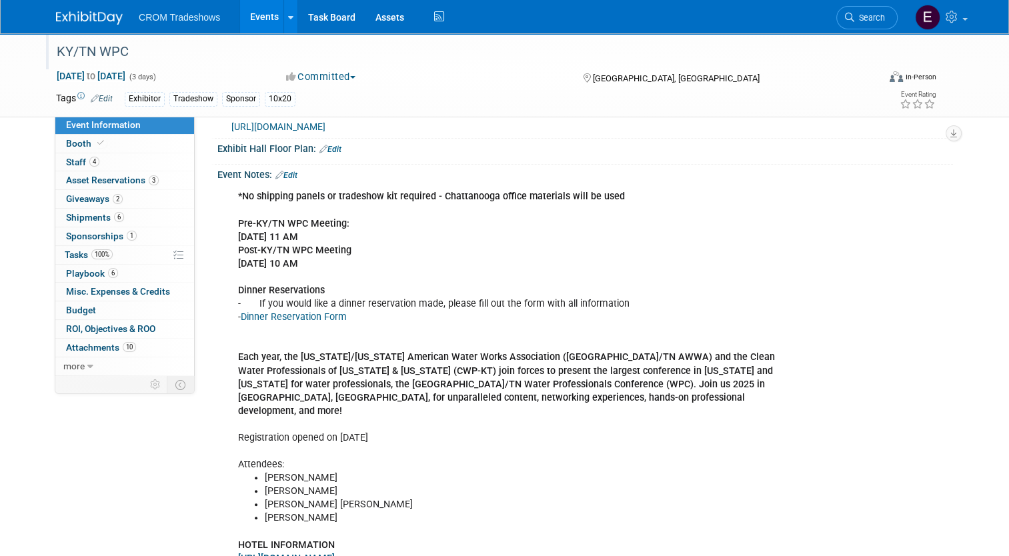
click at [89, 51] on div "KY/TN WPC" at bounding box center [457, 52] width 810 height 24
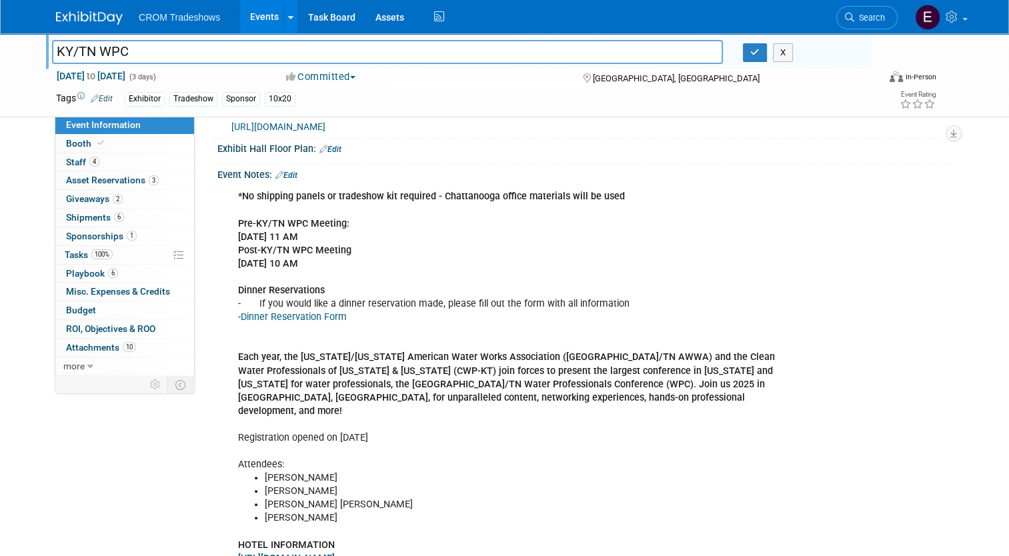
click at [99, 47] on input "KY/TN WPC" at bounding box center [387, 51] width 671 height 23
click at [93, 49] on input "KY/TN WPC" at bounding box center [387, 51] width 671 height 23
click at [181, 60] on input "KY/TN AWWA WPC" at bounding box center [387, 51] width 671 height 23
click at [140, 50] on input "KY/TN AWWA Water Professionals Conference" at bounding box center [387, 51] width 671 height 23
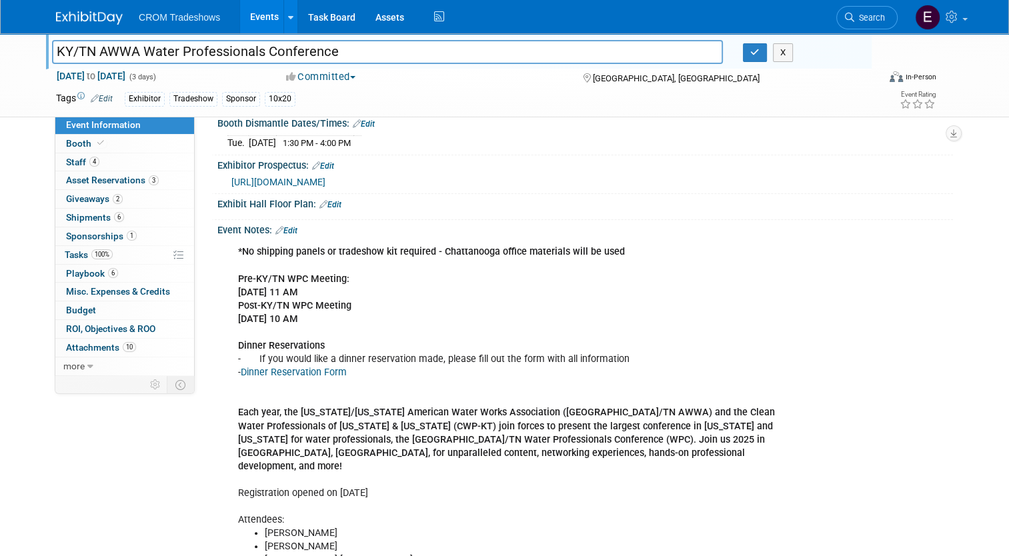
scroll to position [200, 0]
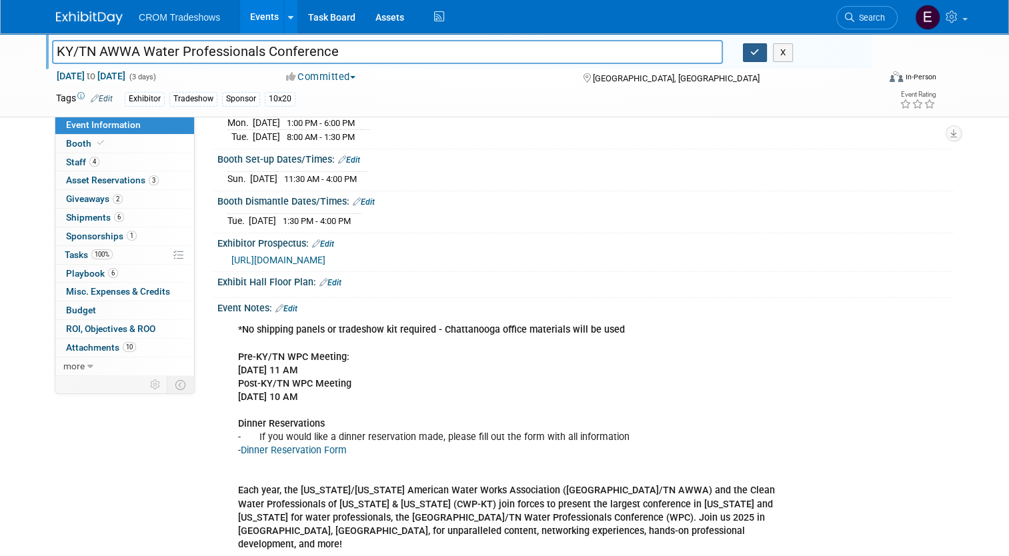
type input "KY/TN AWWA Water Professionals Conference"
click at [767, 55] on button "button" at bounding box center [755, 52] width 24 height 19
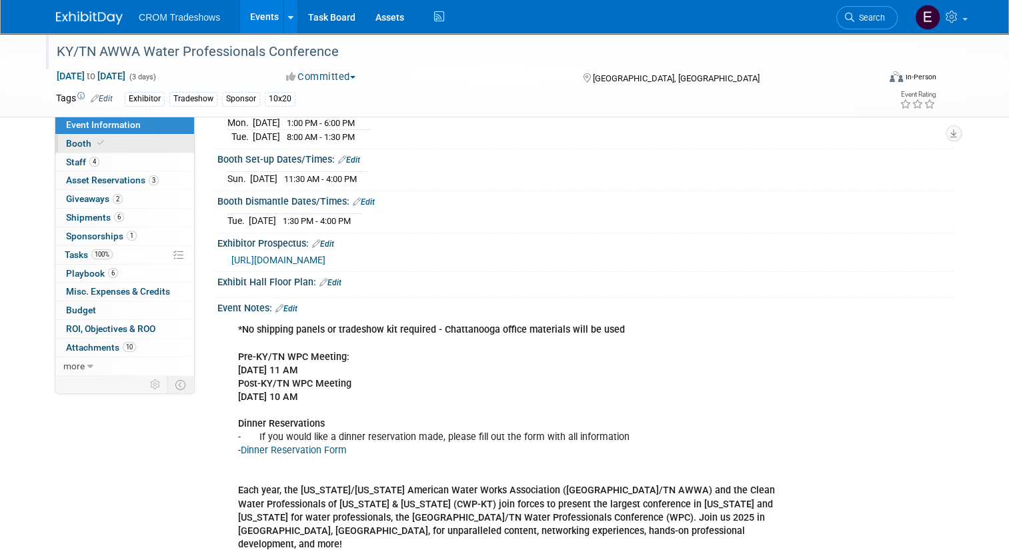
click at [131, 144] on link "Booth" at bounding box center [124, 144] width 139 height 18
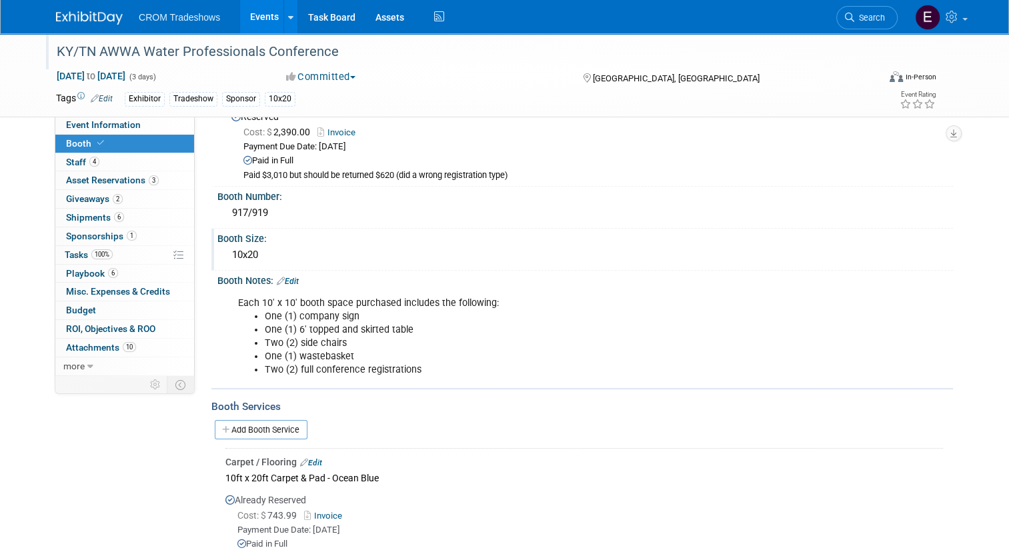
scroll to position [67, 0]
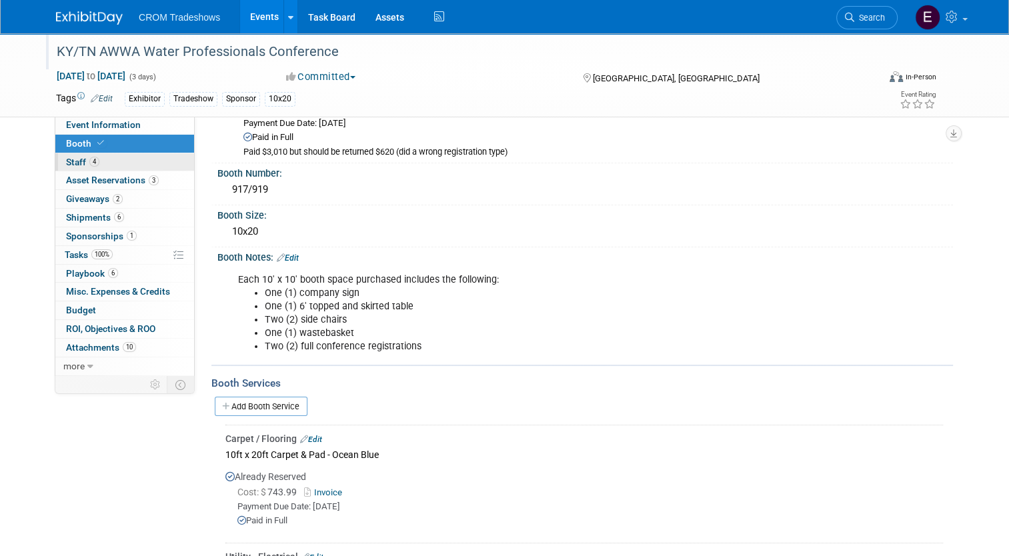
click at [101, 169] on link "4 Staff 4" at bounding box center [124, 162] width 139 height 18
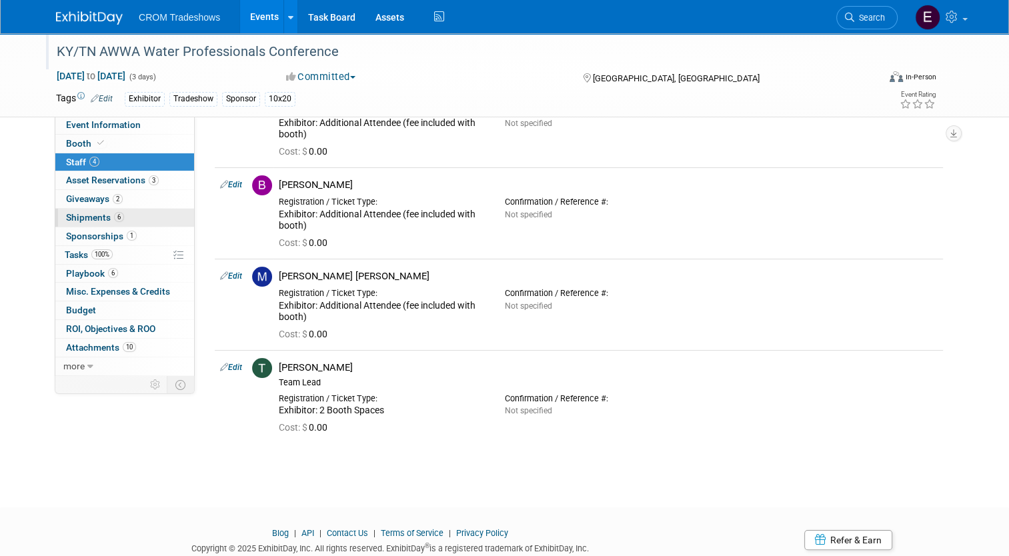
scroll to position [70, 0]
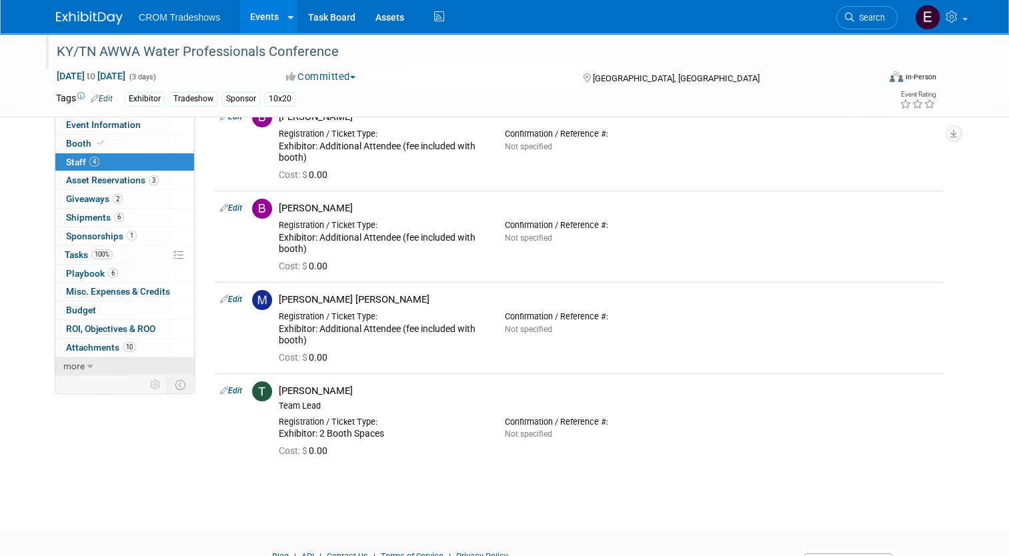
click at [77, 364] on link "more" at bounding box center [124, 367] width 139 height 18
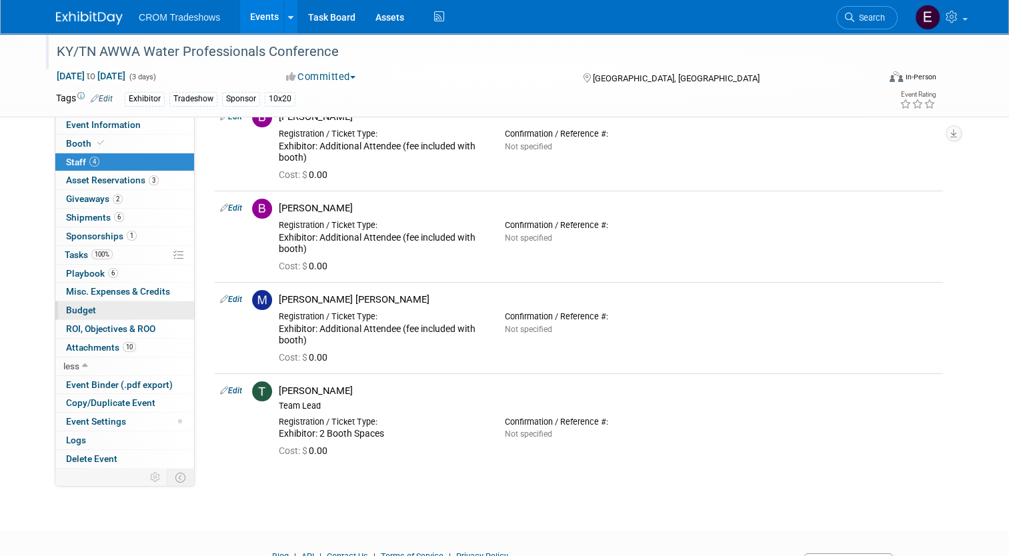
click at [77, 302] on link "Budget" at bounding box center [124, 311] width 139 height 18
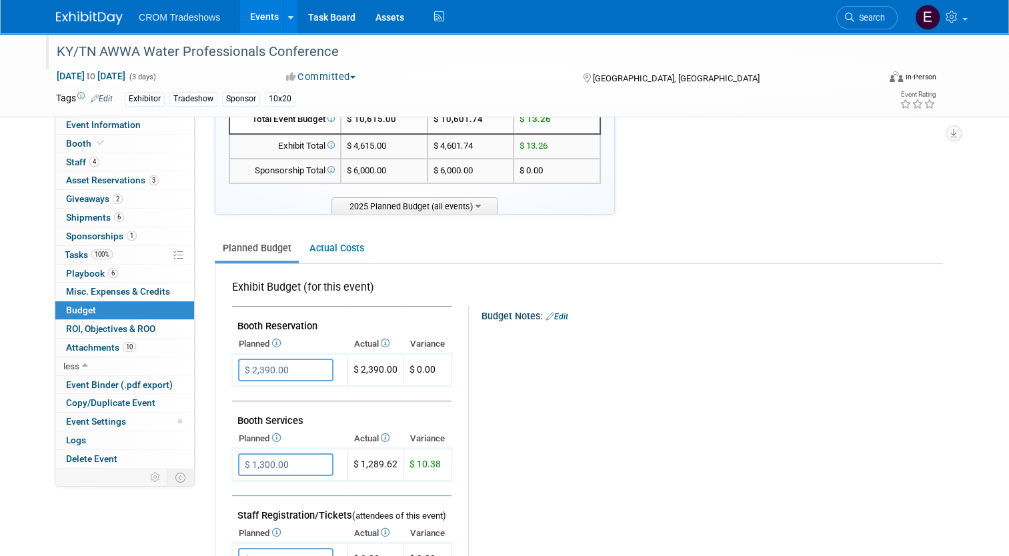
scroll to position [0, 0]
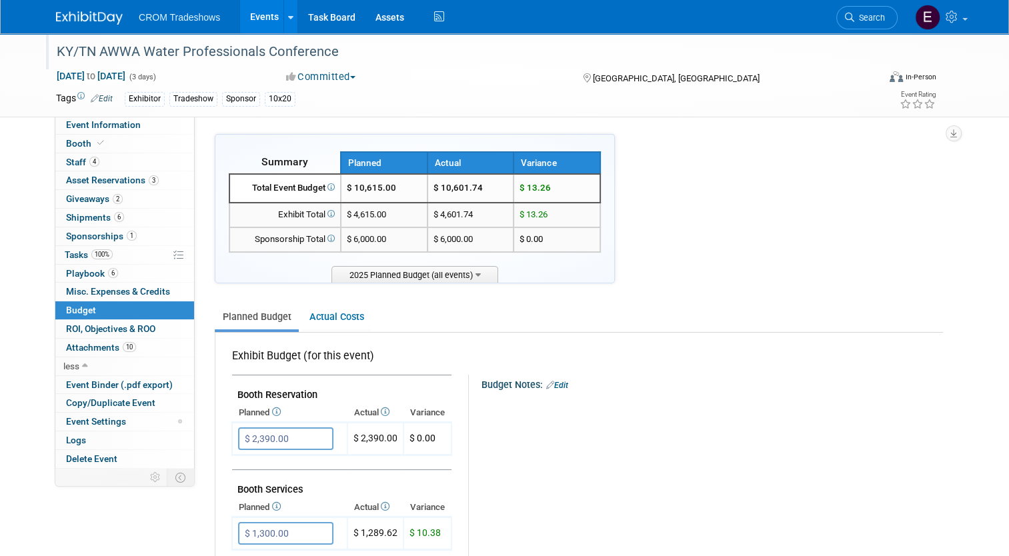
click at [251, 27] on link "Events" at bounding box center [264, 16] width 49 height 33
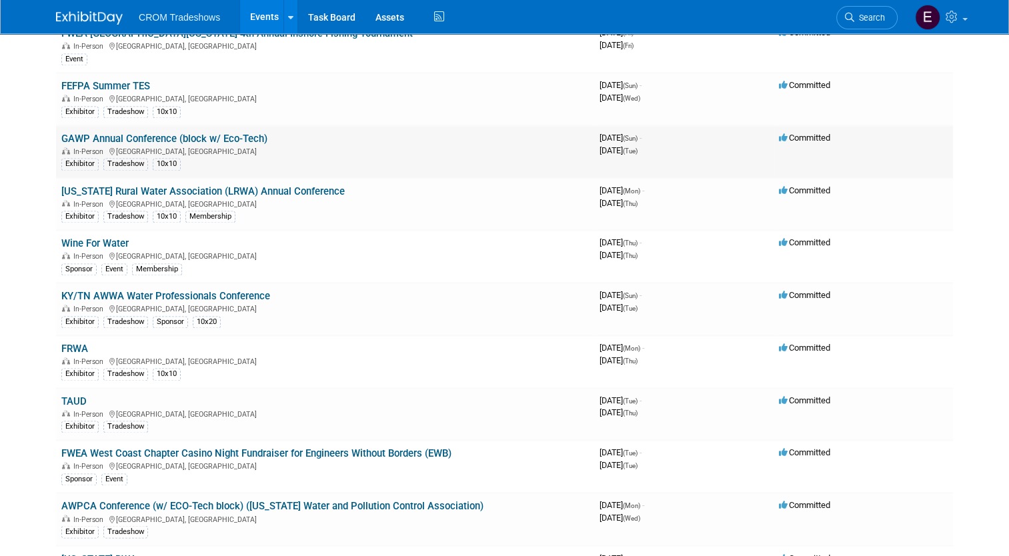
scroll to position [2068, 0]
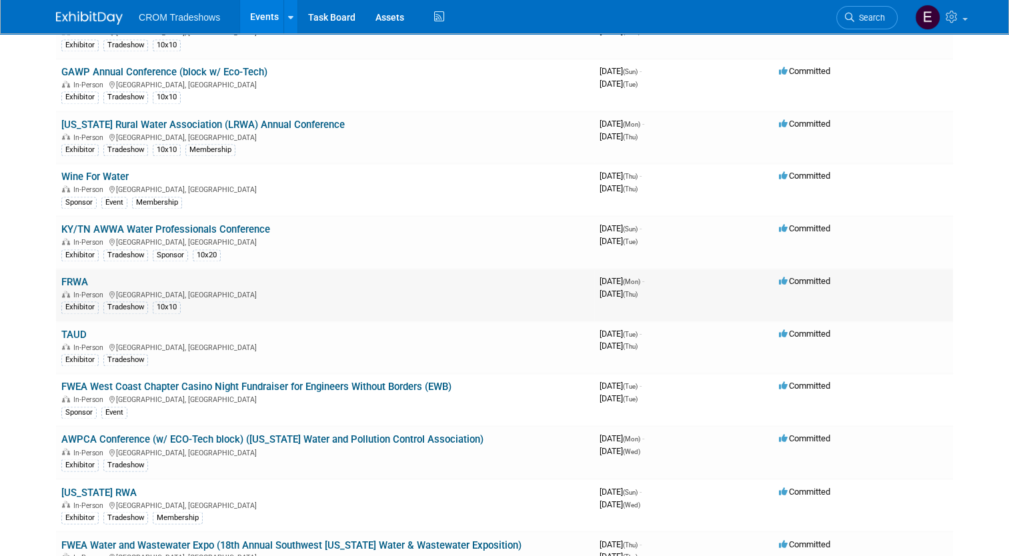
click at [71, 276] on link "FRWA" at bounding box center [74, 282] width 27 height 12
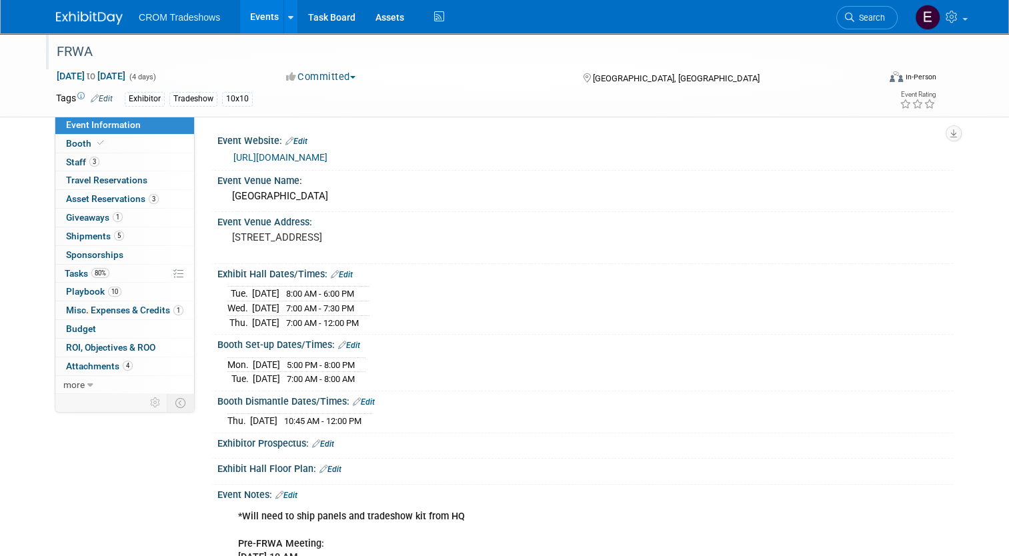
click at [94, 52] on div "FRWA" at bounding box center [457, 52] width 810 height 24
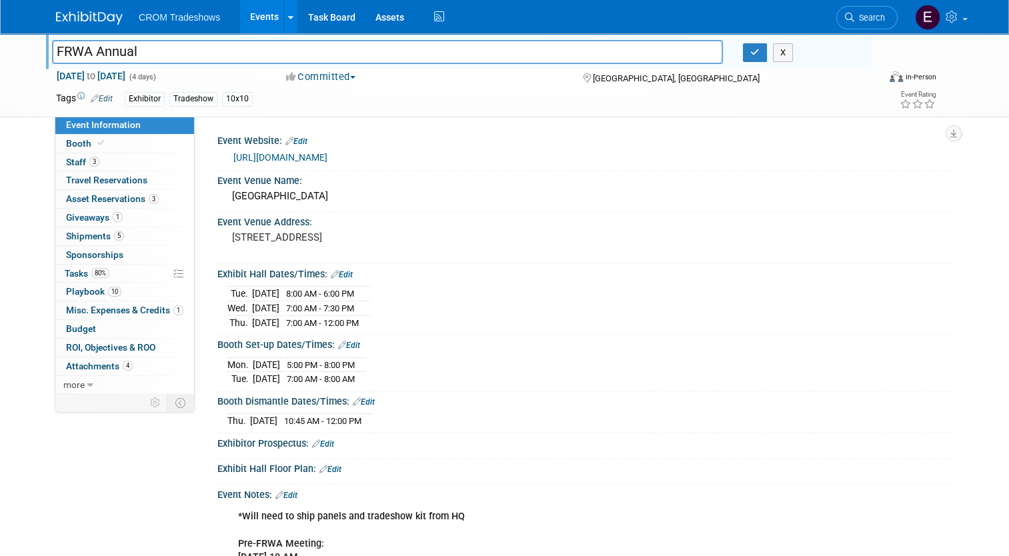
click at [243, 60] on input "FRWA Annual" at bounding box center [387, 51] width 671 height 23
type input "FRWA Annual Business Meeting"
click at [751, 53] on button "button" at bounding box center [755, 52] width 24 height 19
